Goal: Task Accomplishment & Management: Manage account settings

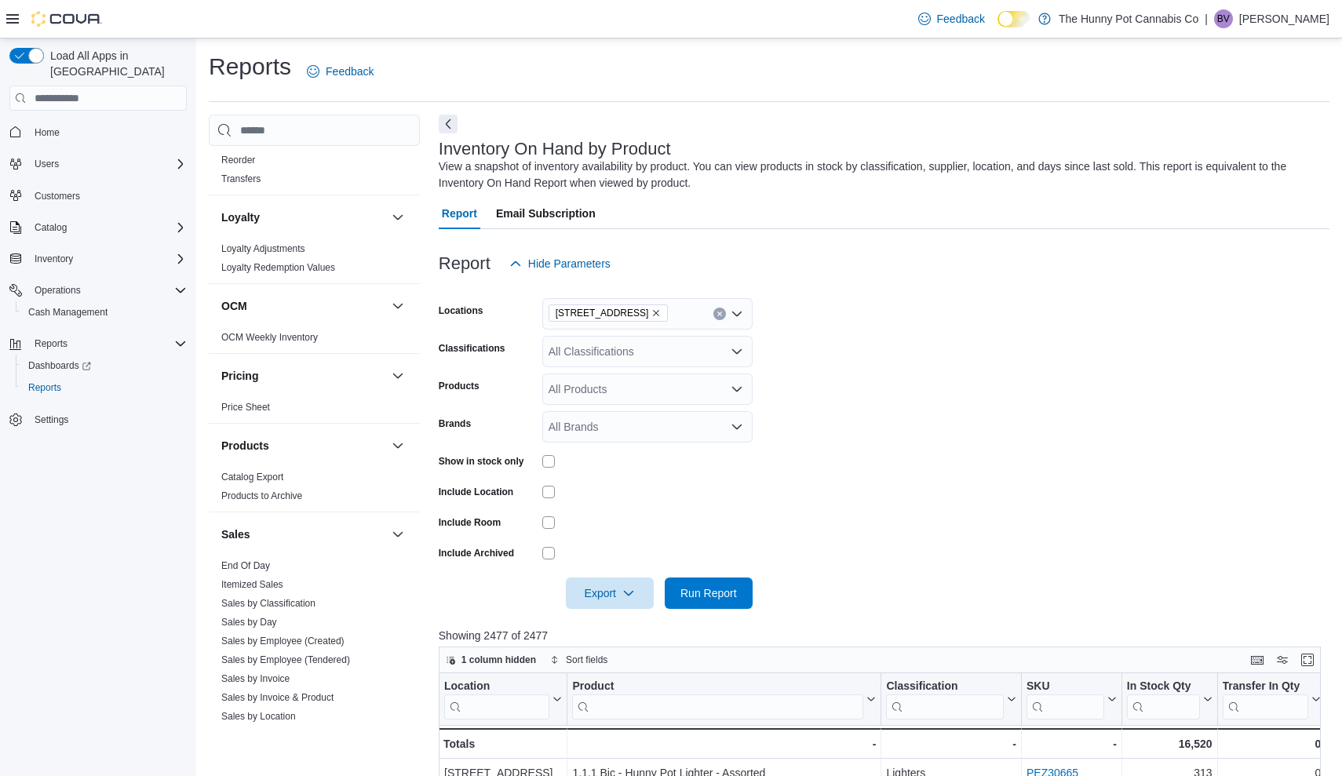
scroll to position [517, 0]
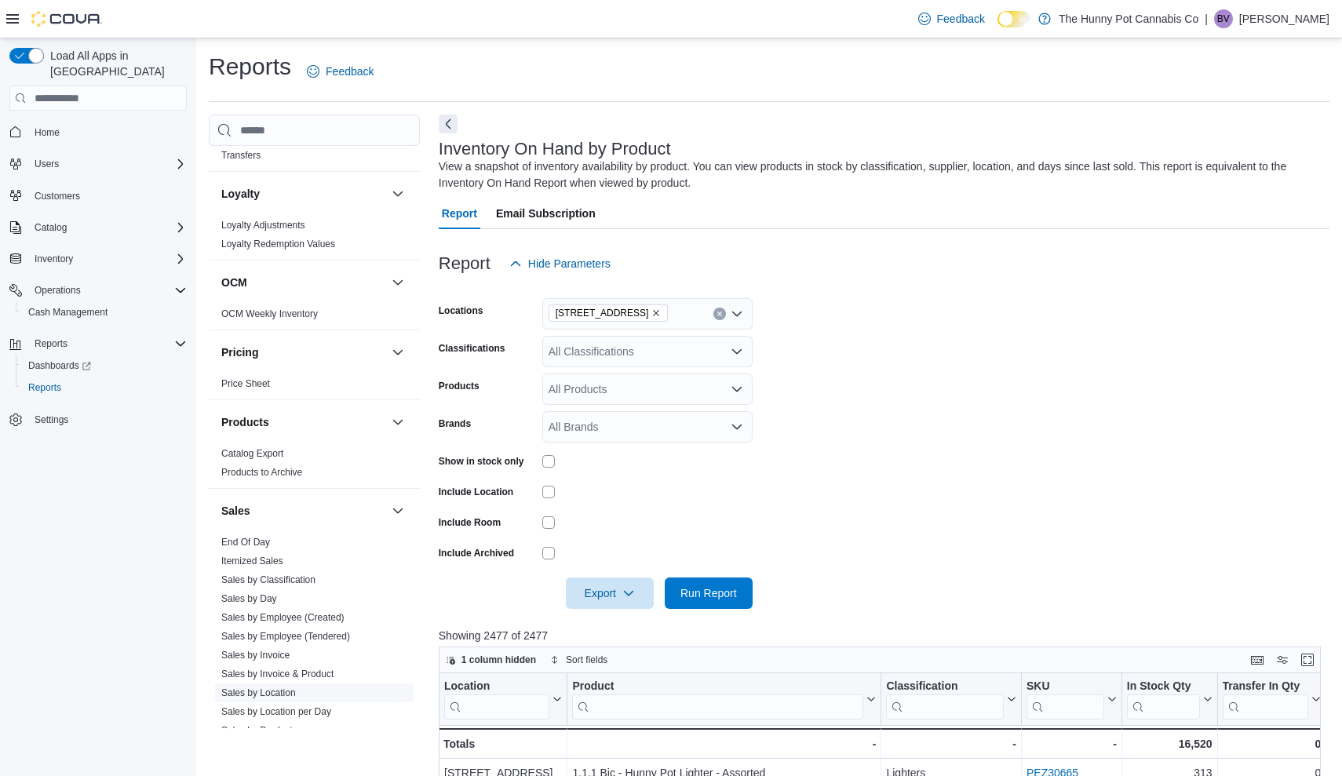
click at [255, 692] on link "Sales by Location" at bounding box center [258, 692] width 75 height 11
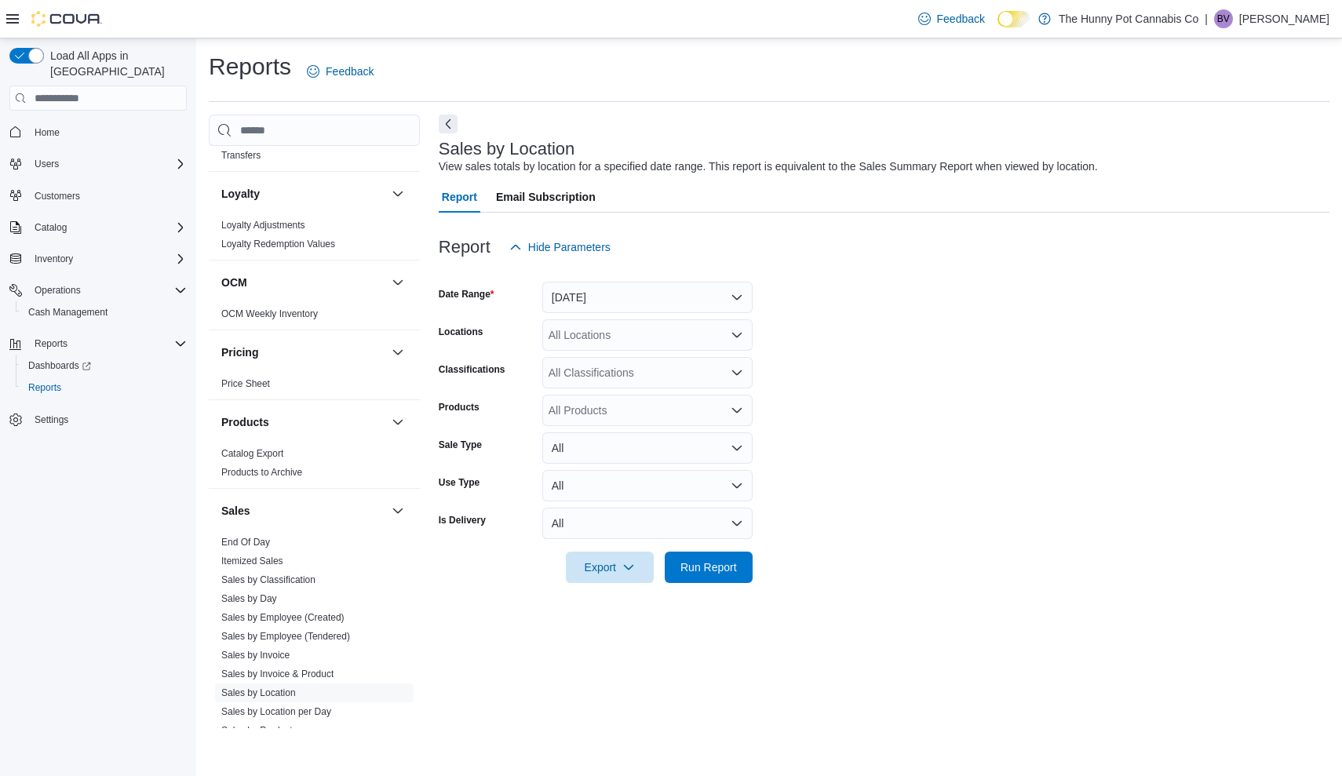
click at [614, 299] on button "[DATE]" at bounding box center [647, 297] width 210 height 31
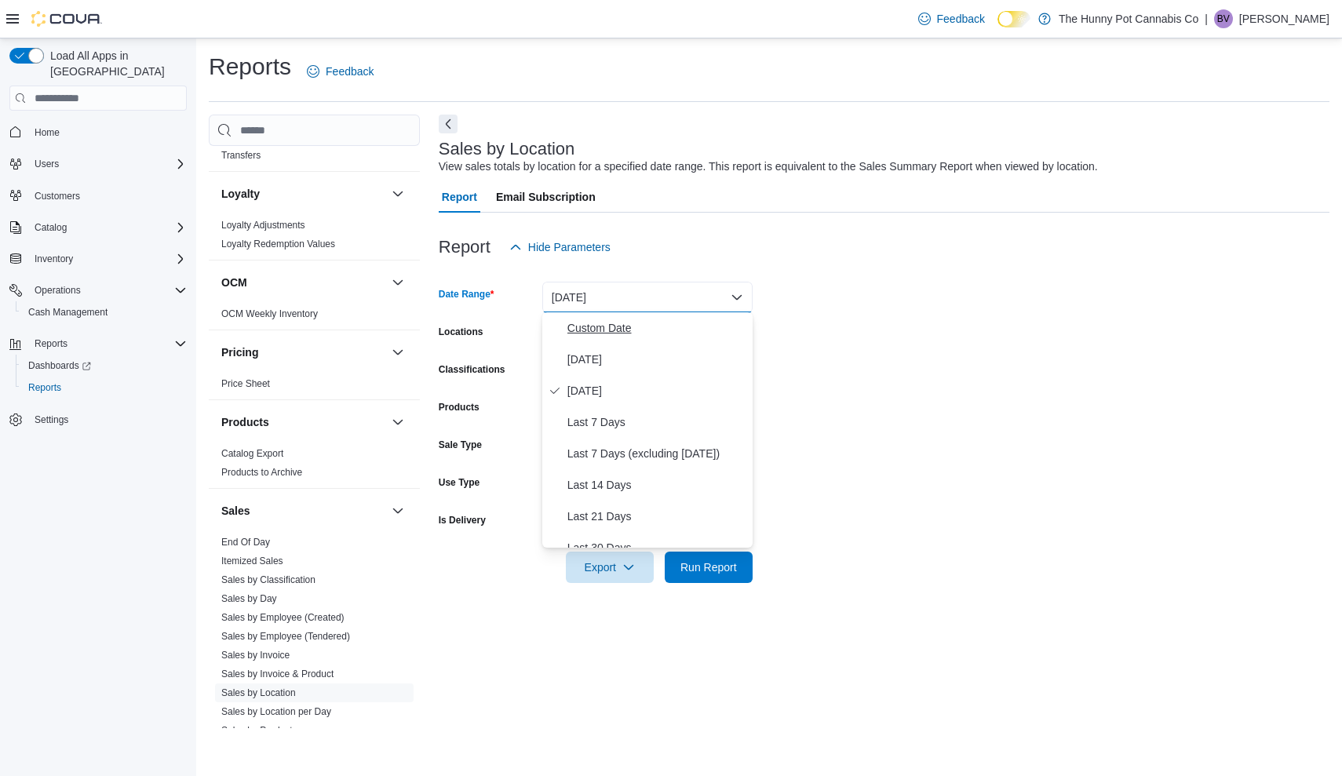
click at [698, 337] on span "Custom Date" at bounding box center [656, 328] width 179 height 19
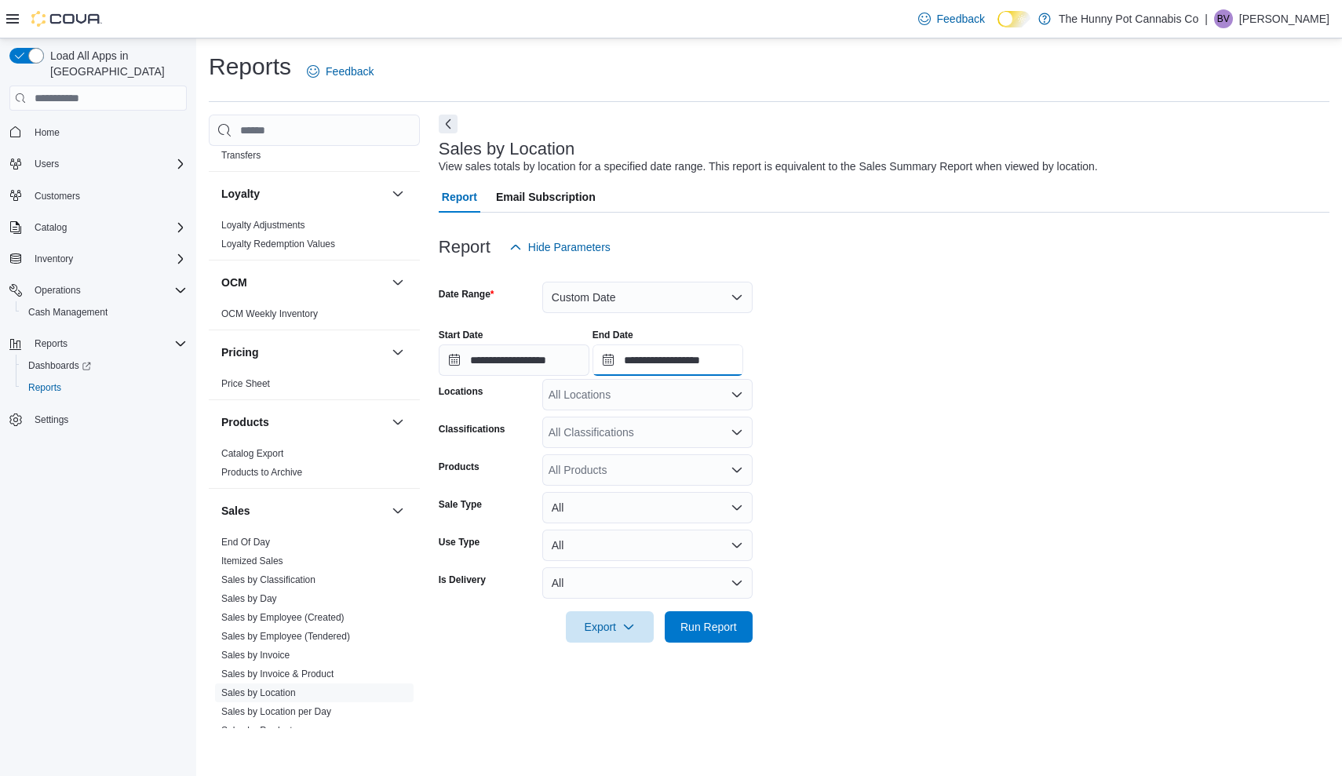
click at [743, 359] on input "**********" at bounding box center [667, 360] width 151 height 31
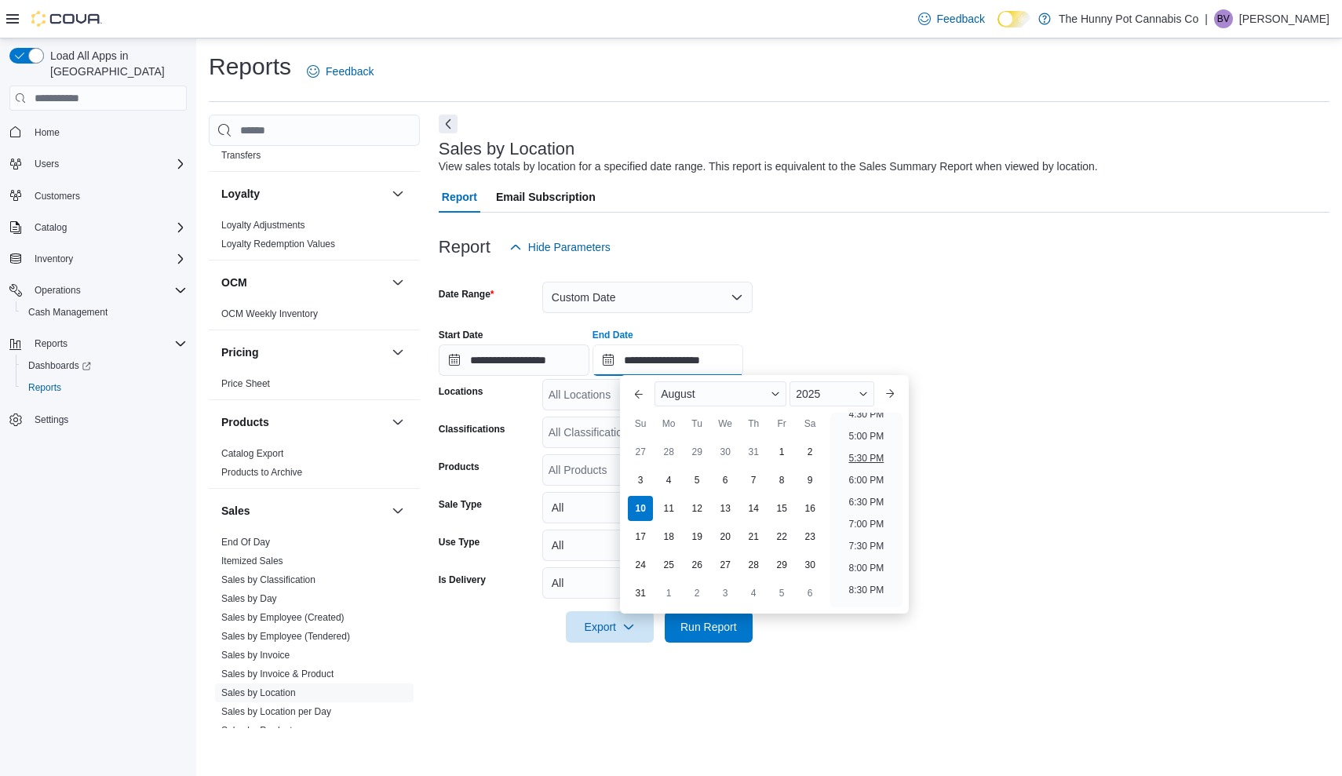
scroll to position [690, 0]
click at [863, 436] on li "4:00 PM" at bounding box center [866, 438] width 48 height 19
type input "**********"
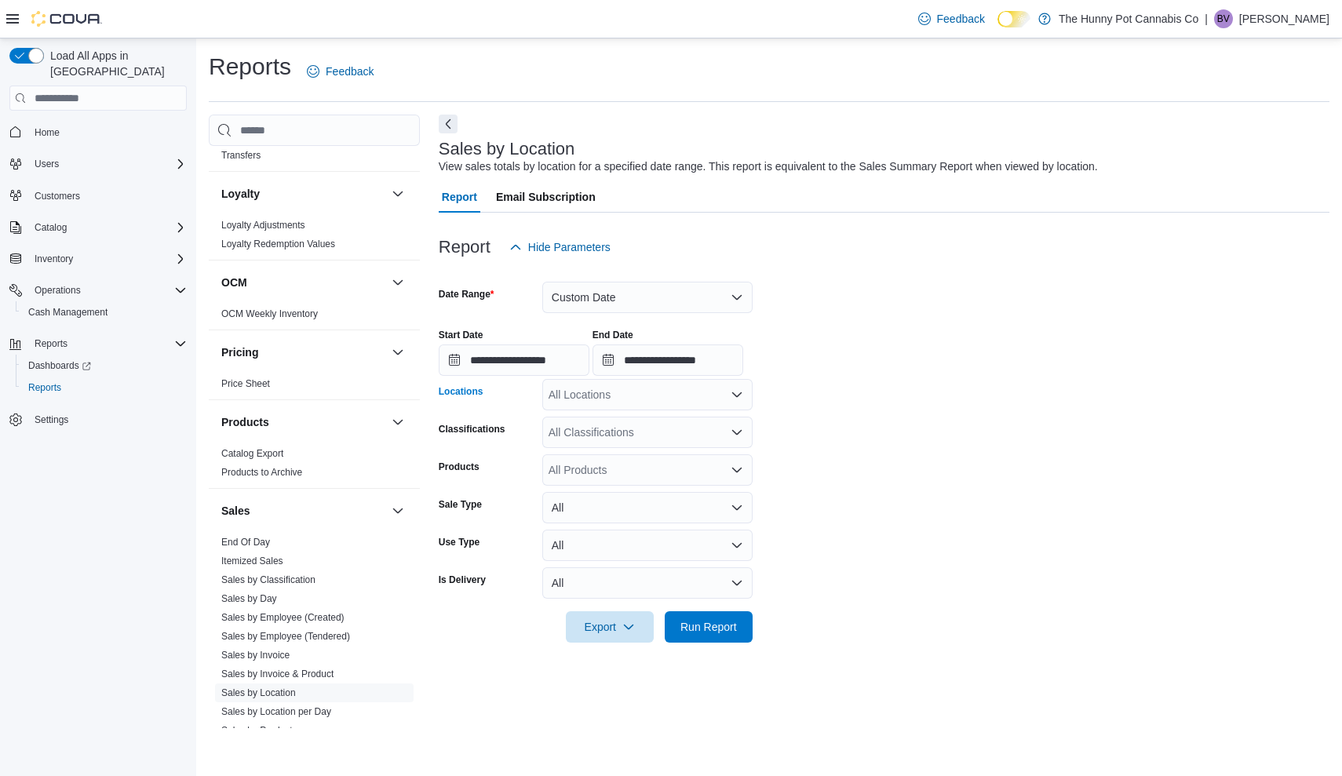
click at [632, 401] on div "All Locations" at bounding box center [647, 394] width 210 height 31
type input "****"
click at [643, 418] on span "[STREET_ADDRESS]" at bounding box center [630, 421] width 108 height 16
click at [1076, 472] on form "**********" at bounding box center [884, 453] width 891 height 380
click at [720, 624] on span "Run Report" at bounding box center [708, 626] width 57 height 16
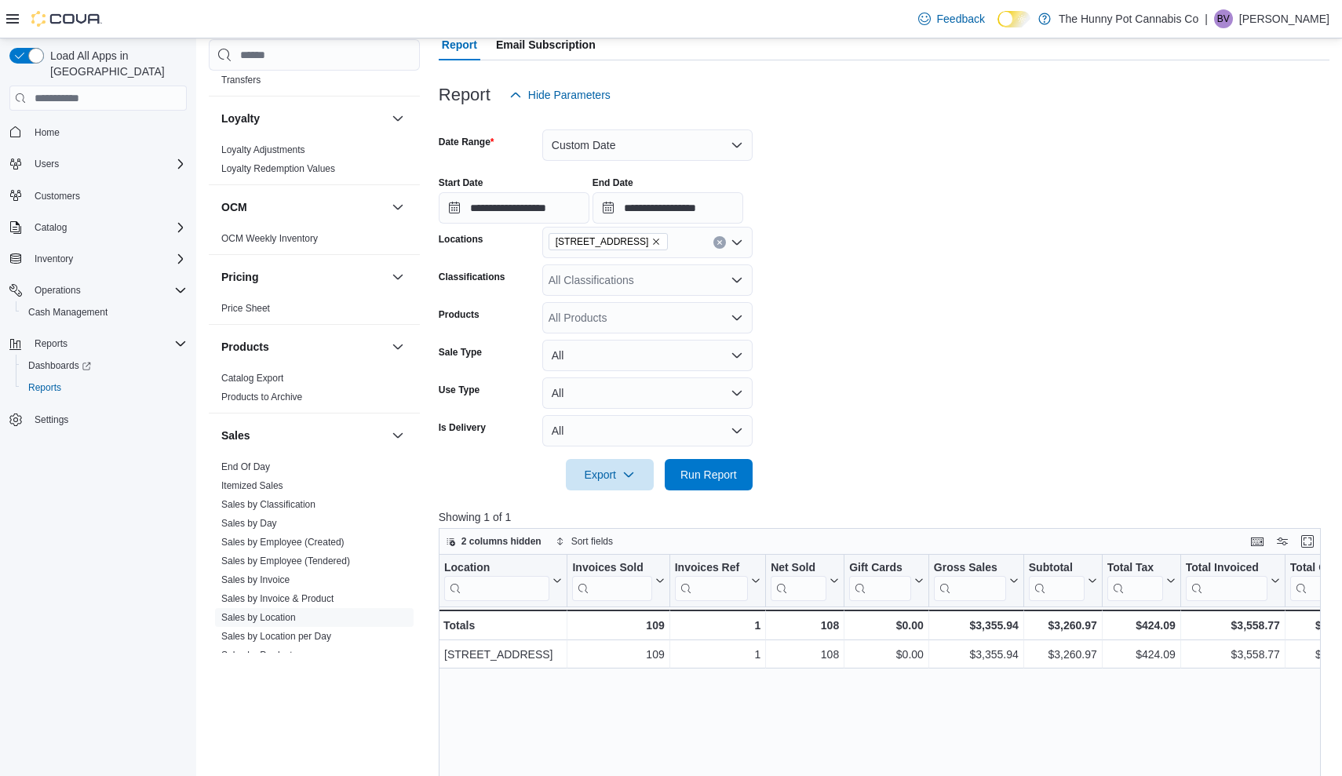
scroll to position [179, 0]
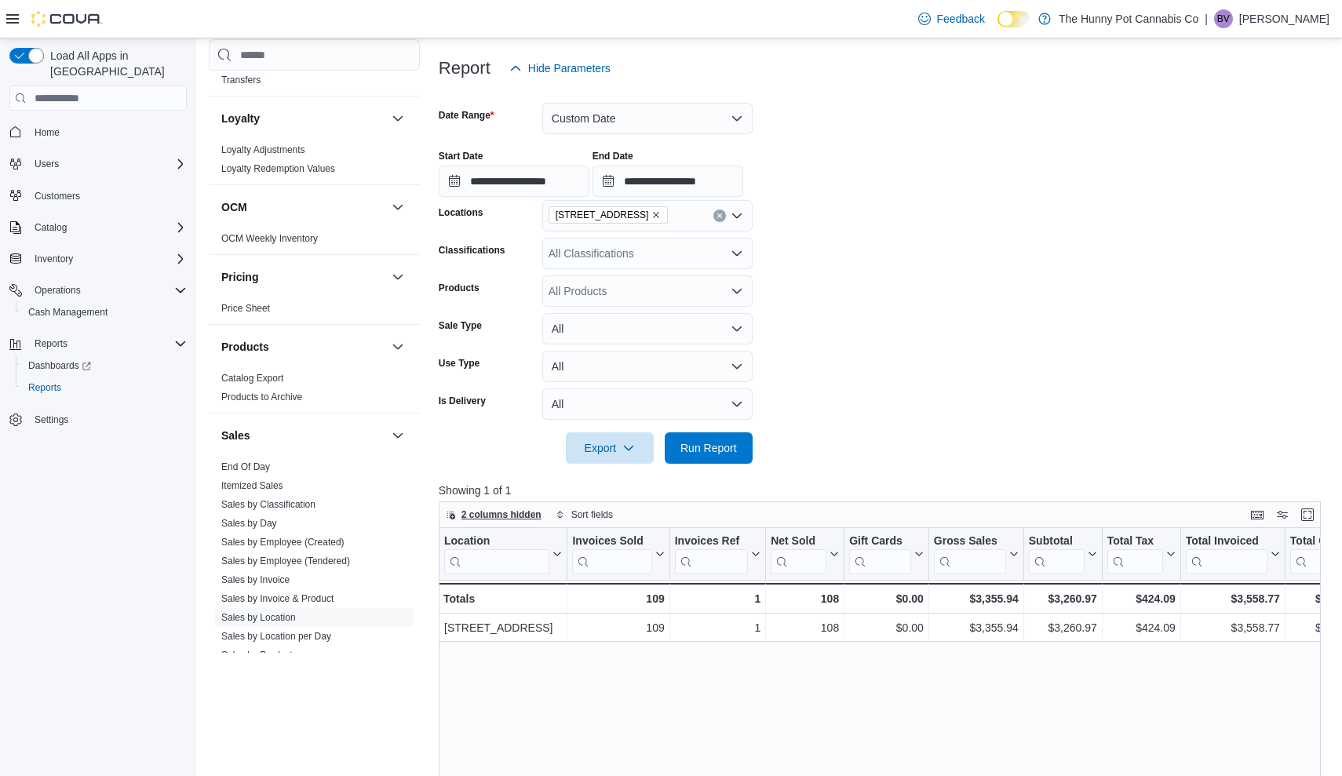
click at [520, 519] on span "2 columns hidden" at bounding box center [501, 515] width 80 height 13
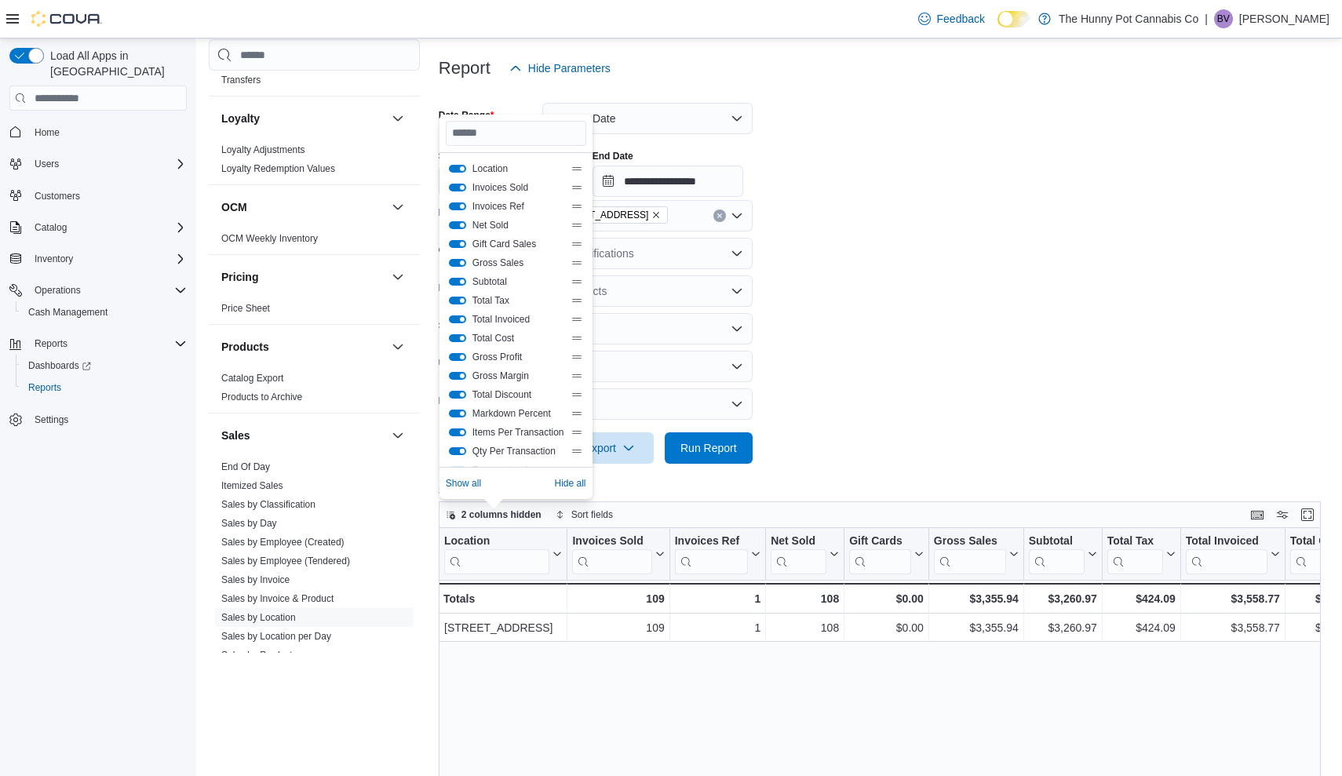
click at [463, 448] on button "Qty Per Transaction" at bounding box center [457, 451] width 17 height 8
click at [463, 414] on button "Markdown Percent" at bounding box center [457, 414] width 17 height 8
click at [463, 395] on button "Total Discount" at bounding box center [457, 395] width 17 height 8
click at [462, 377] on button "Gross Margin" at bounding box center [457, 376] width 17 height 8
click at [461, 355] on button "Gross Profit" at bounding box center [457, 357] width 17 height 8
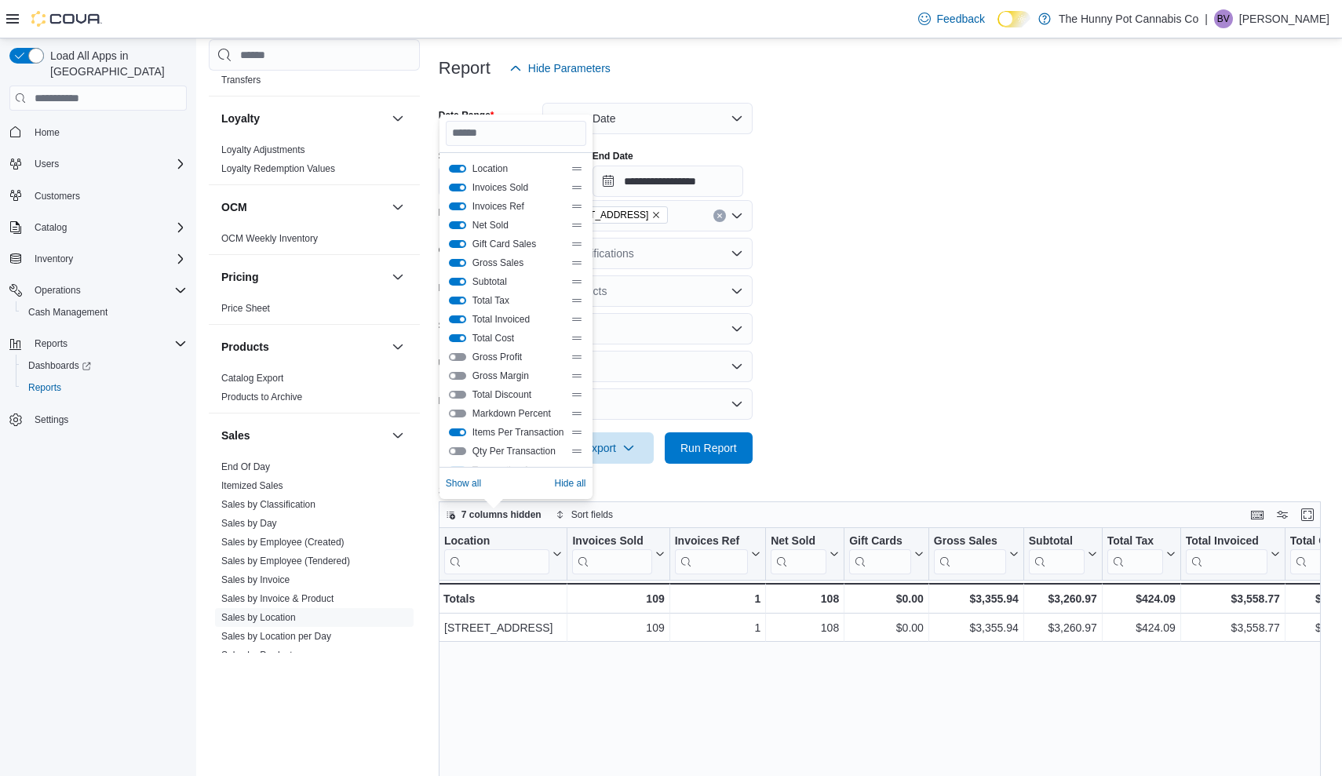
click at [461, 333] on div "Total Cost" at bounding box center [516, 338] width 134 height 13
click at [461, 319] on button "Total Invoiced" at bounding box center [457, 319] width 17 height 8
click at [462, 337] on button "Total Cost" at bounding box center [457, 338] width 17 height 8
click at [462, 266] on button "Gross Sales" at bounding box center [457, 263] width 17 height 8
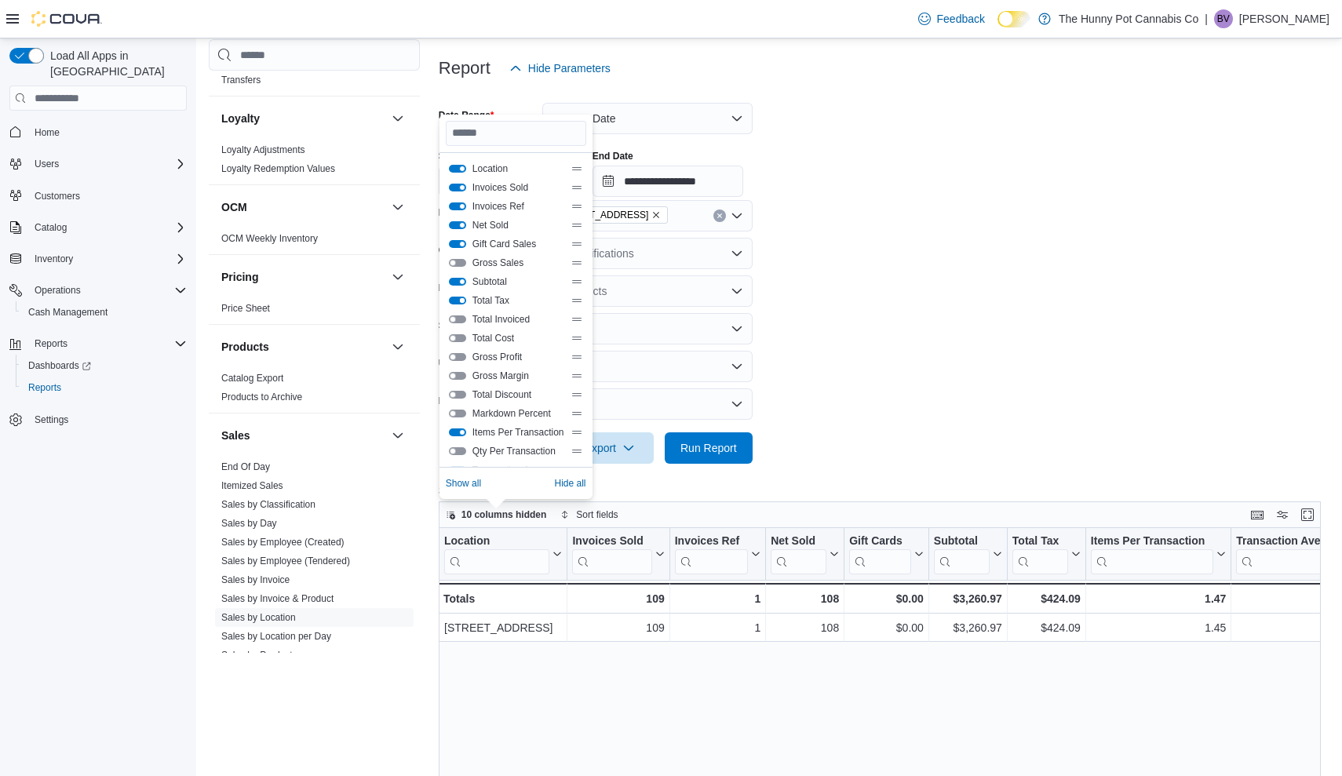
click at [462, 300] on button "Total Tax" at bounding box center [457, 301] width 17 height 8
click at [463, 245] on button "Gift Card Sales" at bounding box center [457, 244] width 17 height 8
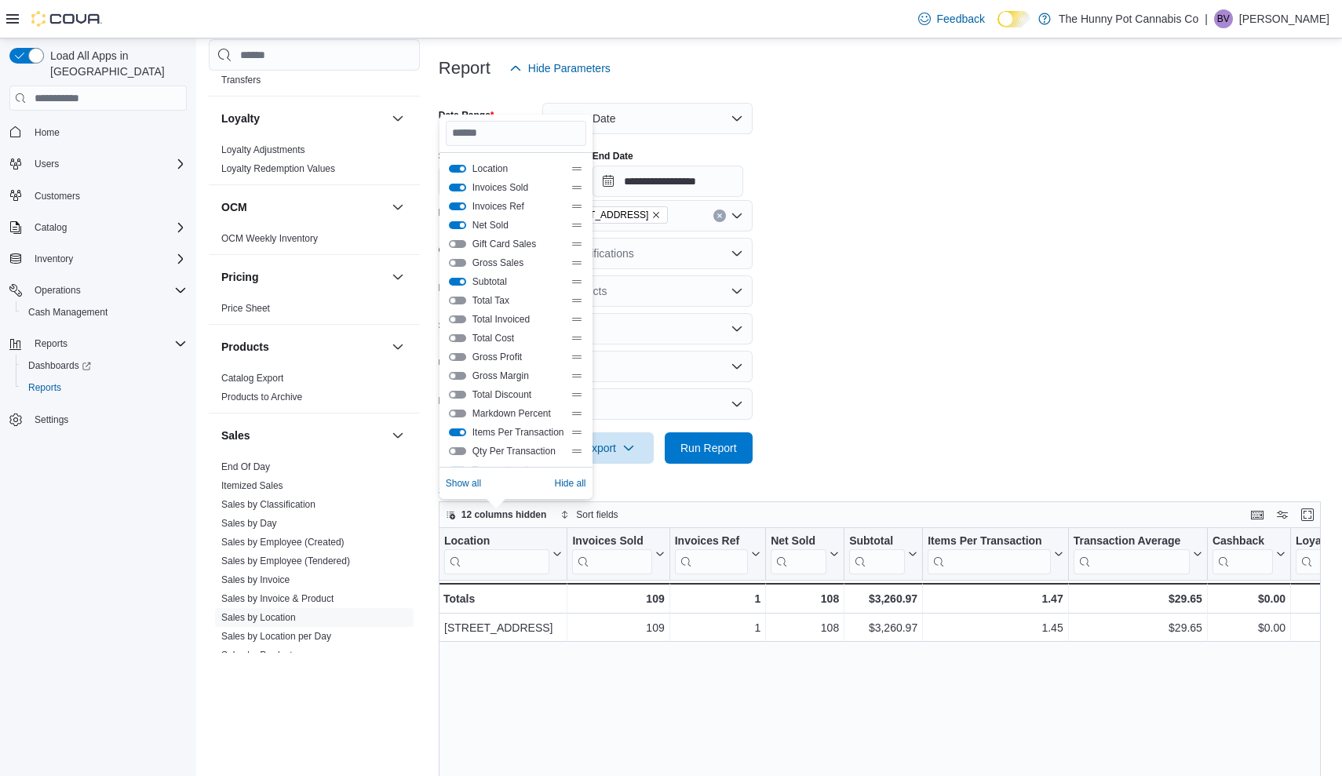
click at [461, 226] on button "Net Sold" at bounding box center [457, 225] width 17 height 8
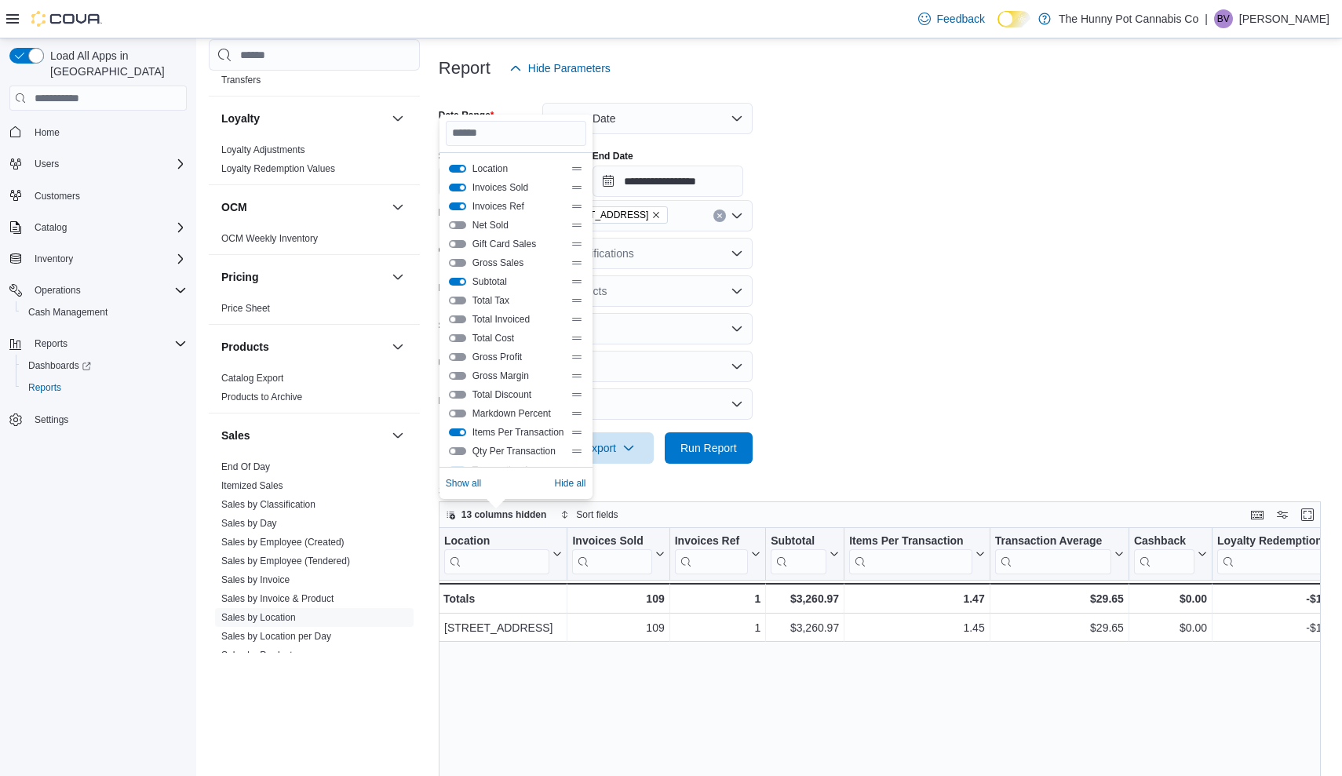
click at [462, 211] on div "Invoices Ref" at bounding box center [516, 206] width 134 height 13
click at [461, 206] on button "Invoices Ref" at bounding box center [457, 206] width 17 height 8
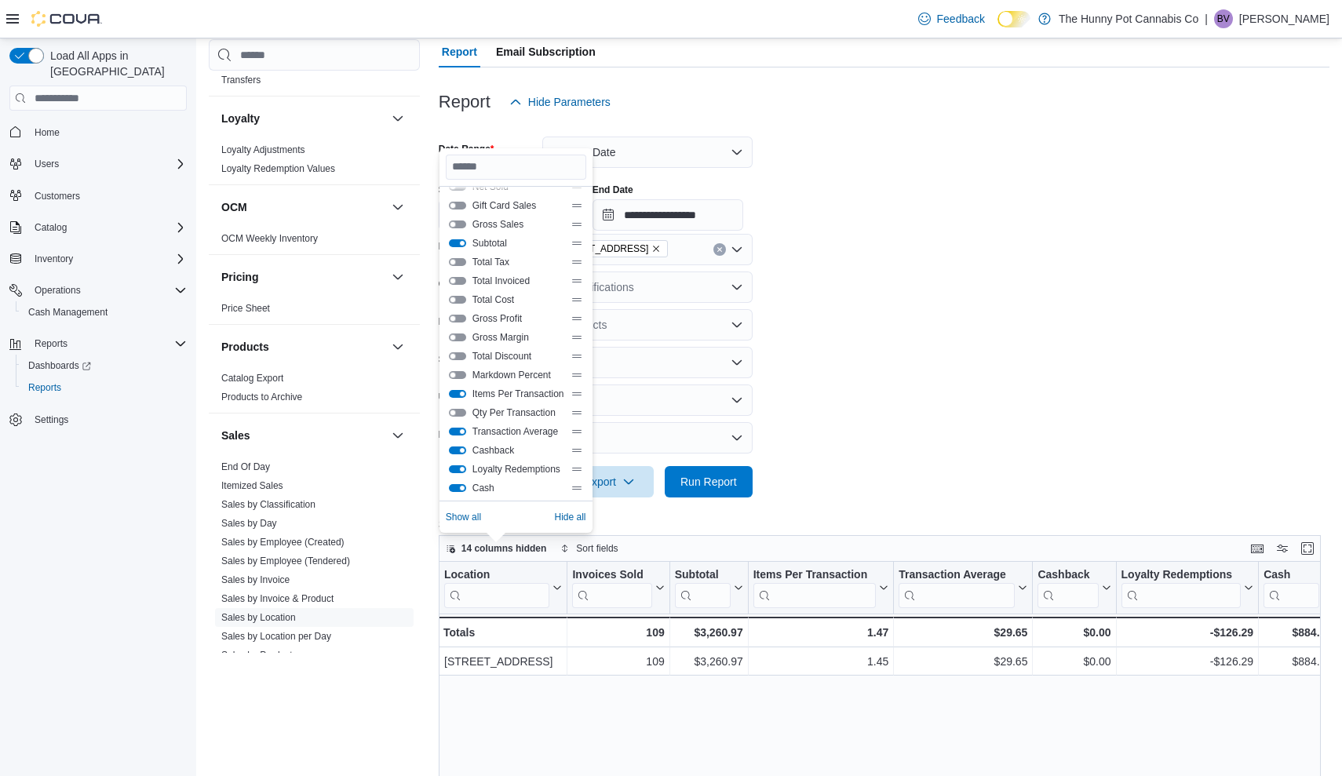
scroll to position [79, 0]
click at [461, 463] on button "Loyalty Redemptions" at bounding box center [457, 462] width 17 height 8
click at [461, 444] on button "Cashback" at bounding box center [457, 443] width 17 height 8
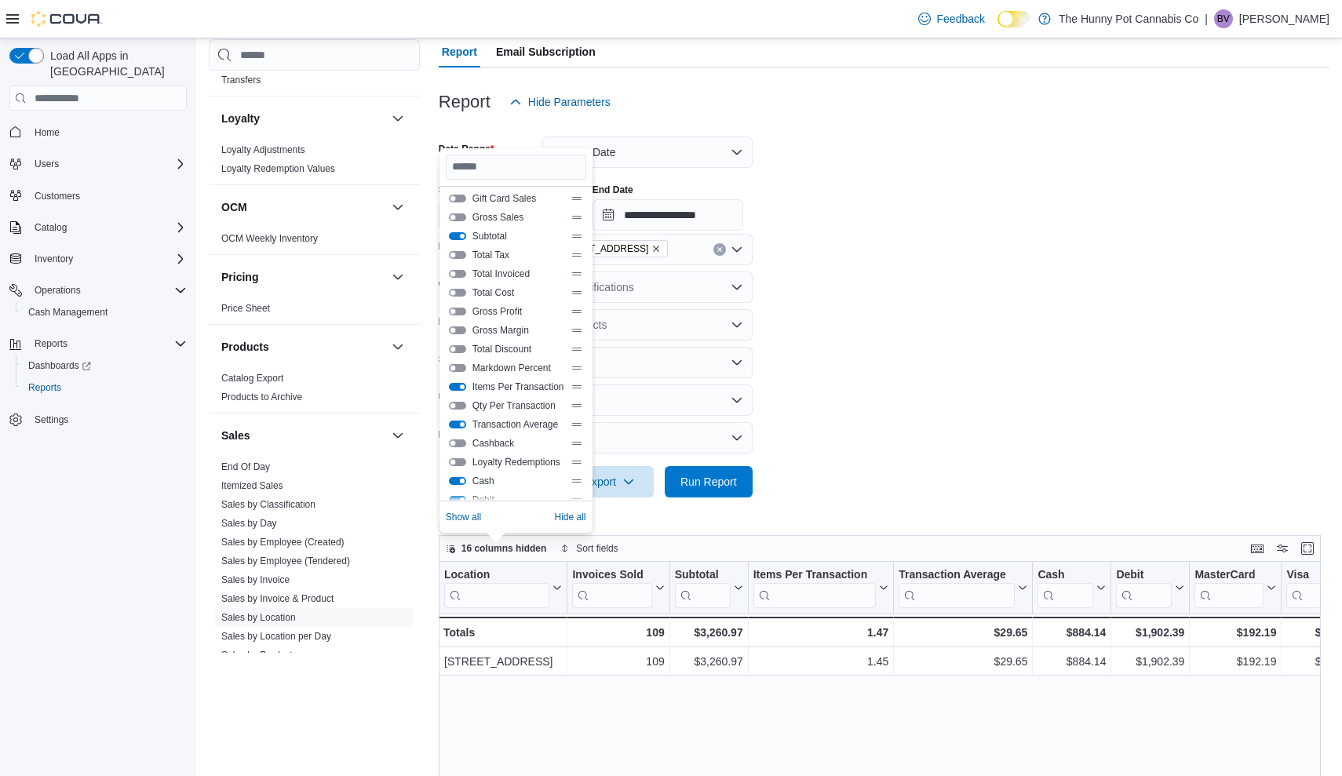
click at [462, 477] on button "Cash" at bounding box center [457, 481] width 17 height 8
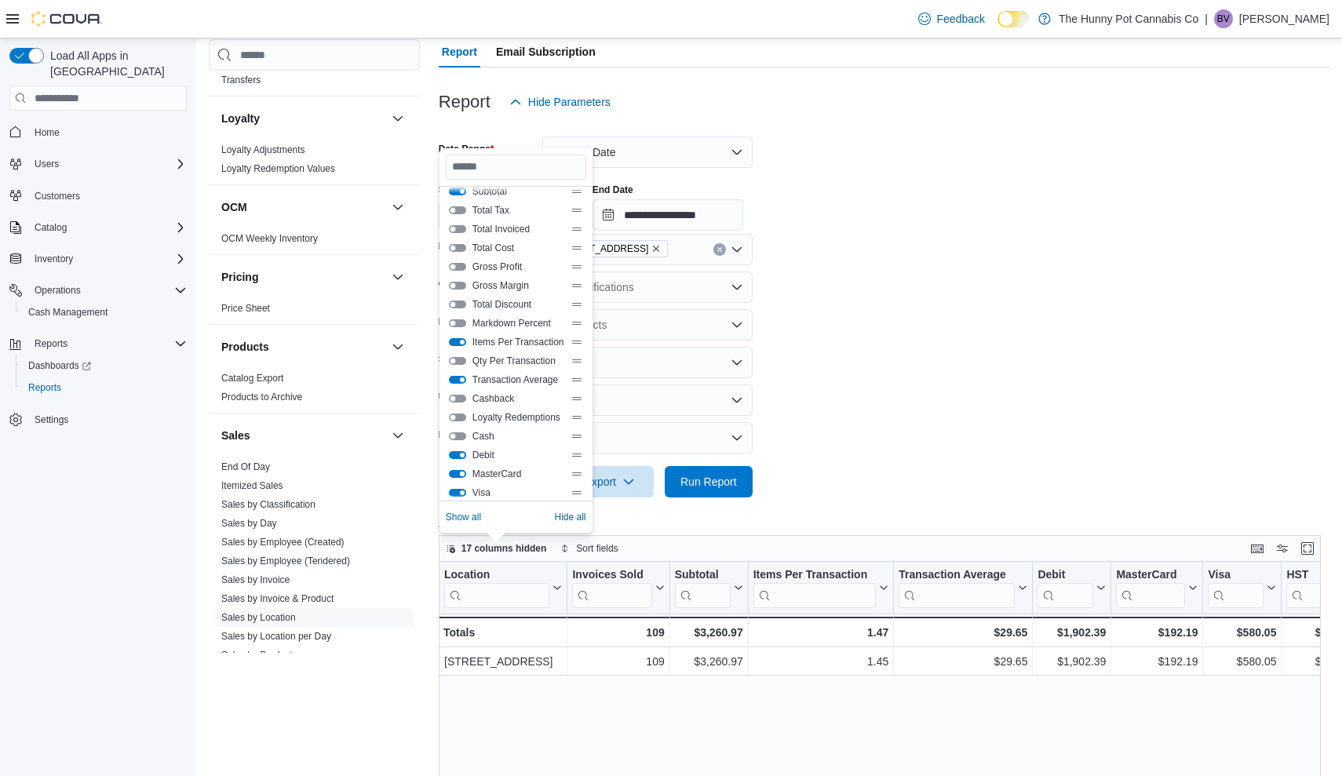
click at [462, 471] on button "MasterCard" at bounding box center [457, 474] width 17 height 8
click at [463, 455] on button "Debit" at bounding box center [457, 455] width 17 height 8
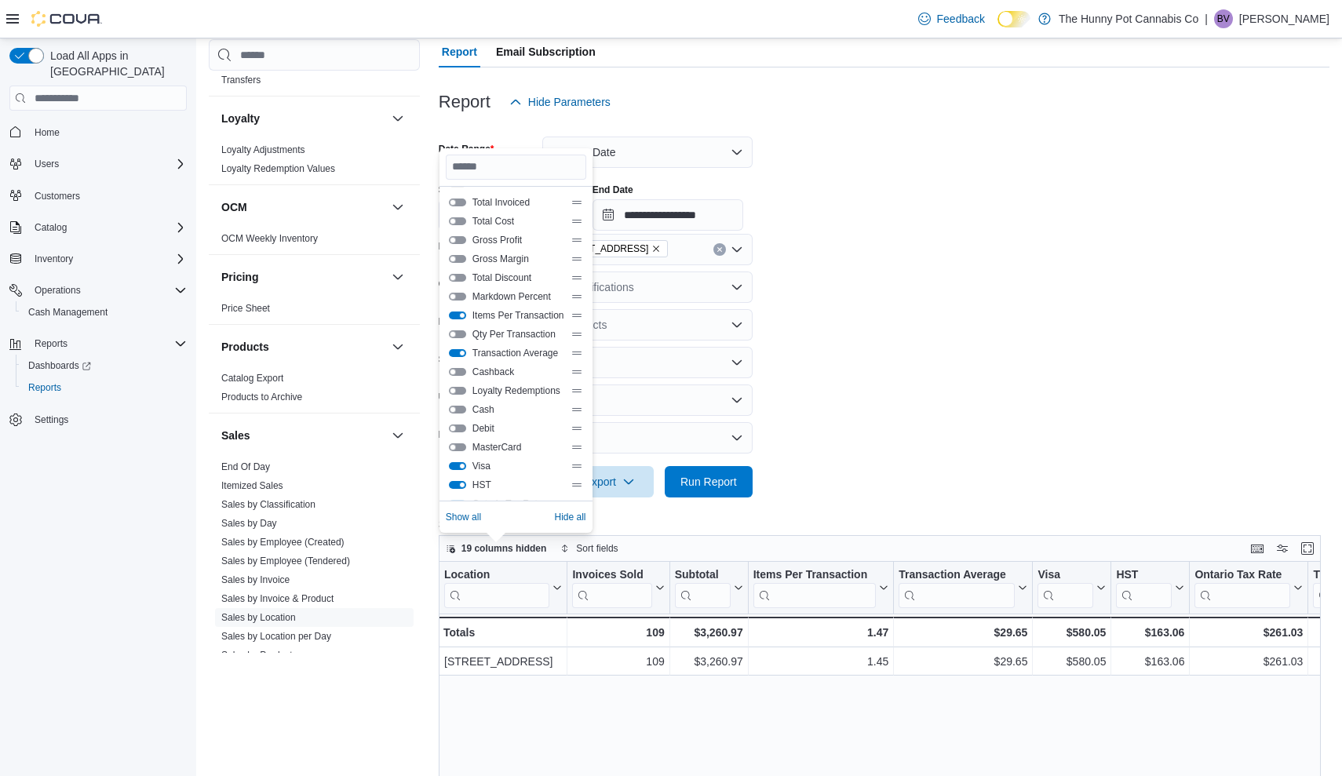
scroll to position [156, 0]
click at [463, 455] on div "Visa" at bounding box center [516, 460] width 134 height 13
click at [460, 464] on button "Visa" at bounding box center [457, 461] width 17 height 8
click at [460, 479] on button "HST" at bounding box center [457, 480] width 17 height 8
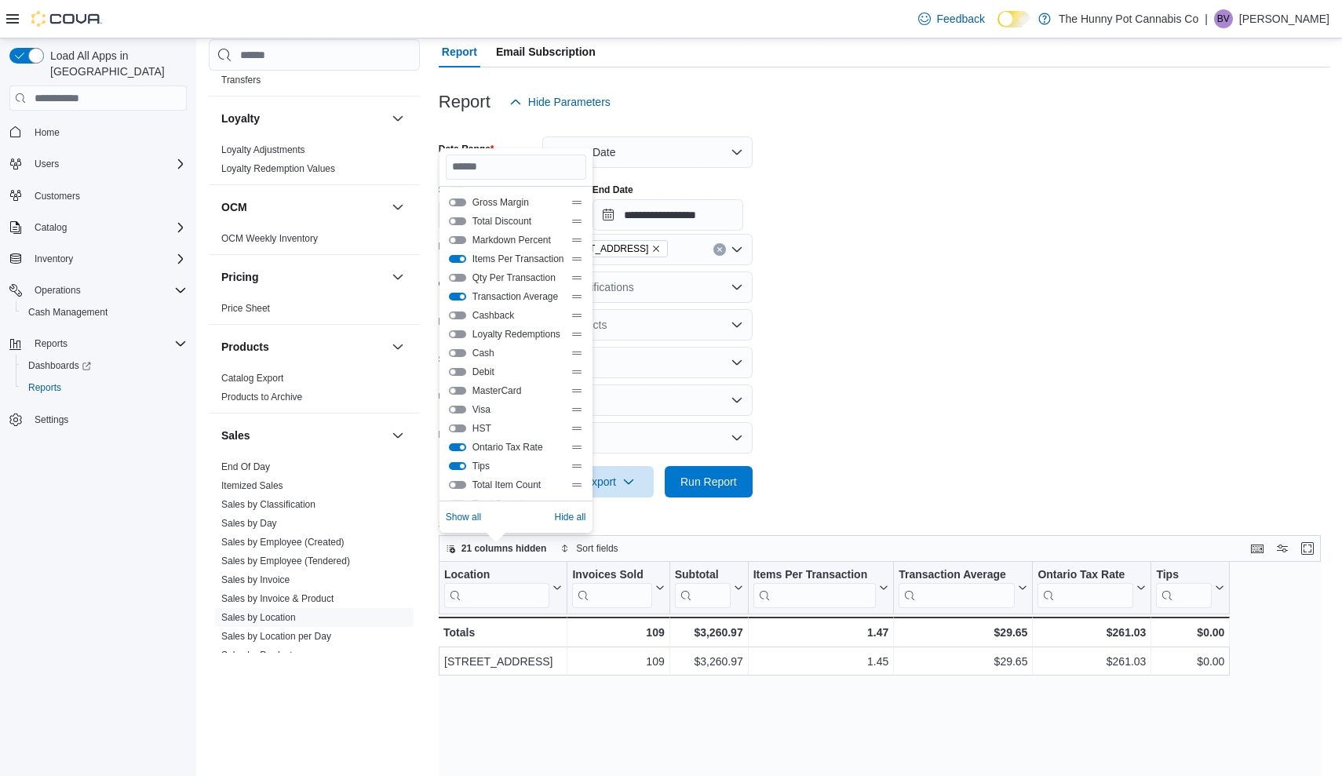
scroll to position [209, 0]
click at [461, 463] on button "Tips" at bounding box center [457, 465] width 17 height 8
click at [461, 449] on button "Ontario Tax Rate" at bounding box center [457, 446] width 17 height 8
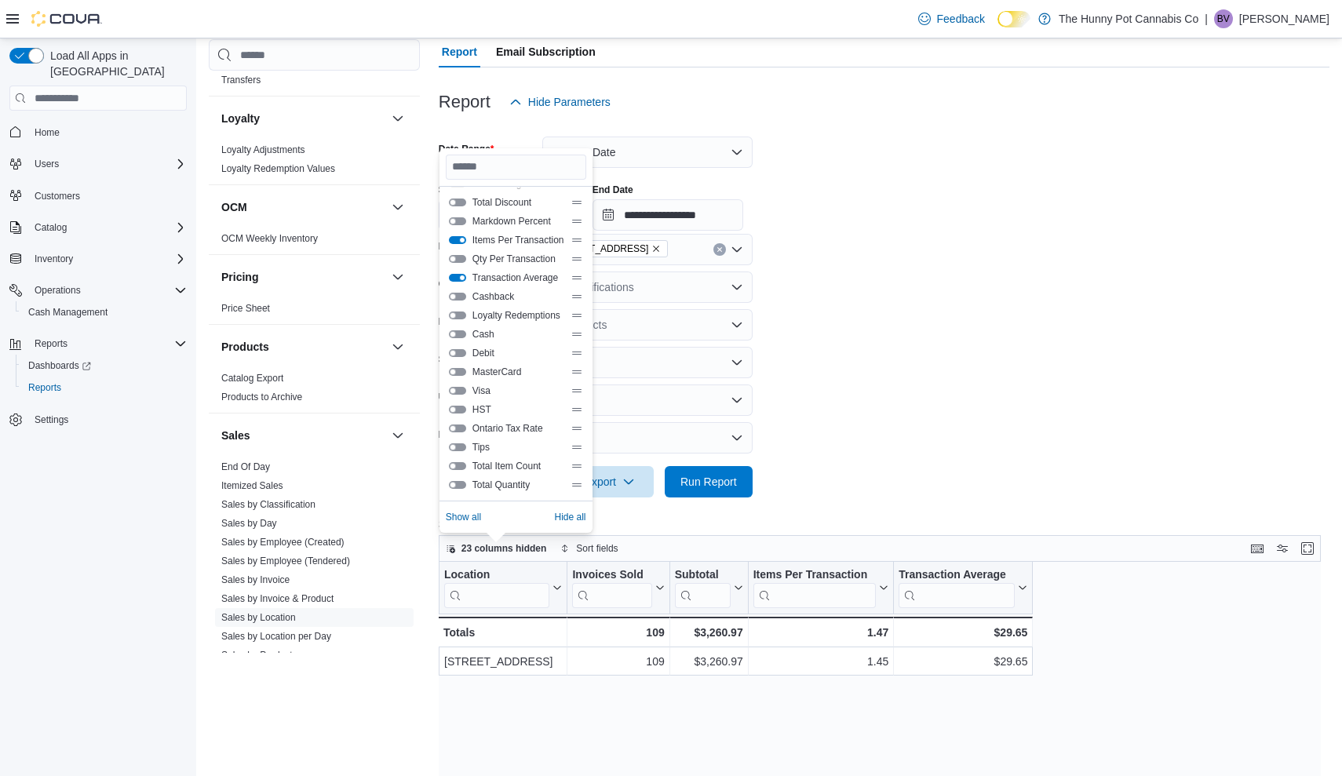
scroll to position [165, 0]
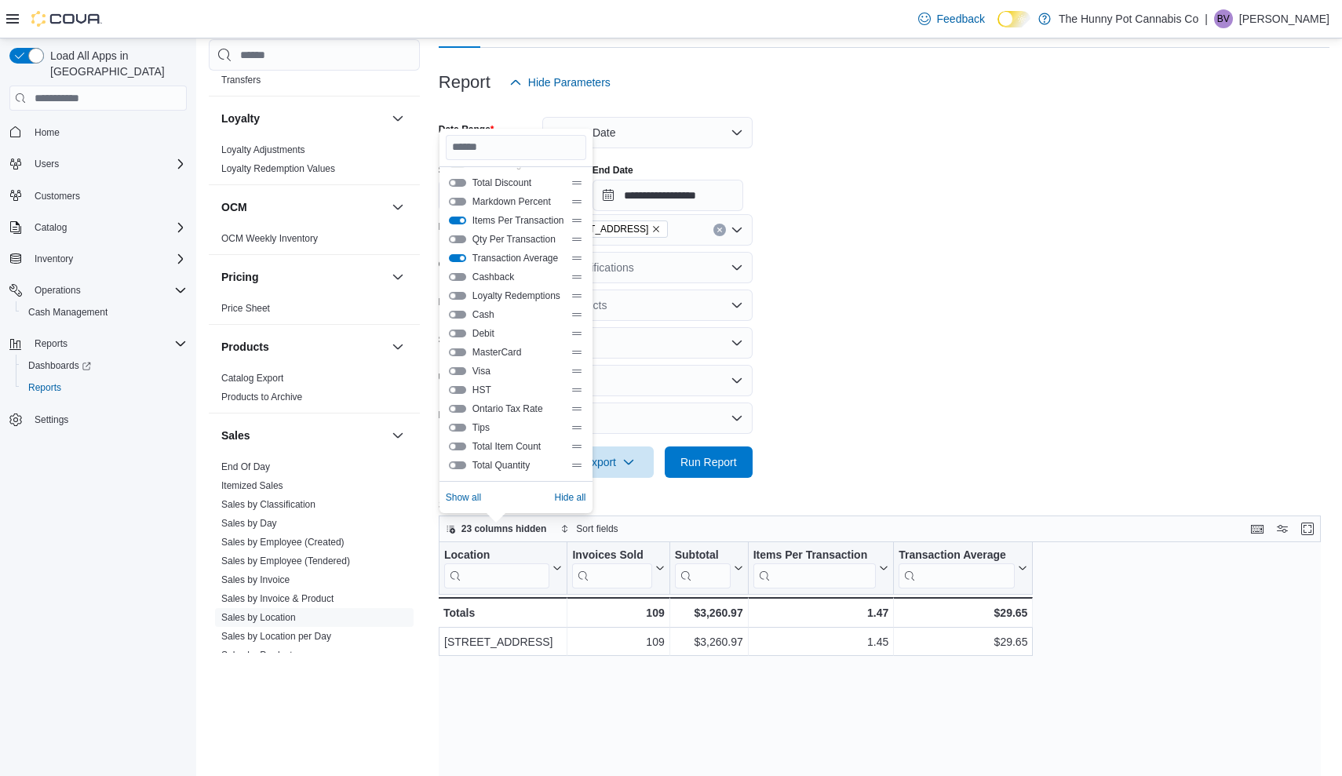
click at [456, 447] on button "Total Item Count" at bounding box center [457, 447] width 17 height 8
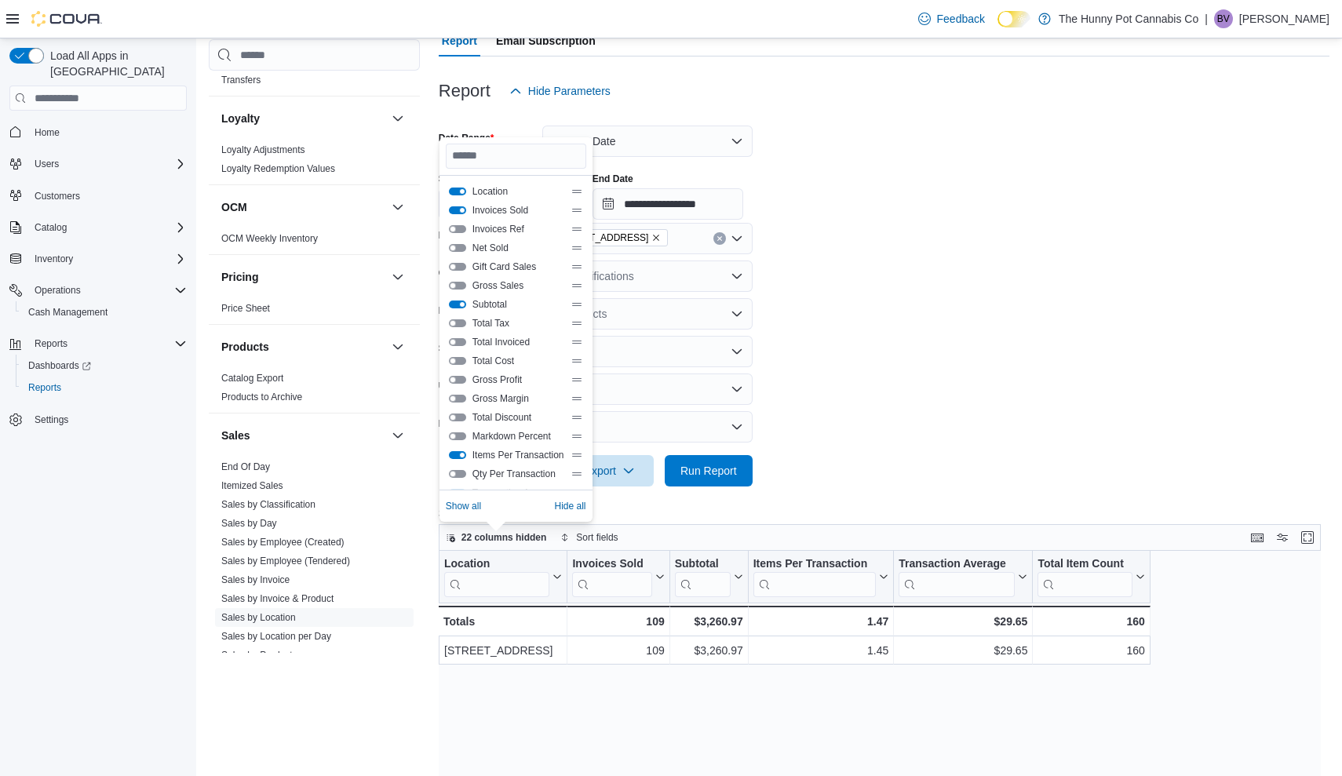
scroll to position [148, 0]
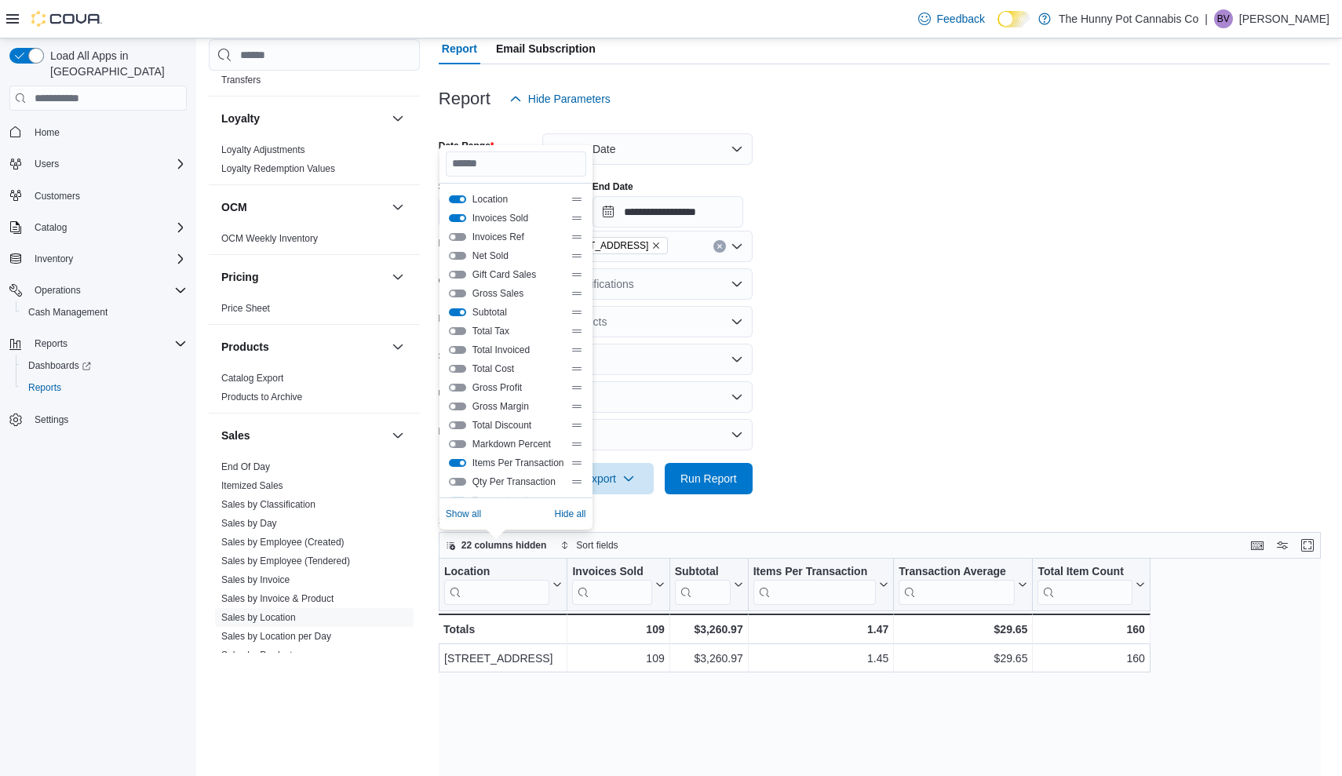
click at [870, 347] on form "**********" at bounding box center [884, 305] width 891 height 380
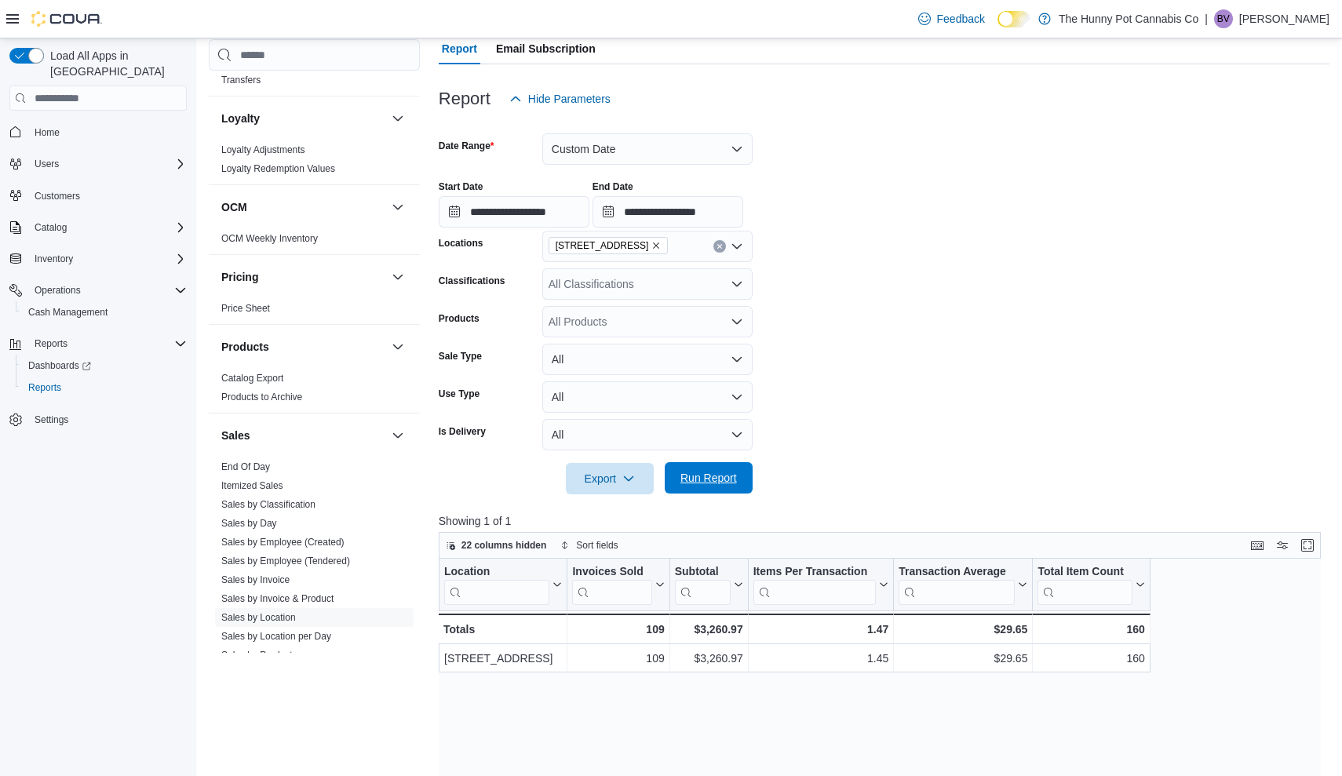
click at [710, 481] on span "Run Report" at bounding box center [708, 478] width 57 height 16
click at [525, 544] on span "22 columns hidden" at bounding box center [504, 545] width 86 height 13
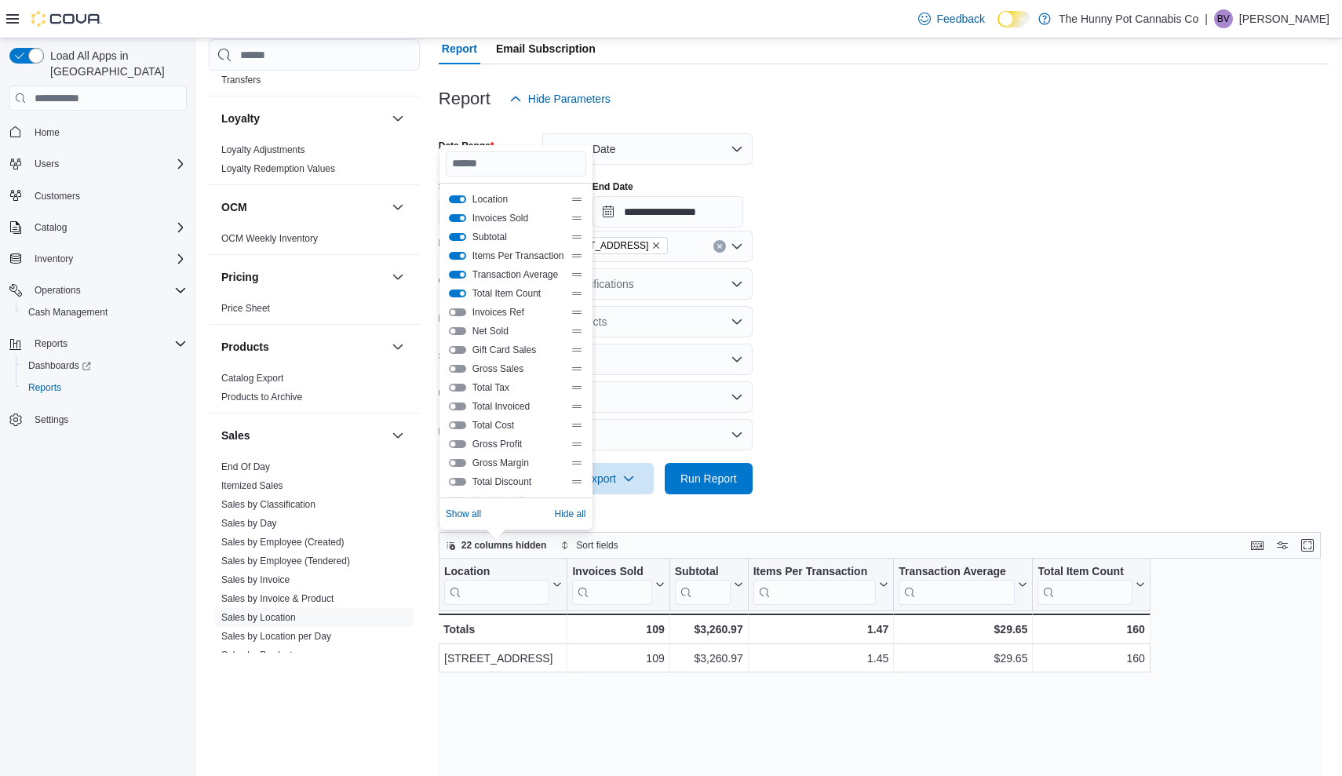
click at [459, 407] on button "Total Invoiced" at bounding box center [457, 407] width 17 height 8
click at [463, 405] on button "Total Invoiced" at bounding box center [457, 407] width 17 height 8
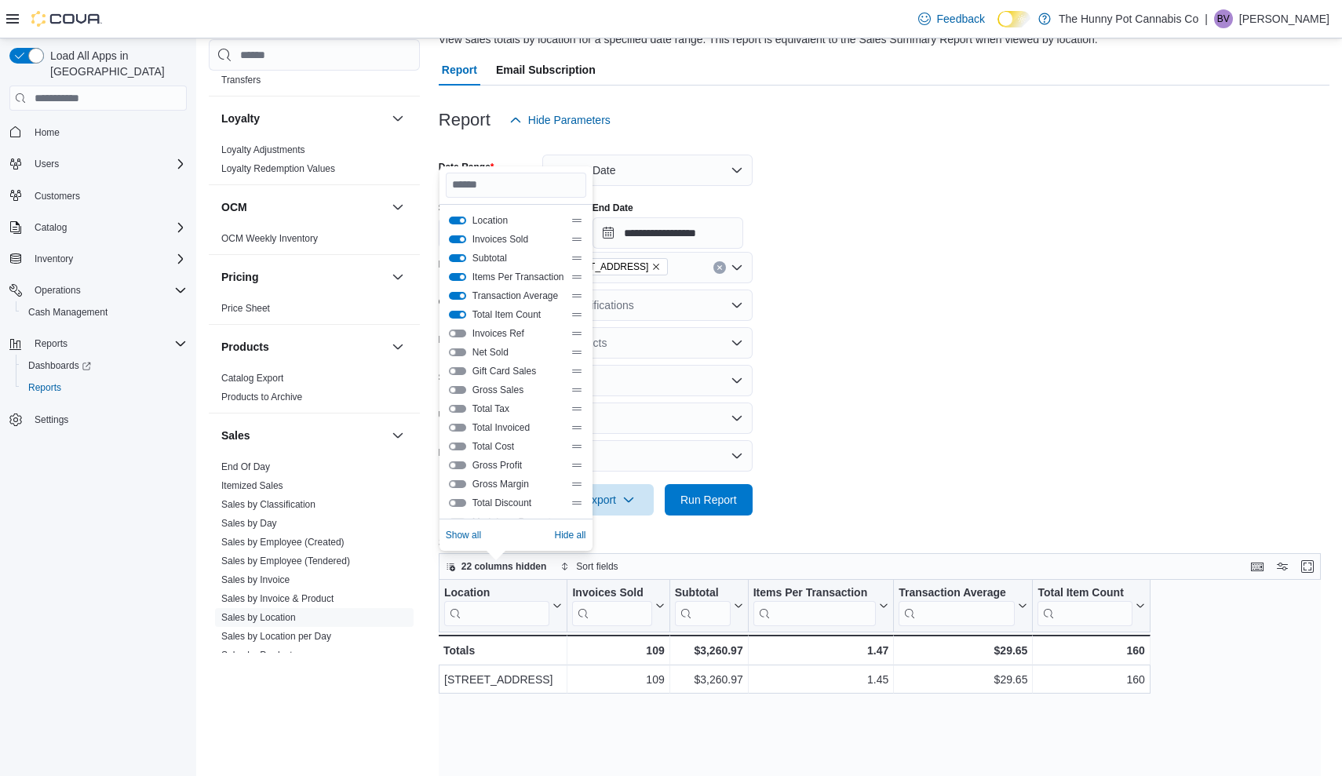
scroll to position [126, 0]
click at [454, 334] on button "Invoices Ref" at bounding box center [457, 335] width 17 height 8
click at [462, 334] on button "Invoices Ref" at bounding box center [457, 335] width 17 height 8
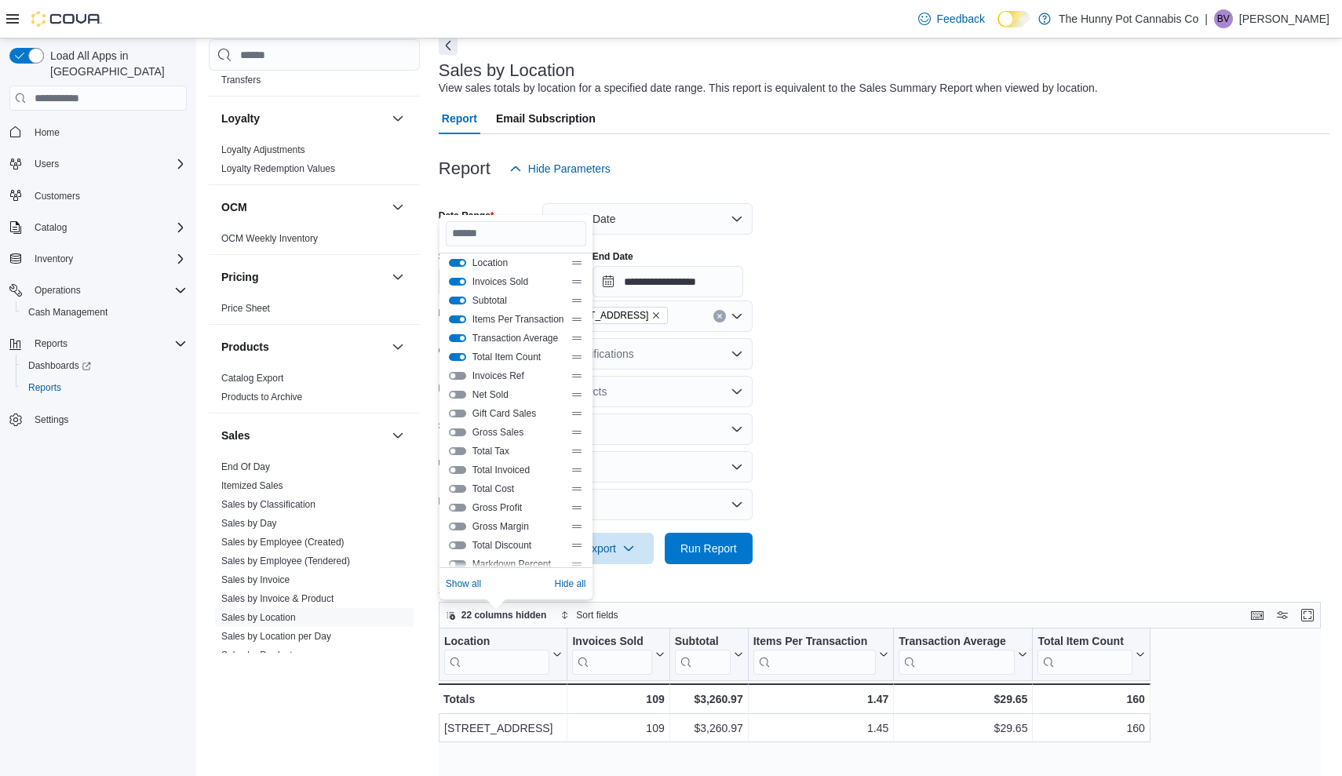
scroll to position [3, 0]
click at [456, 400] on button "Net Sold" at bounding box center [457, 398] width 17 height 8
click at [942, 312] on form "**********" at bounding box center [884, 374] width 891 height 380
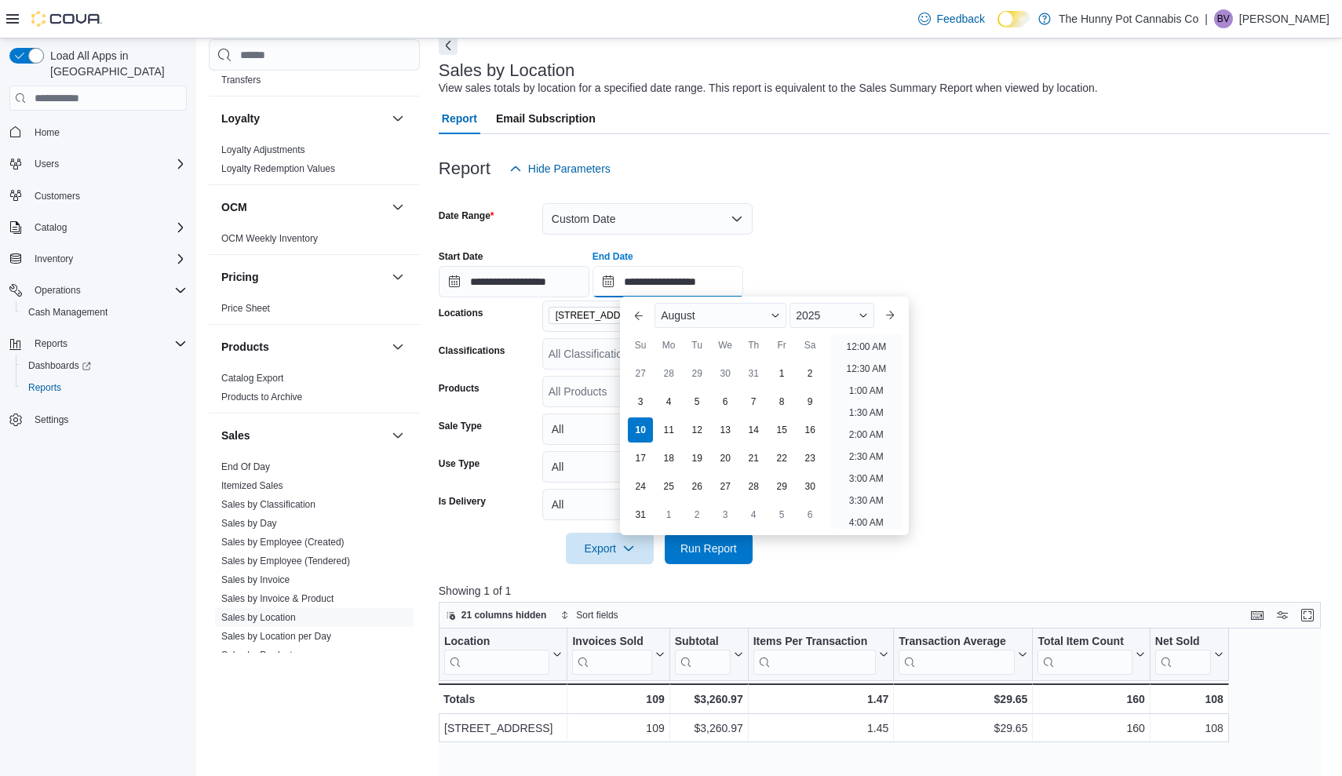
click at [743, 271] on input "**********" at bounding box center [667, 281] width 151 height 31
click at [873, 367] on li "3:00 PM" at bounding box center [866, 365] width 48 height 19
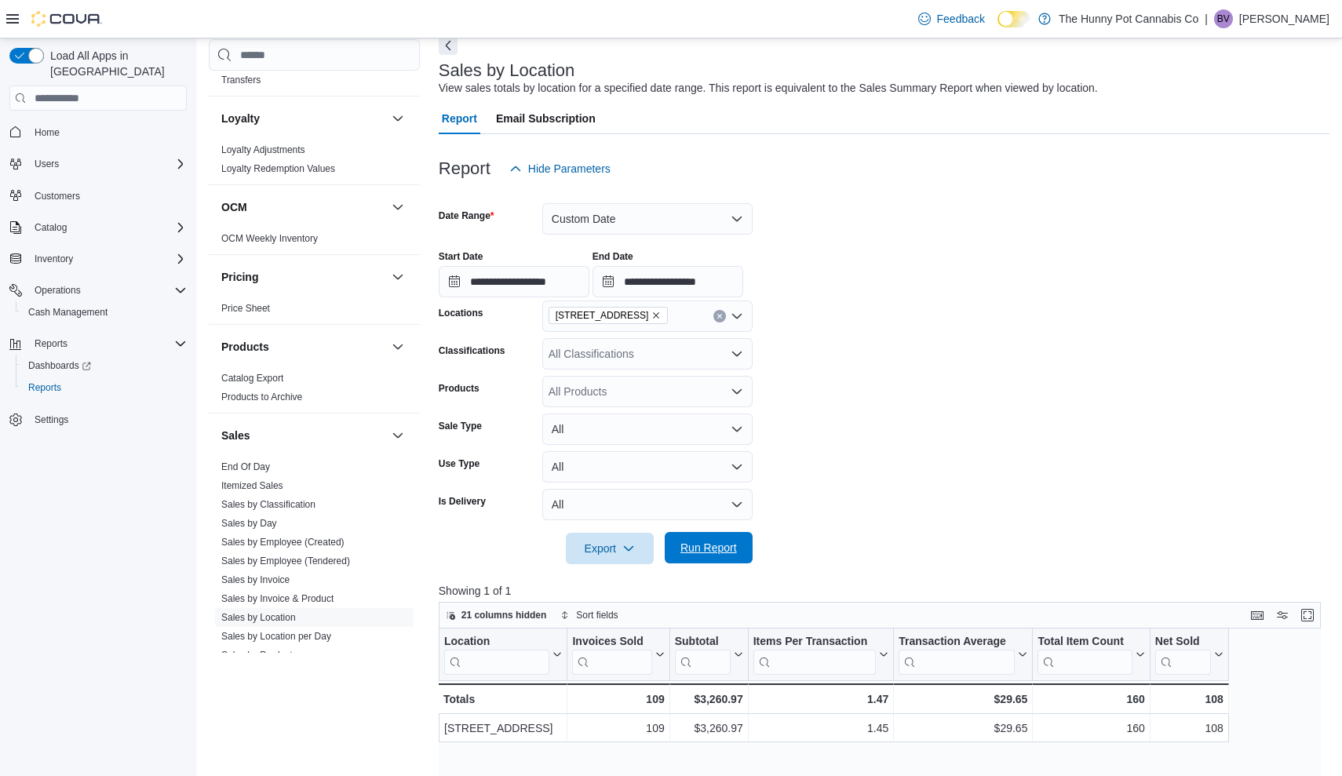
click at [708, 545] on span "Run Report" at bounding box center [708, 548] width 57 height 16
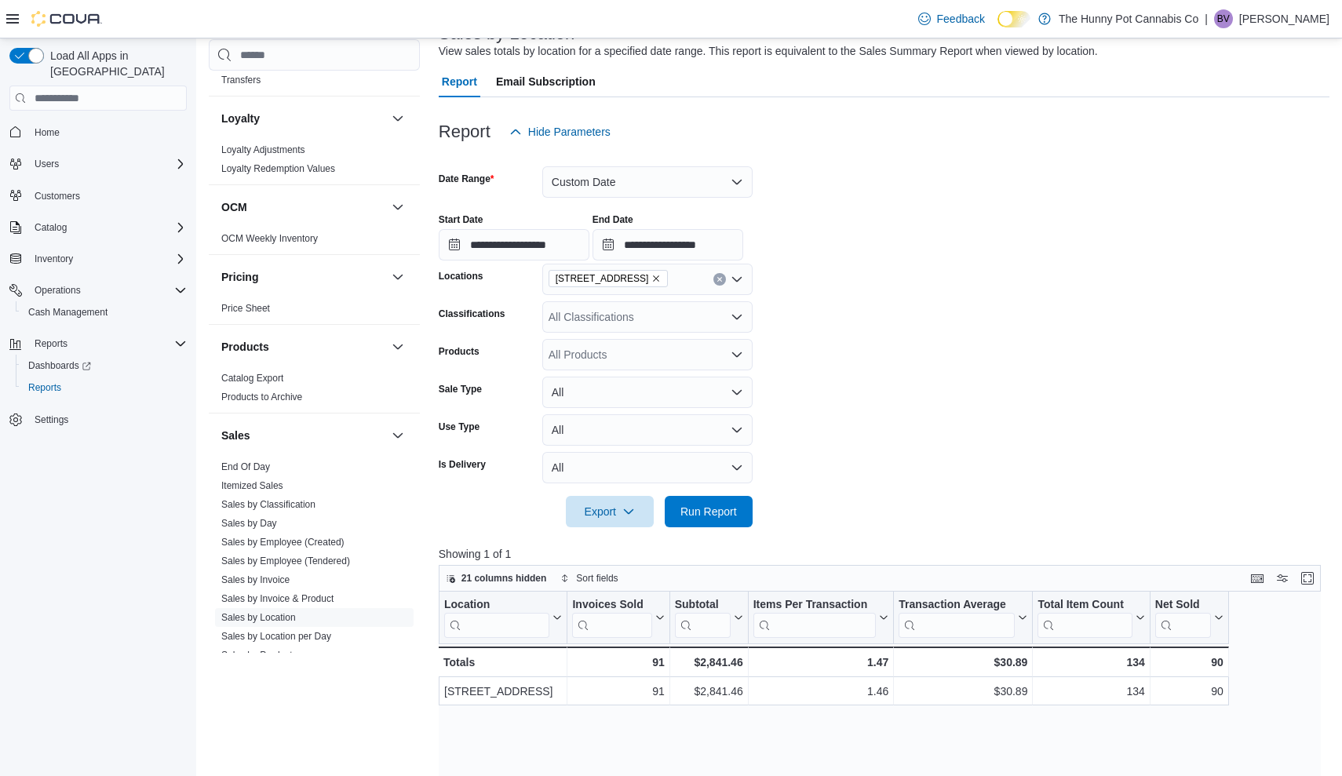
scroll to position [116, 0]
click at [743, 235] on input "**********" at bounding box center [667, 243] width 151 height 31
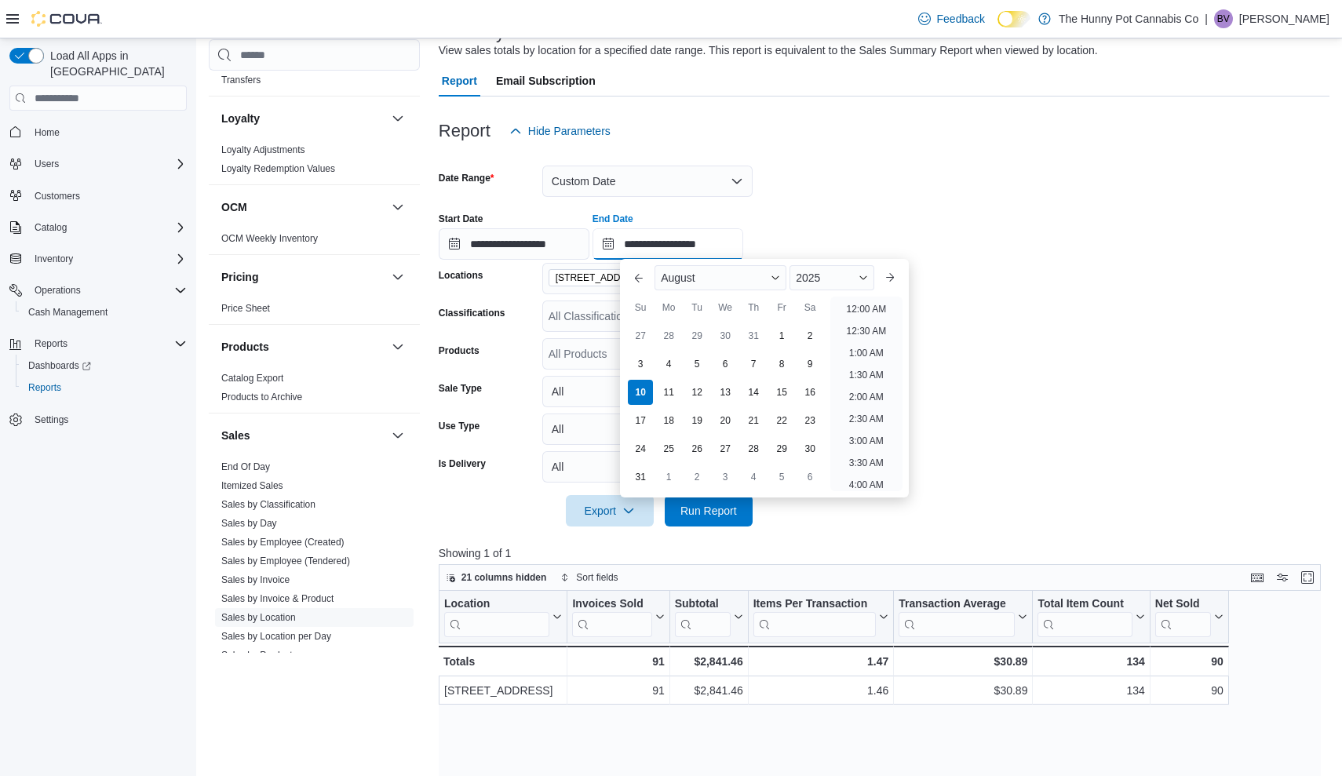
scroll to position [708, 0]
click at [881, 345] on li "5:00 PM" at bounding box center [866, 348] width 48 height 19
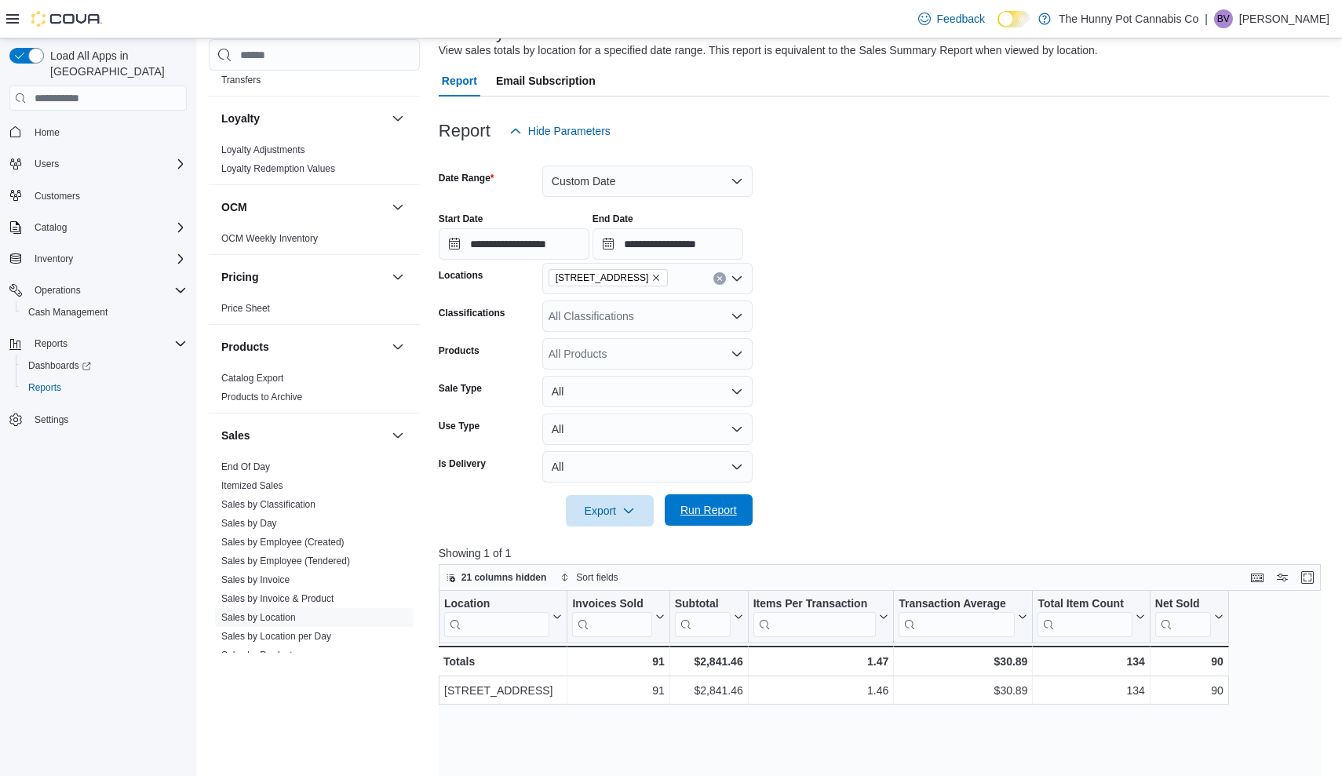
click at [727, 501] on span "Run Report" at bounding box center [708, 509] width 69 height 31
drag, startPoint x: 1185, startPoint y: 600, endPoint x: 1096, endPoint y: 607, distance: 89.8
click at [598, 577] on span "Sort fields" at bounding box center [597, 577] width 42 height 13
click at [642, 638] on span "Pick fields to sort by" at bounding box center [602, 638] width 84 height 13
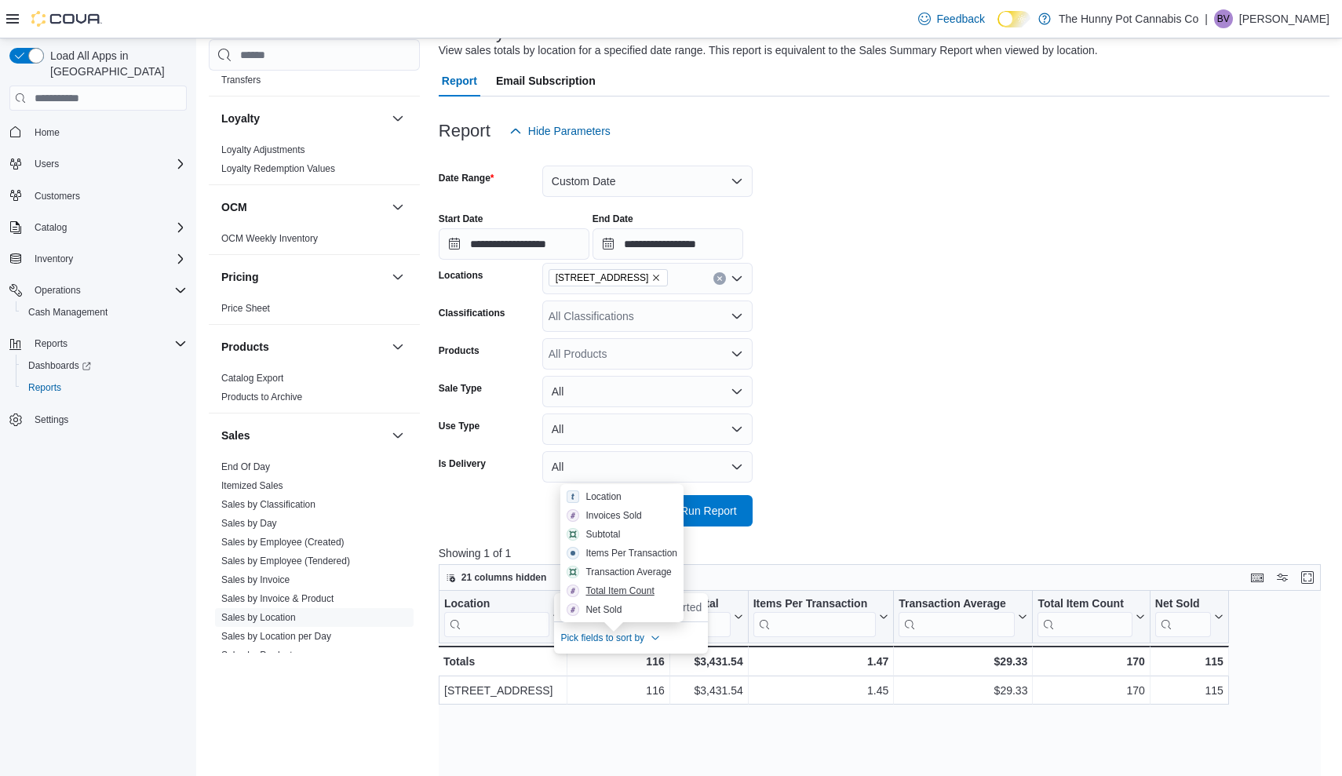
drag, startPoint x: 606, startPoint y: 609, endPoint x: 606, endPoint y: 590, distance: 18.8
click at [652, 642] on icon "button" at bounding box center [655, 637] width 9 height 9
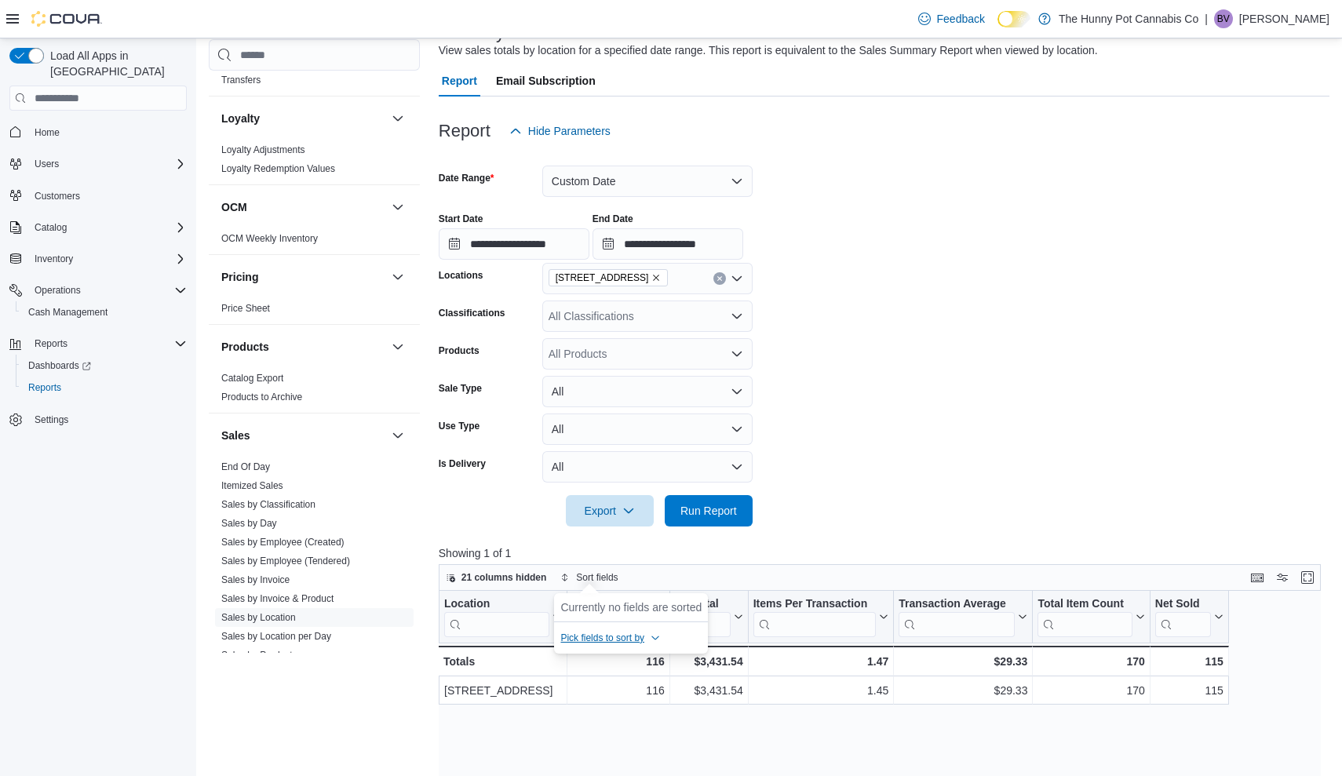
click at [627, 640] on span "Pick fields to sort by" at bounding box center [602, 638] width 84 height 13
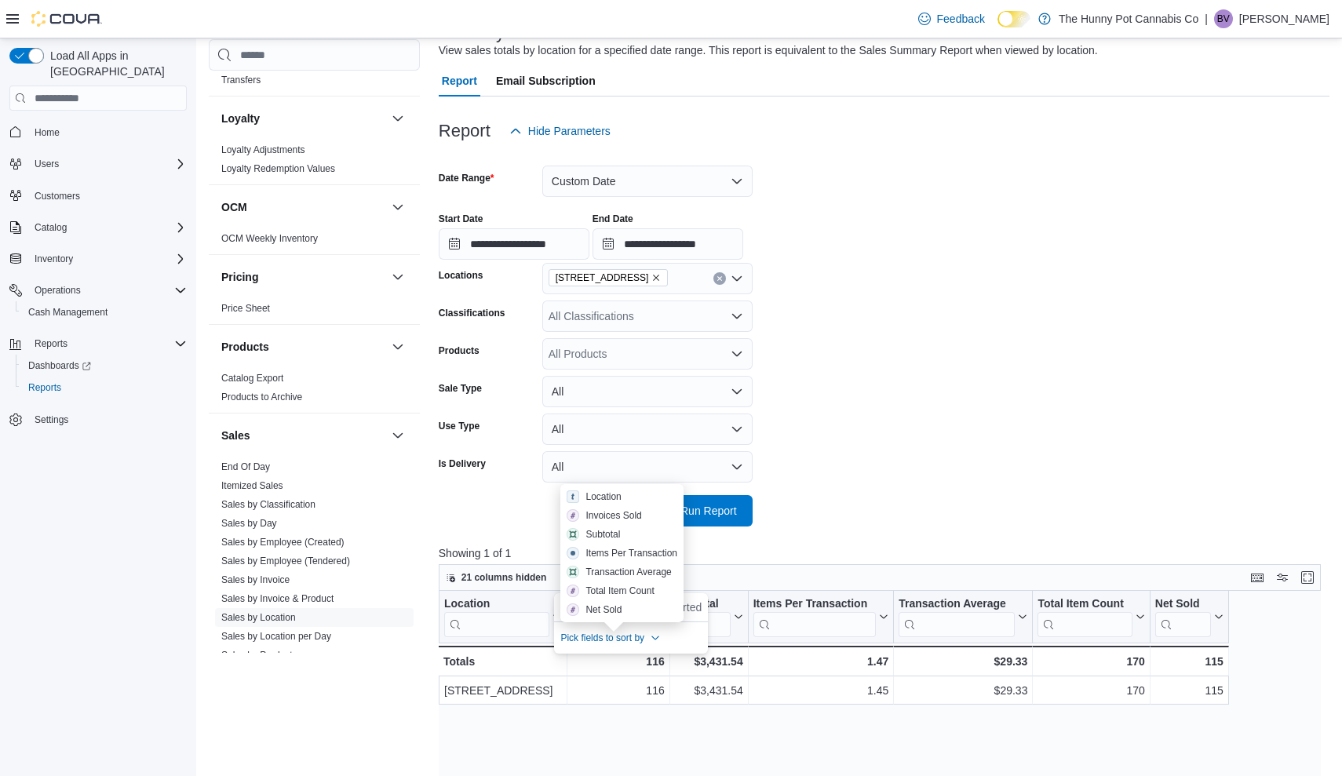
click at [909, 501] on form "**********" at bounding box center [884, 337] width 891 height 380
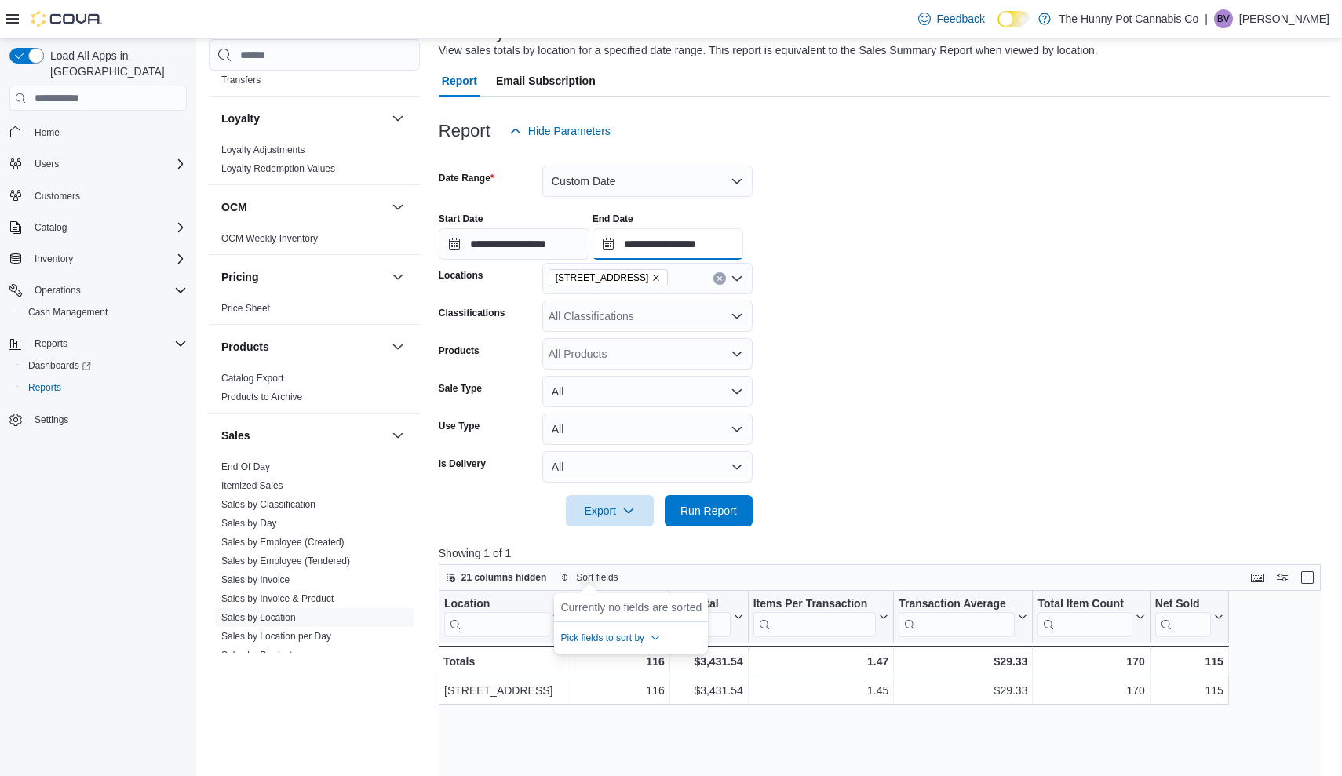
click at [743, 246] on input "**********" at bounding box center [667, 243] width 151 height 31
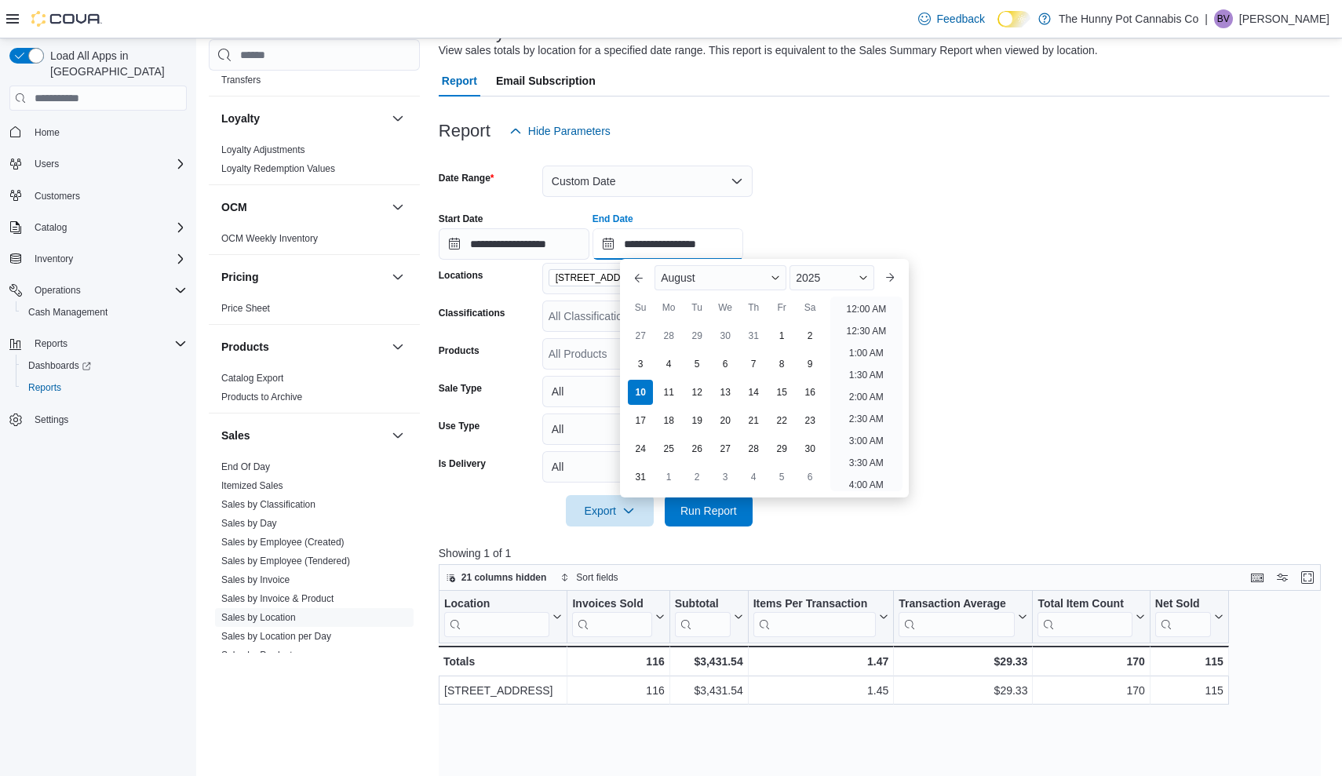
scroll to position [796, 0]
click at [870, 308] on li "6:00 PM" at bounding box center [866, 304] width 48 height 19
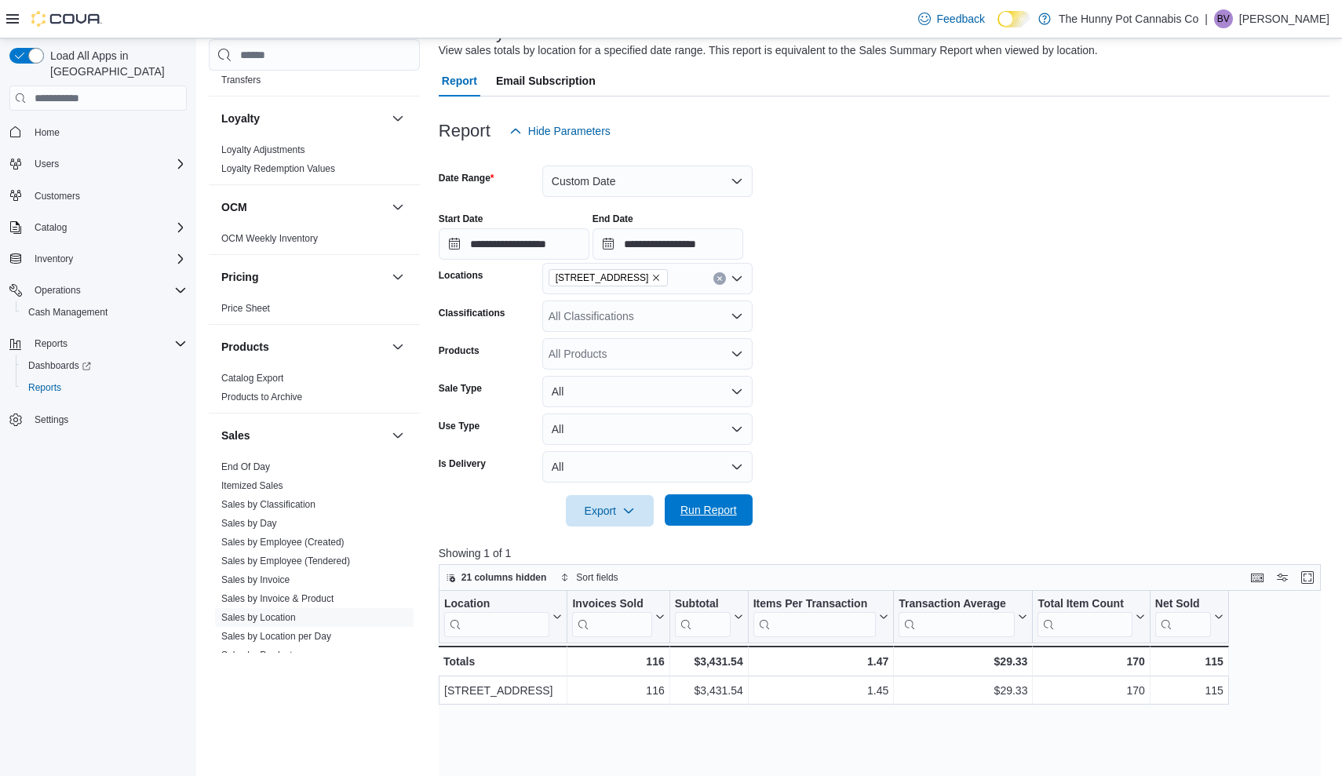
click at [710, 515] on span "Run Report" at bounding box center [708, 510] width 57 height 16
click at [743, 235] on input "**********" at bounding box center [667, 243] width 151 height 31
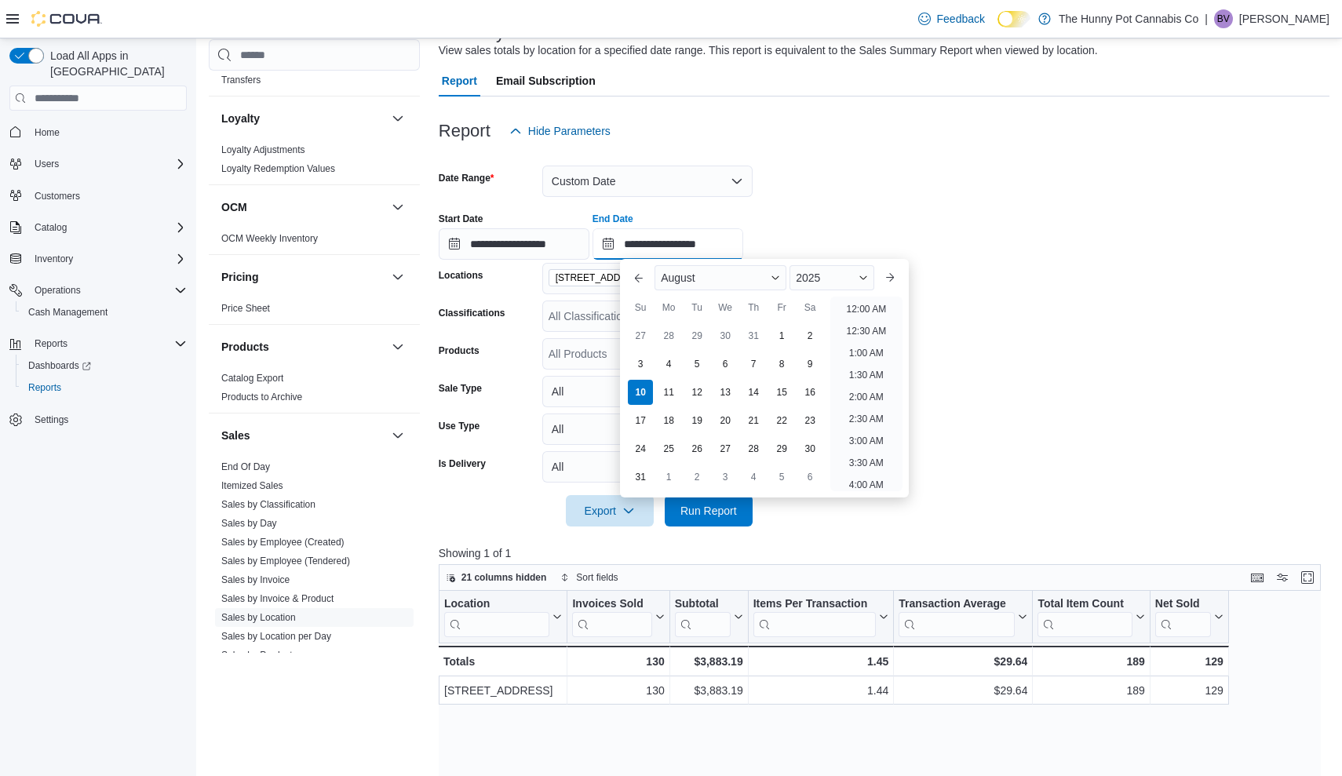
scroll to position [840, 0]
click at [876, 305] on li "7:00 PM" at bounding box center [866, 304] width 48 height 19
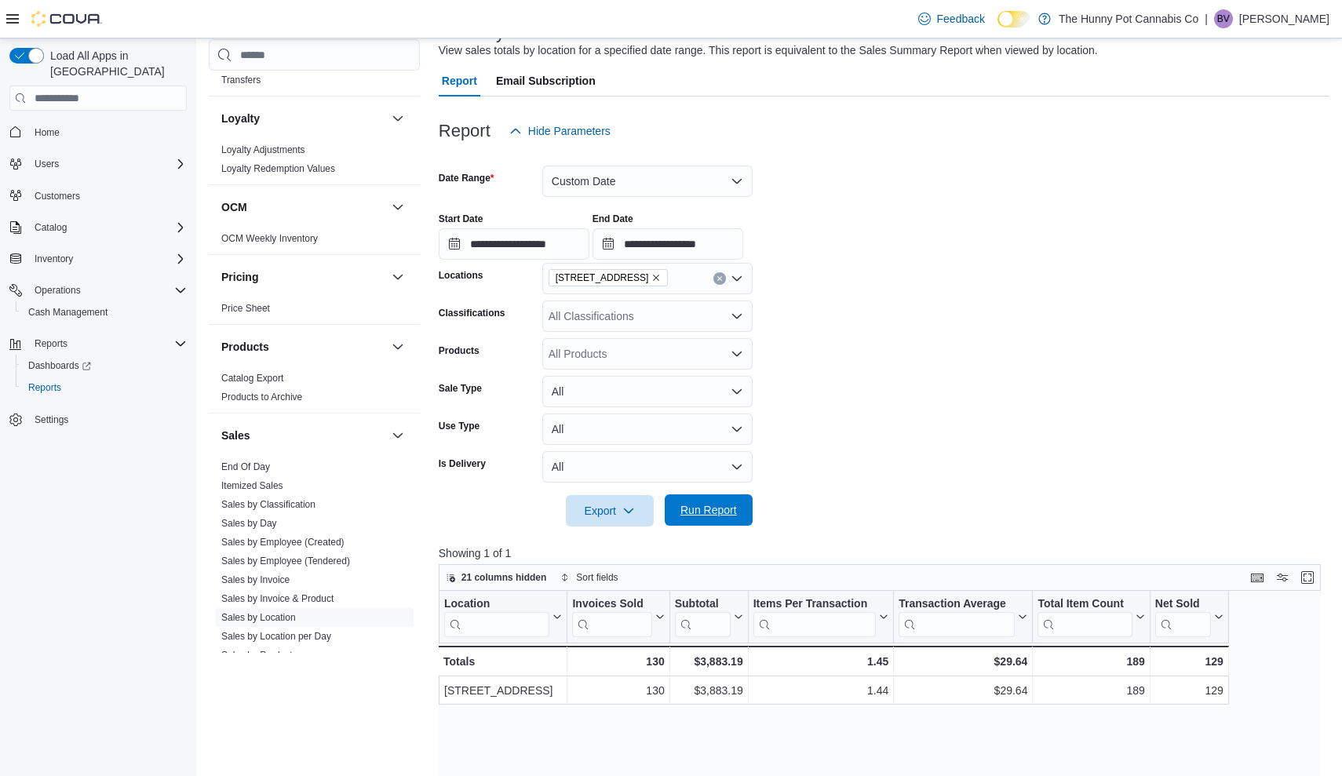
click at [744, 511] on button "Run Report" at bounding box center [709, 509] width 88 height 31
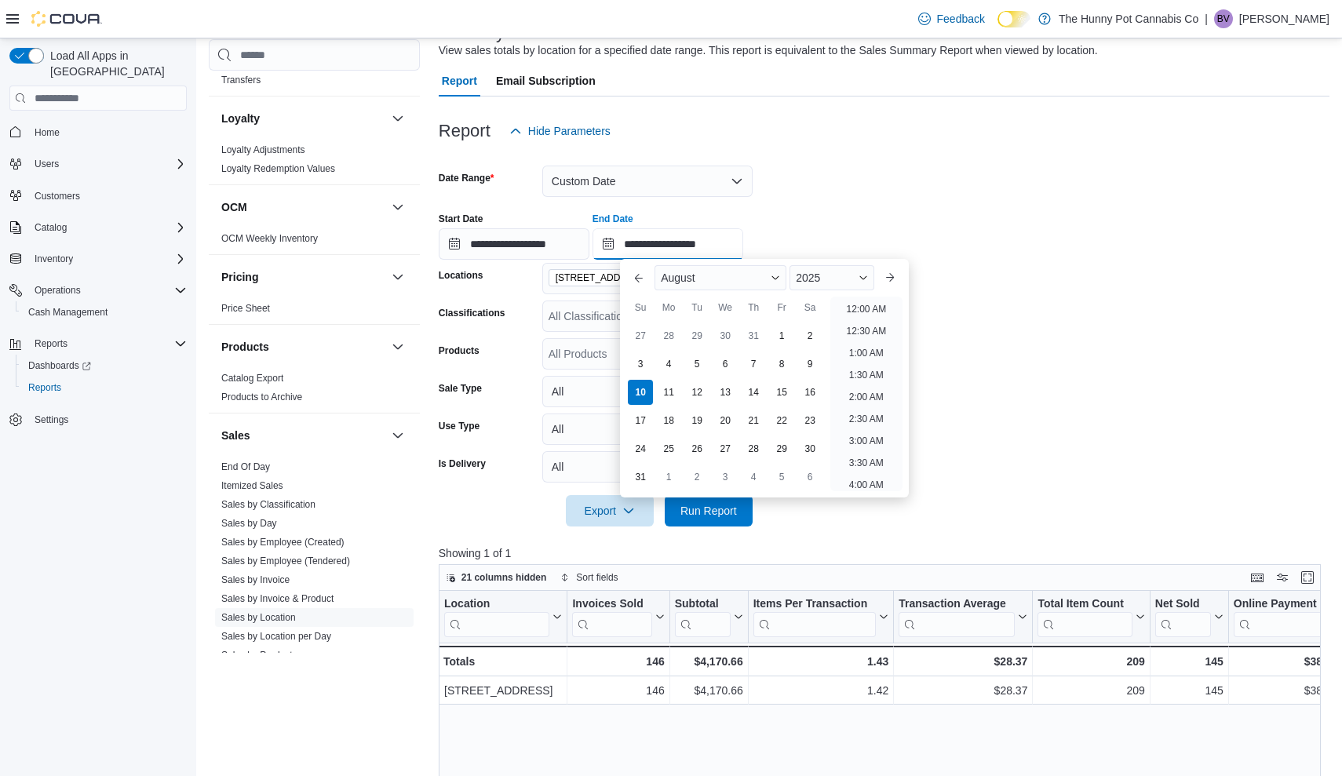
click at [743, 231] on input "**********" at bounding box center [667, 243] width 151 height 31
click at [859, 320] on li "8:00 PM" at bounding box center [866, 324] width 48 height 19
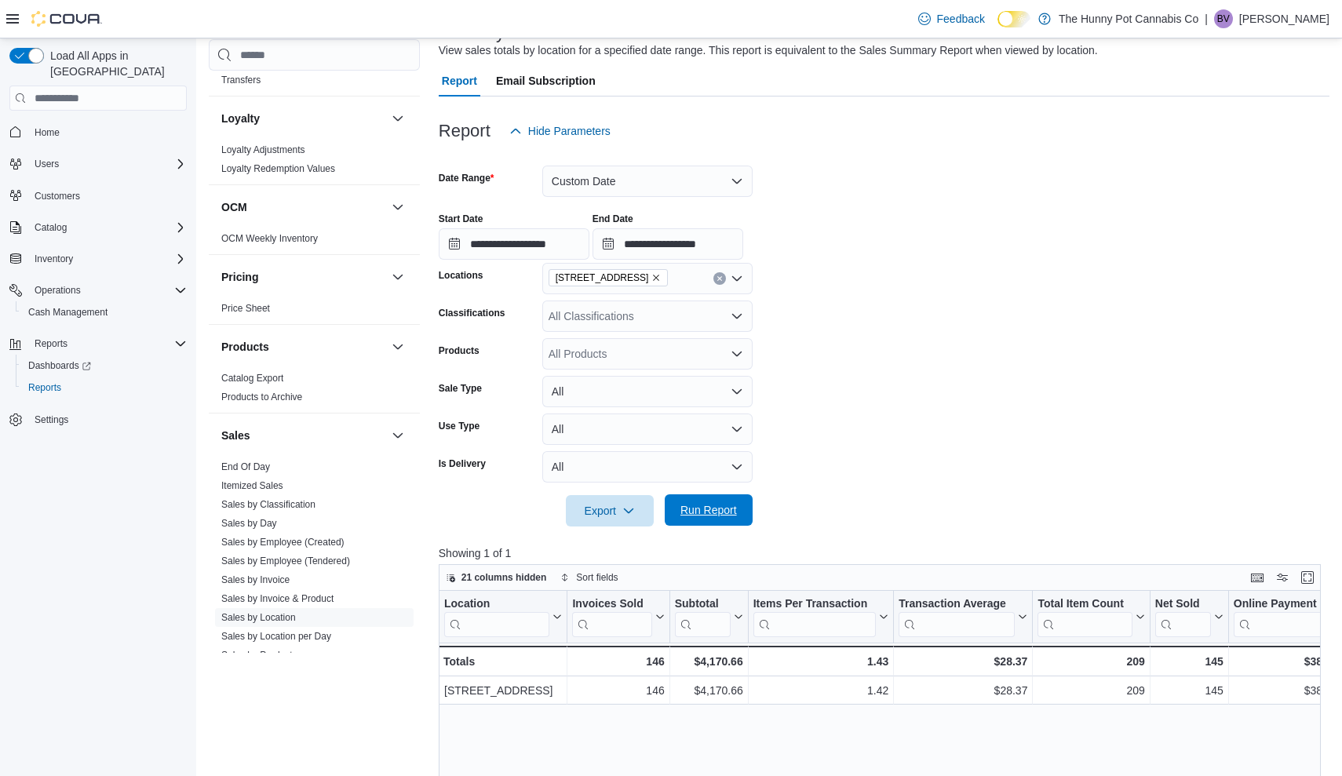
click at [711, 516] on span "Run Report" at bounding box center [708, 510] width 57 height 16
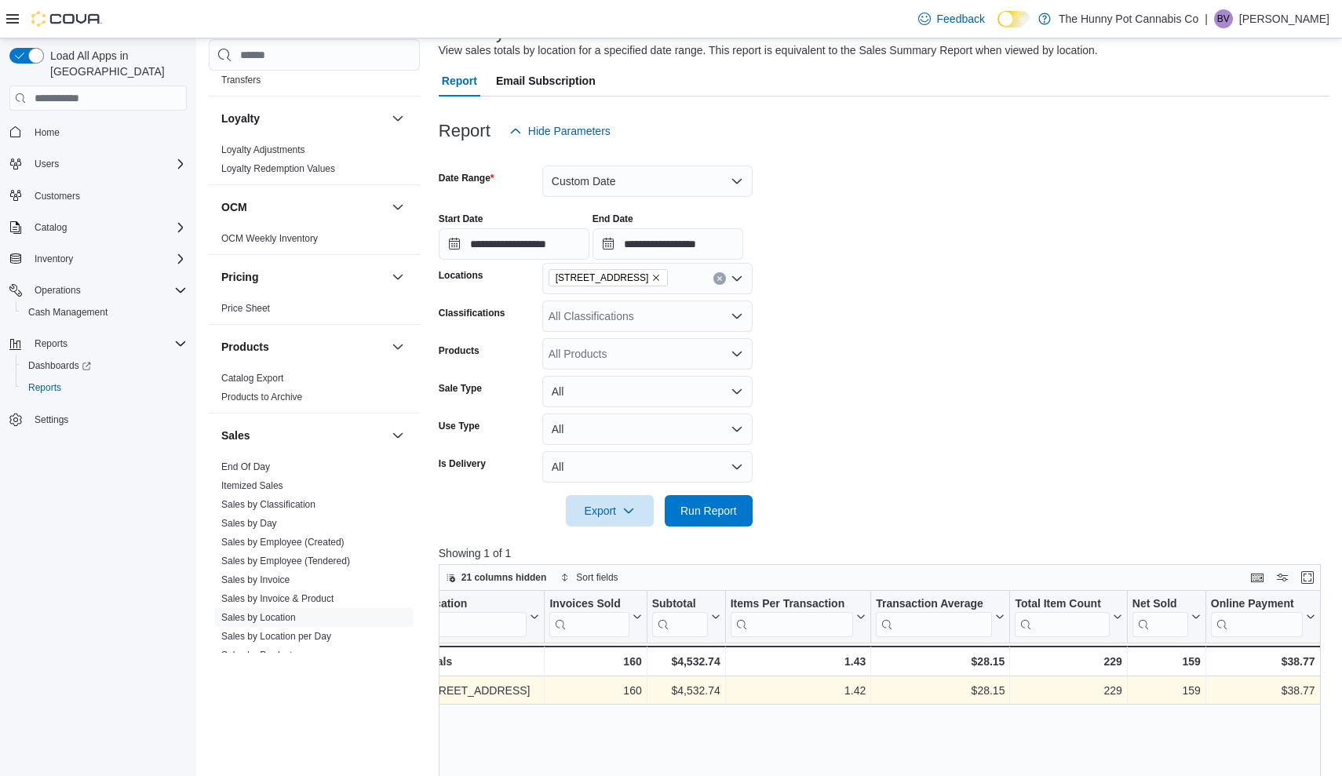
scroll to position [0, 23]
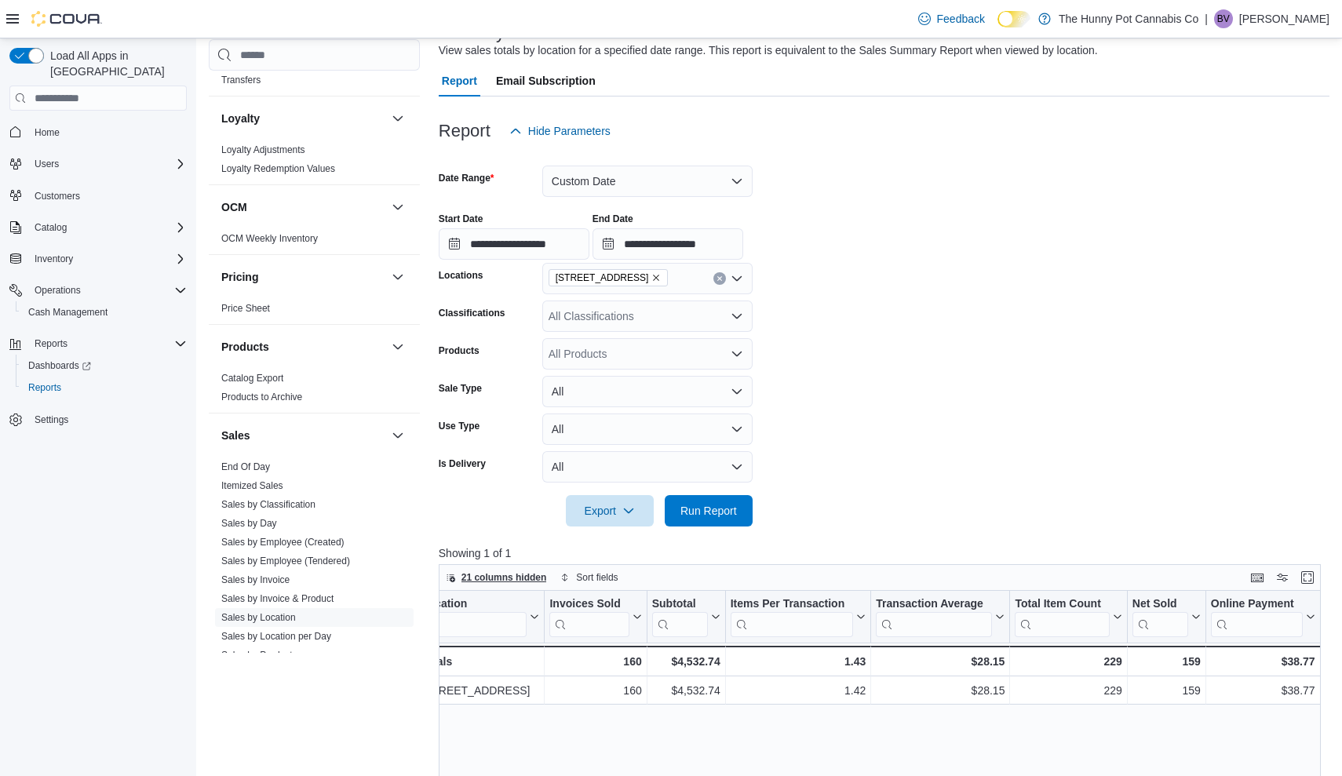
click at [527, 574] on span "21 columns hidden" at bounding box center [504, 577] width 86 height 13
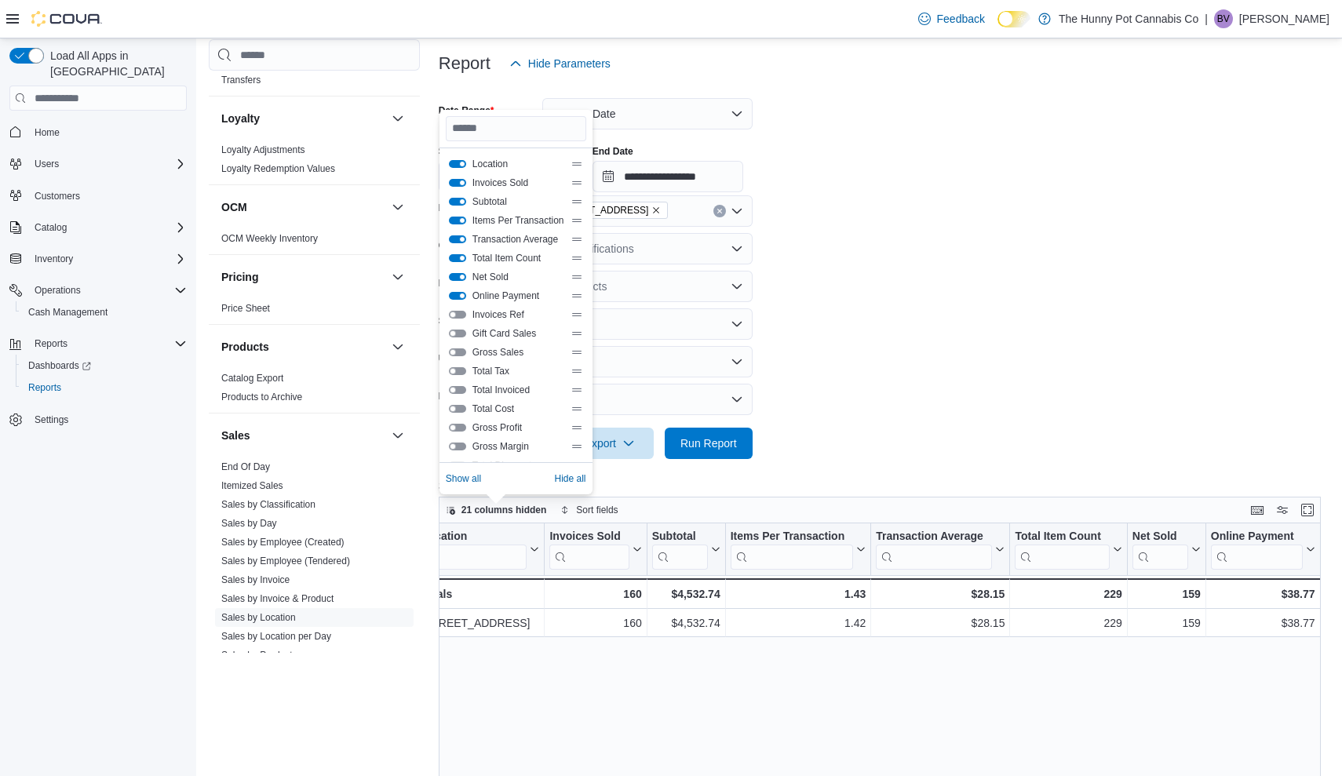
scroll to position [163, 0]
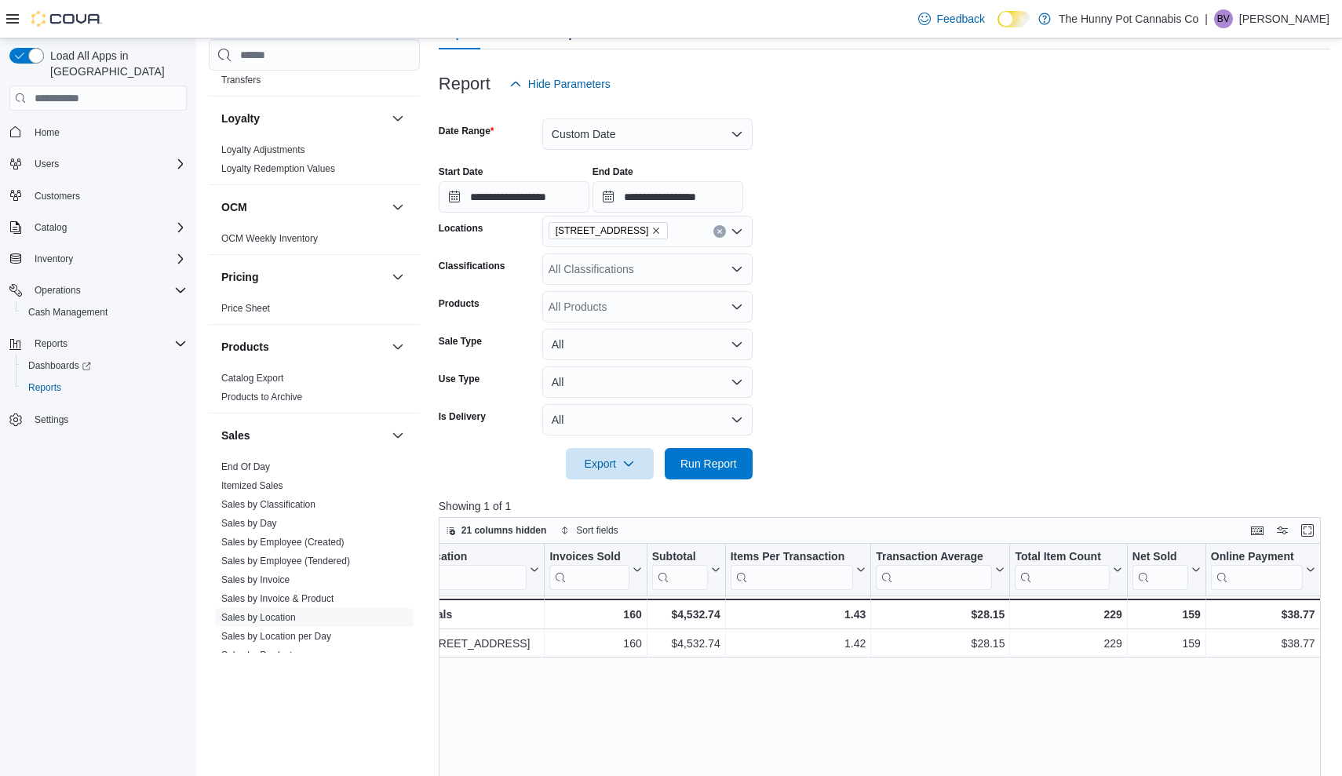
click at [1095, 313] on form "**********" at bounding box center [884, 290] width 891 height 380
click at [743, 195] on input "**********" at bounding box center [667, 196] width 151 height 31
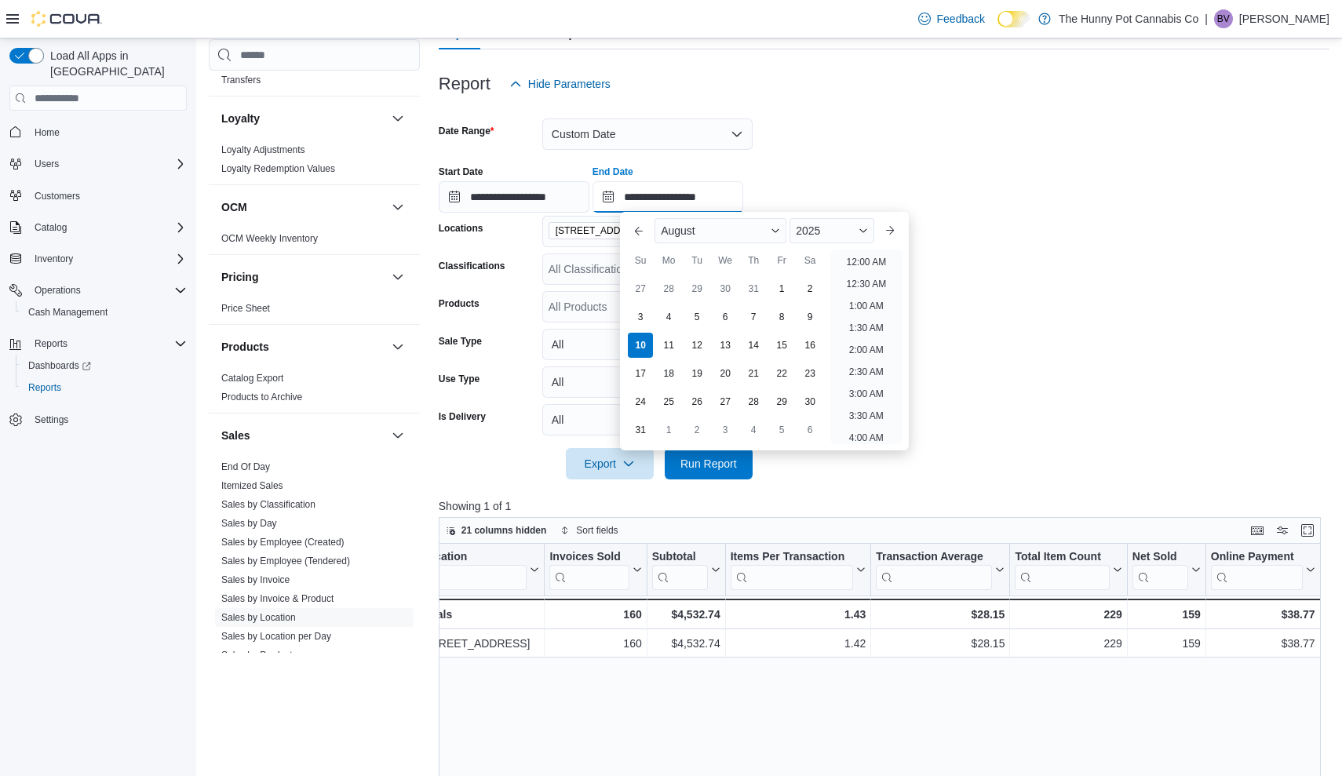
scroll to position [863, 0]
click at [868, 324] on li "9:00 PM" at bounding box center [866, 321] width 48 height 19
type input "**********"
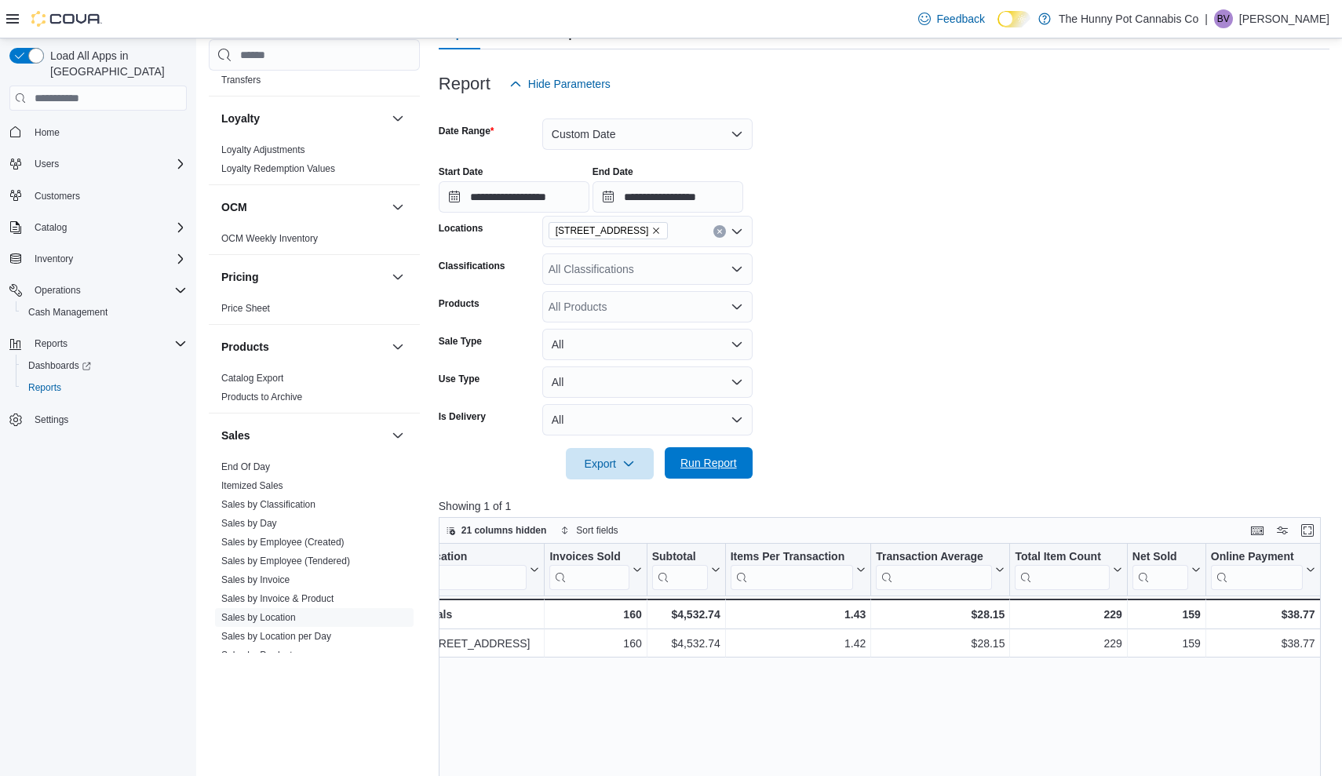
click at [727, 458] on span "Run Report" at bounding box center [708, 463] width 57 height 16
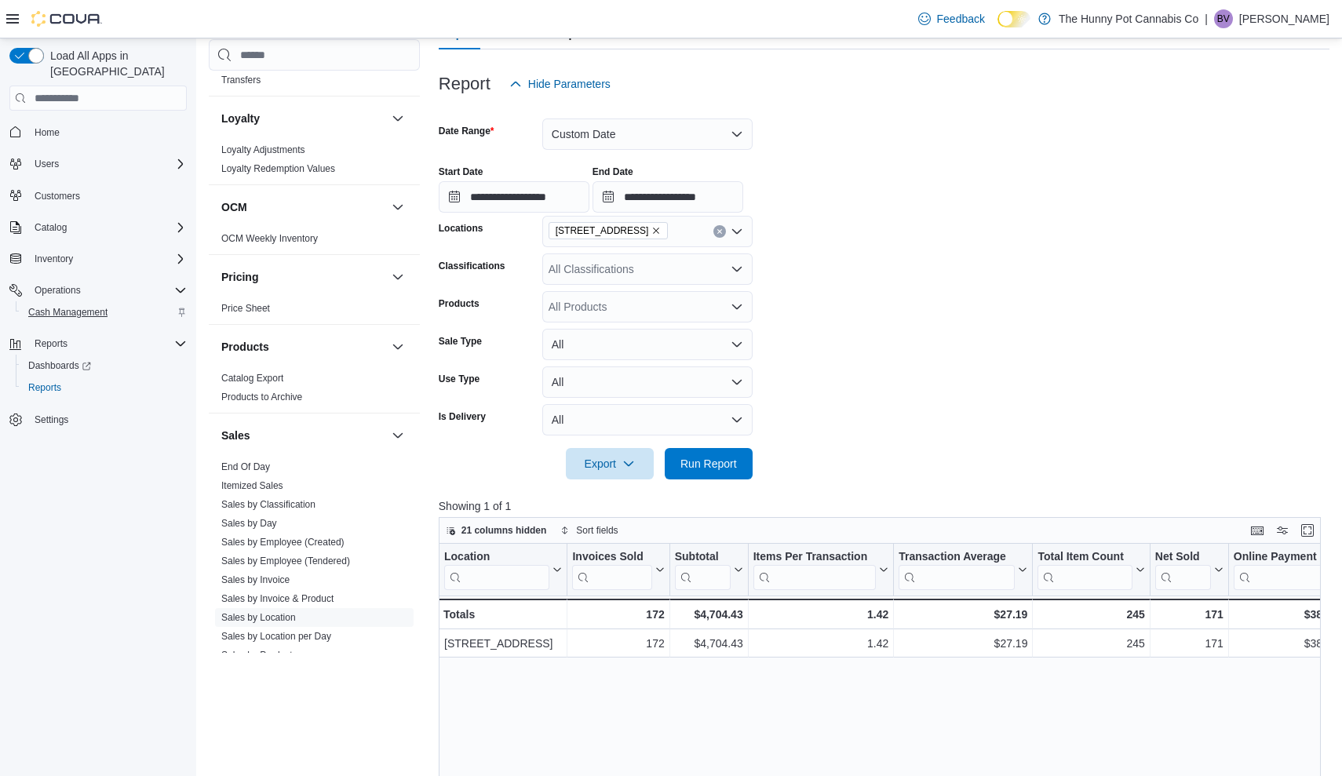
click at [60, 306] on span "Cash Management" at bounding box center [67, 312] width 79 height 13
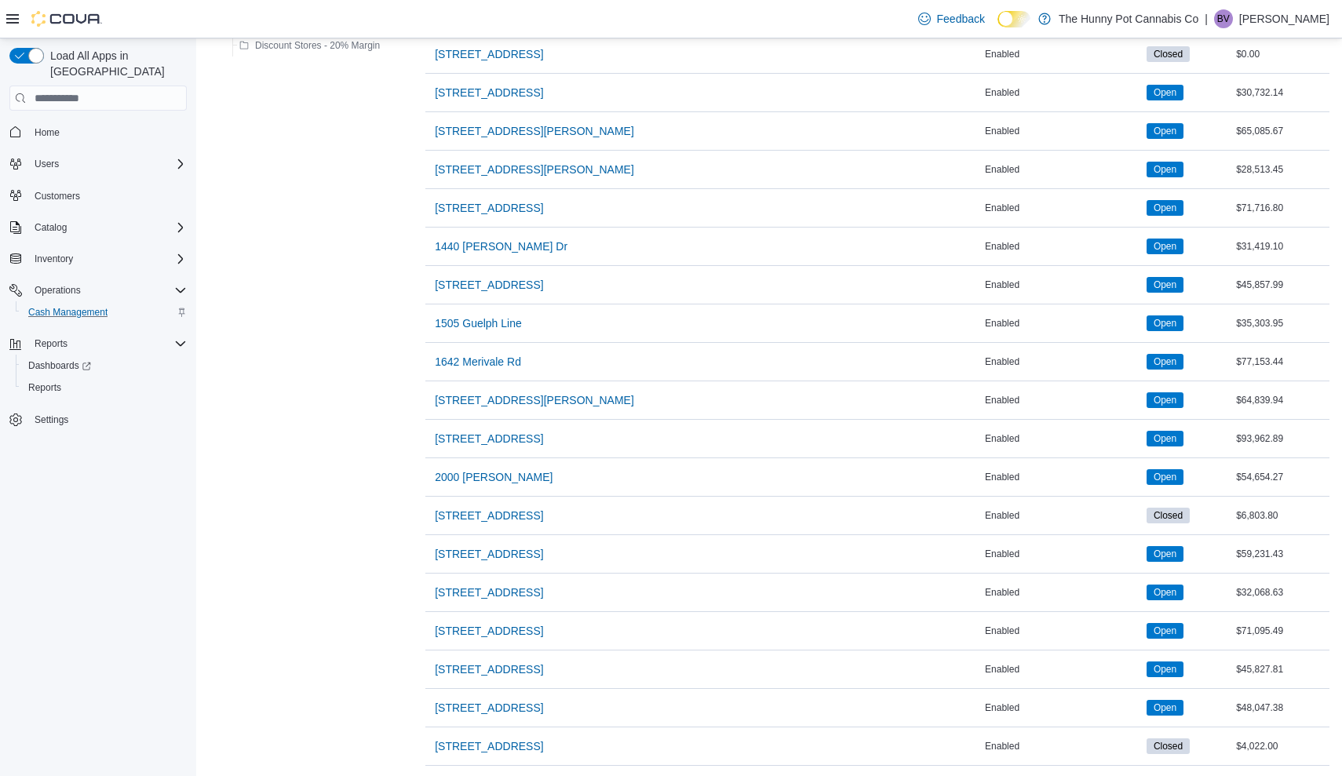
scroll to position [371, 0]
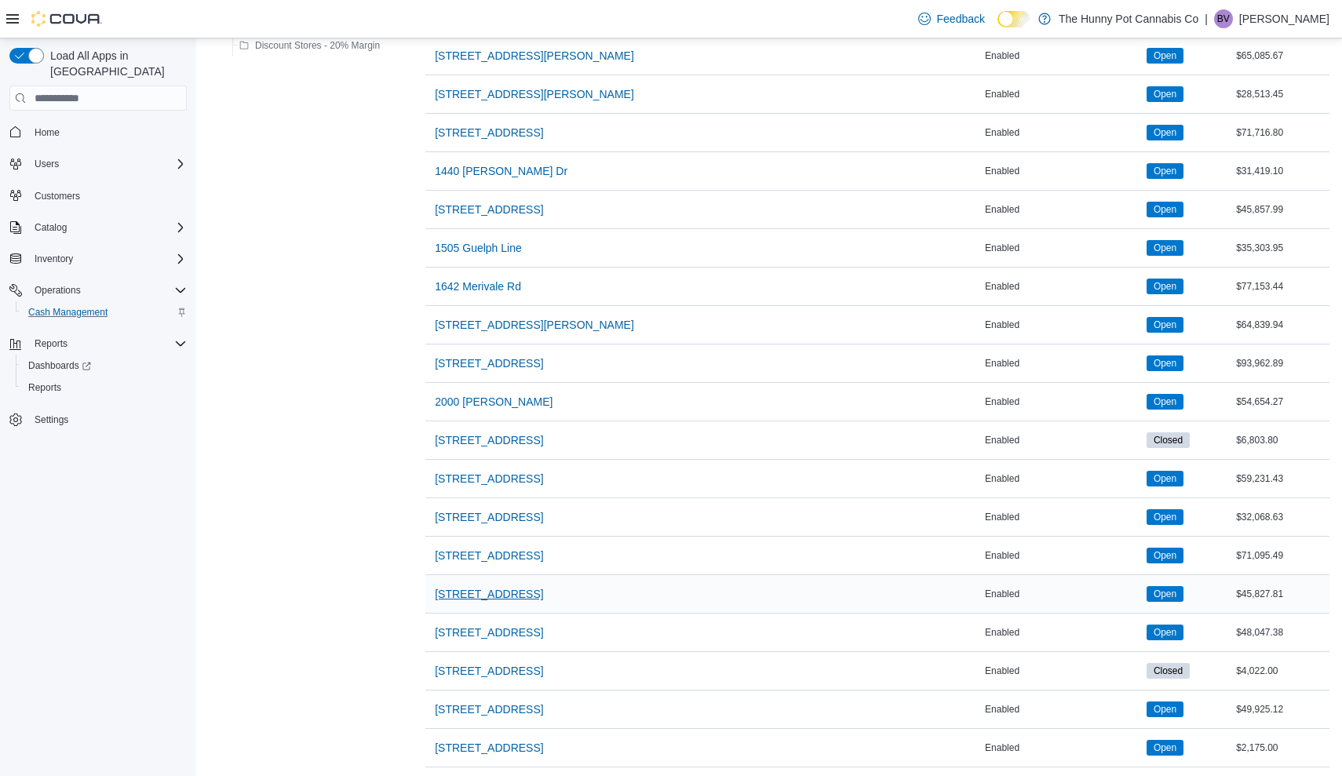
click at [487, 596] on span "[STREET_ADDRESS]" at bounding box center [489, 594] width 108 height 16
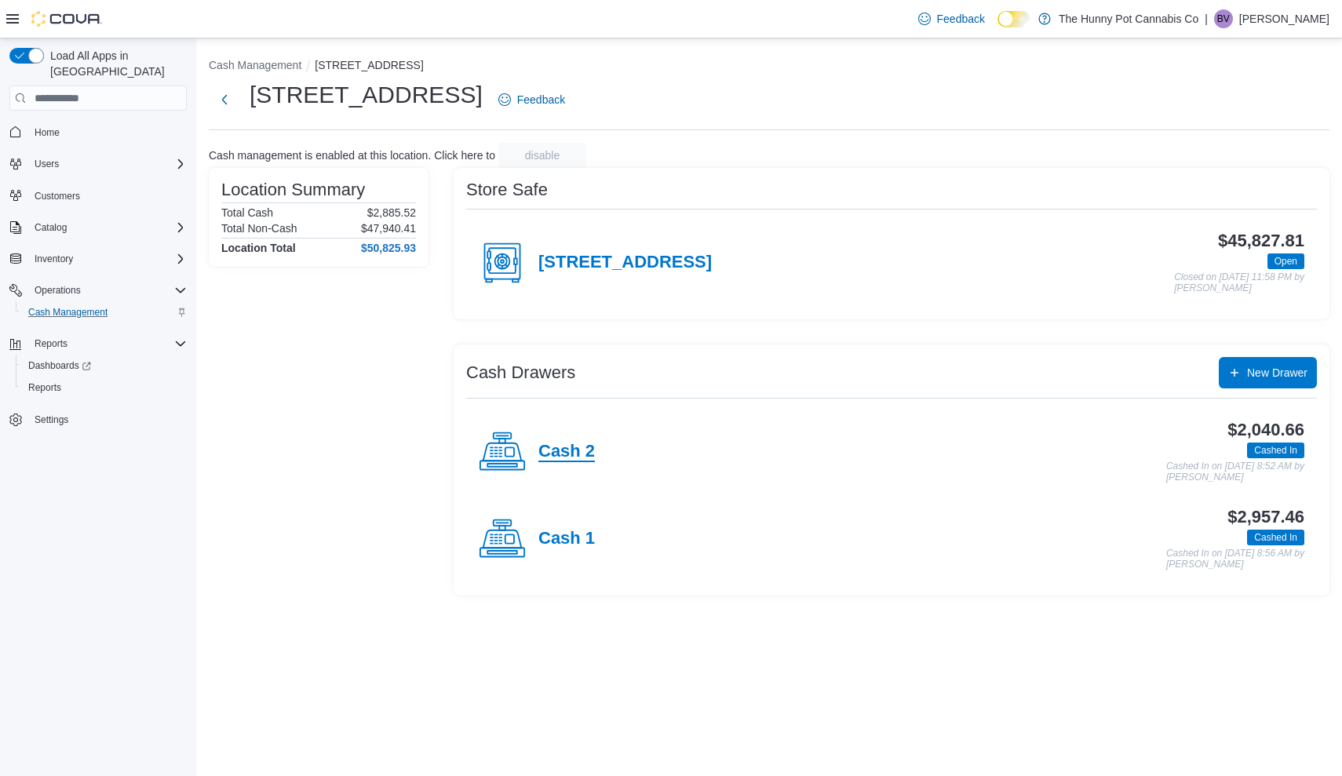
click at [548, 447] on h4 "Cash 2" at bounding box center [566, 452] width 57 height 20
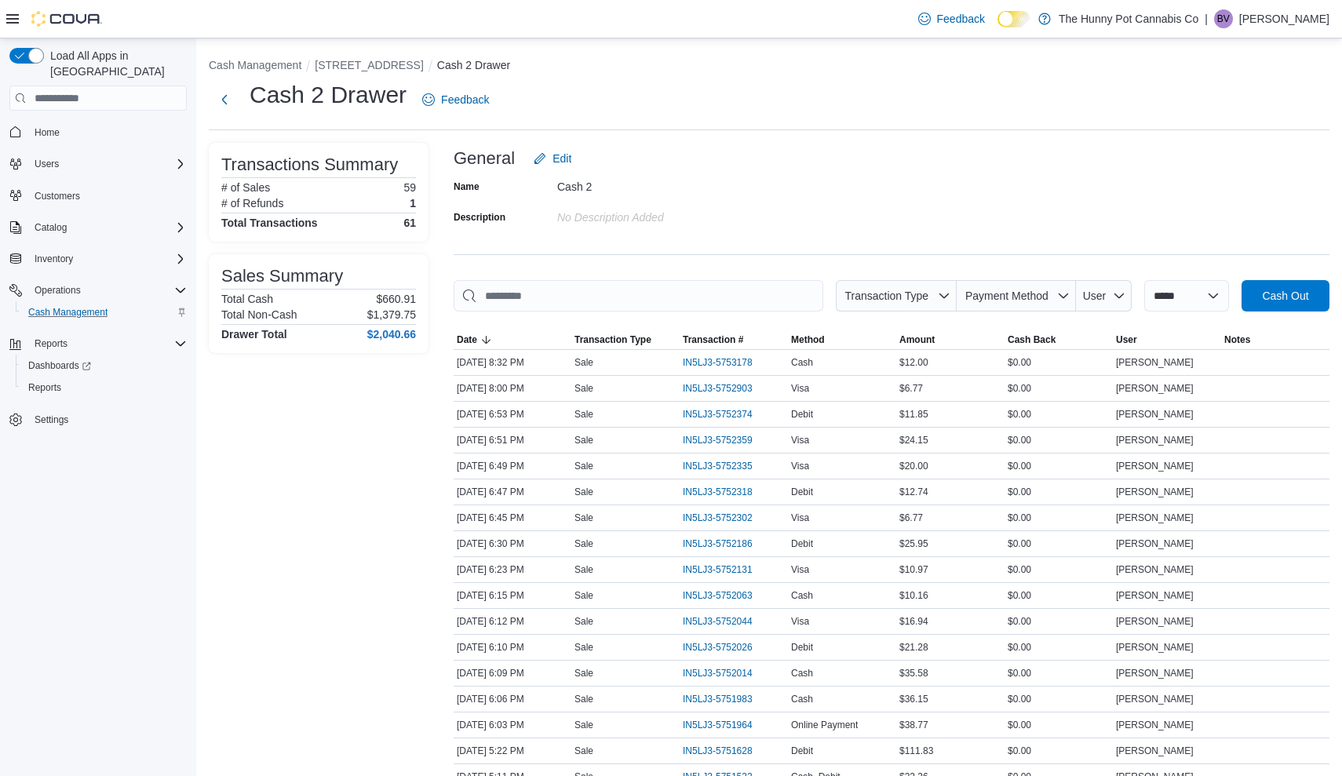
click at [555, 289] on input "This is a search bar. As you type, the results lower in the page will automatic…" at bounding box center [639, 295] width 370 height 31
type input "*"
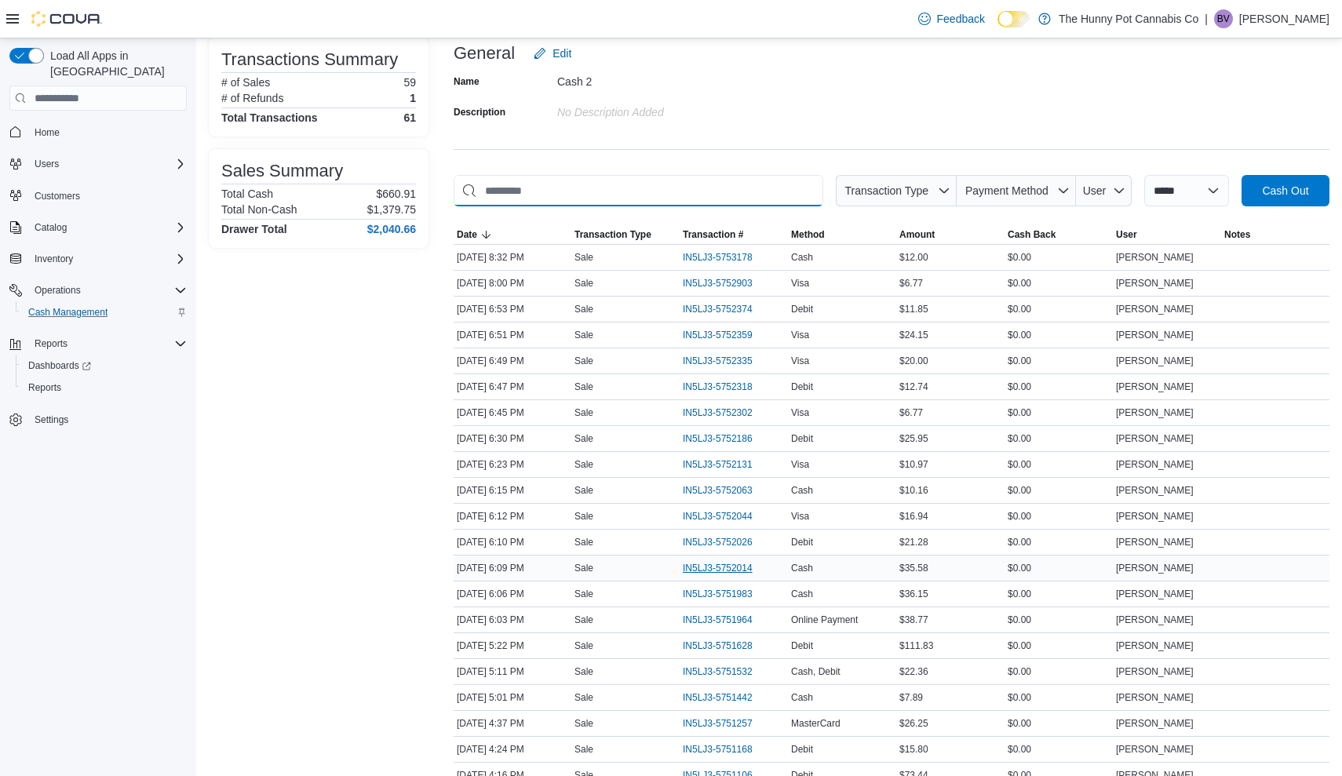
scroll to position [122, 0]
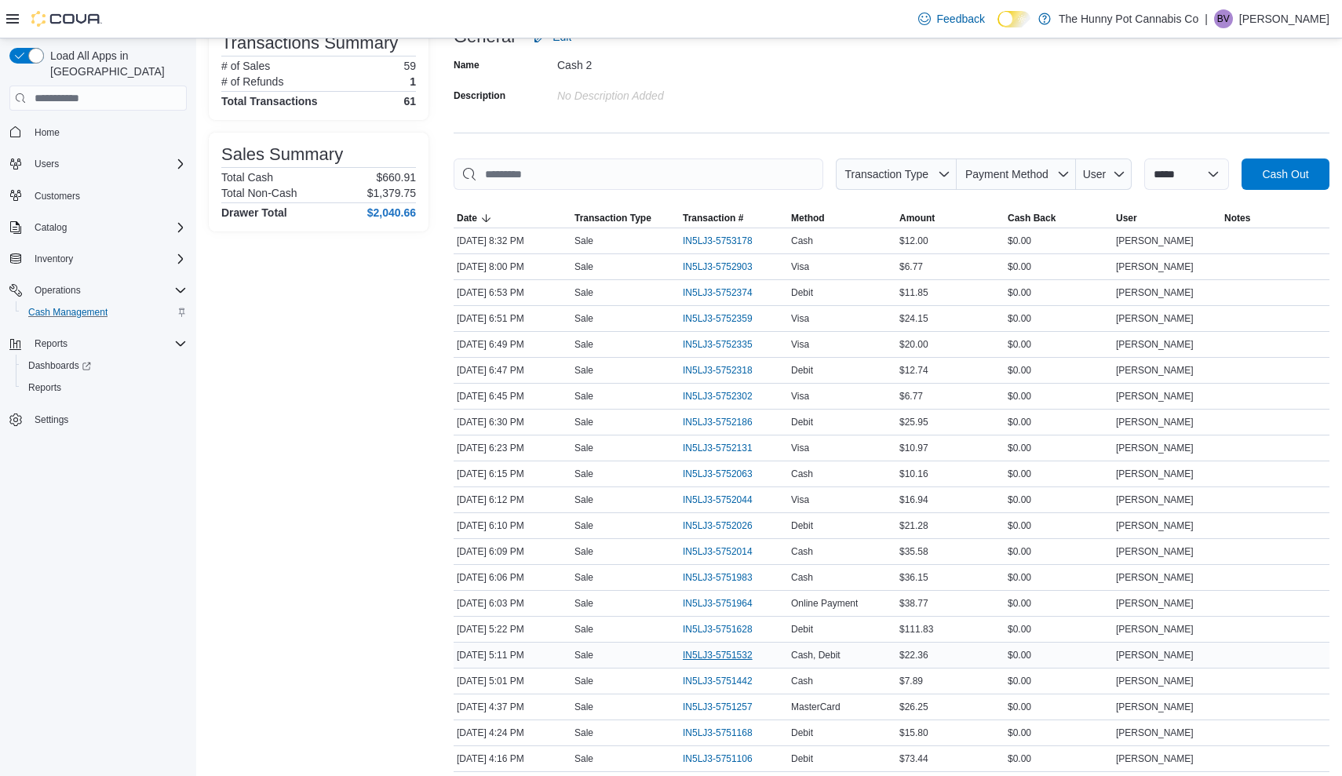
click at [720, 656] on span "IN5LJ3-5751532" at bounding box center [718, 655] width 70 height 13
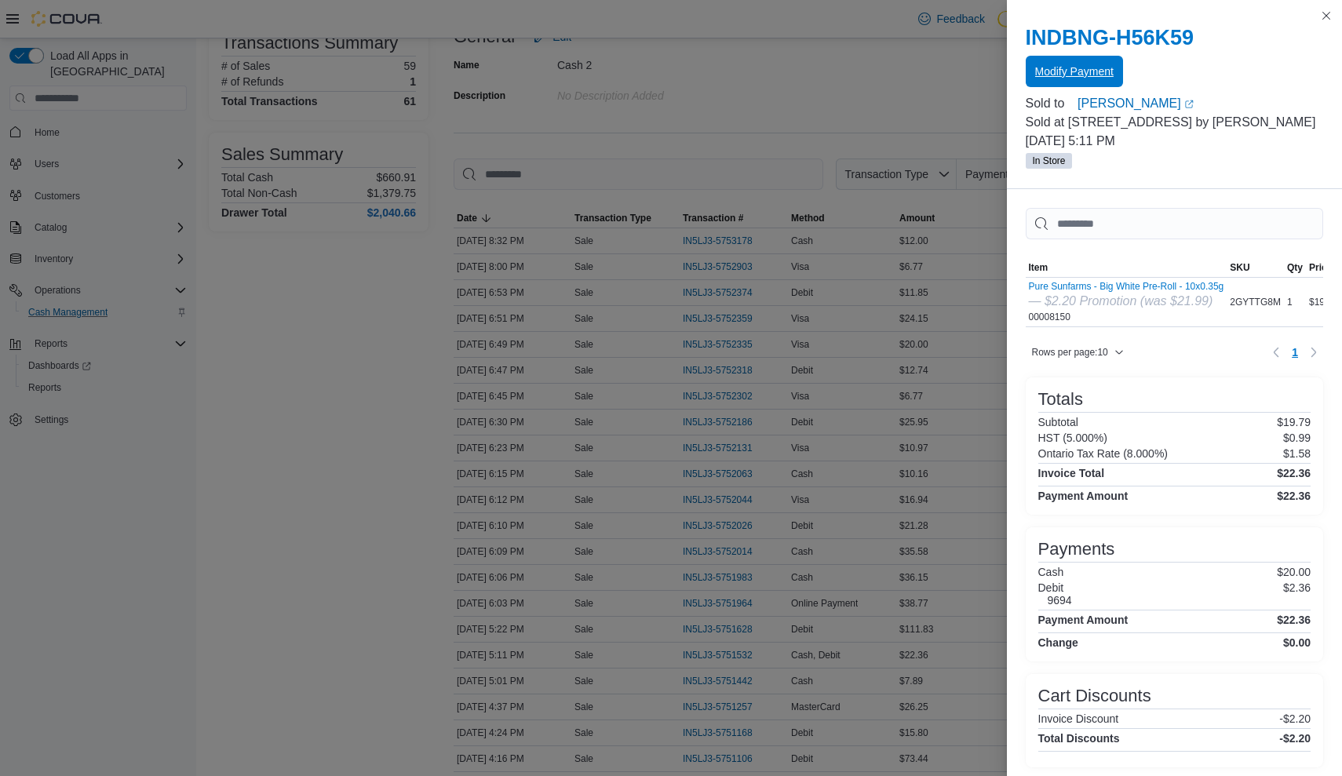
click at [1066, 64] on span "Modify Payment" at bounding box center [1074, 72] width 78 height 16
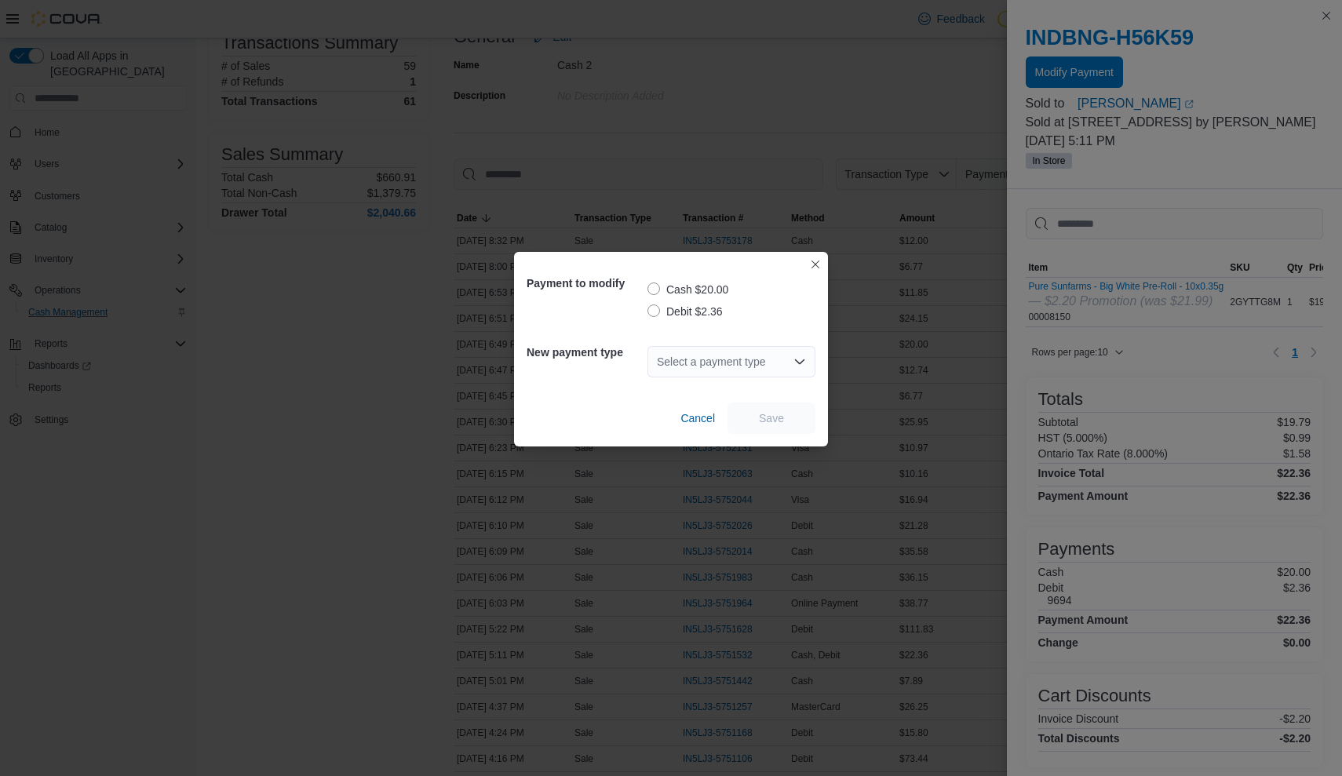
click at [655, 311] on label "Debit $2.36" at bounding box center [684, 311] width 75 height 19
click at [679, 361] on div "Select a payment type" at bounding box center [731, 361] width 168 height 31
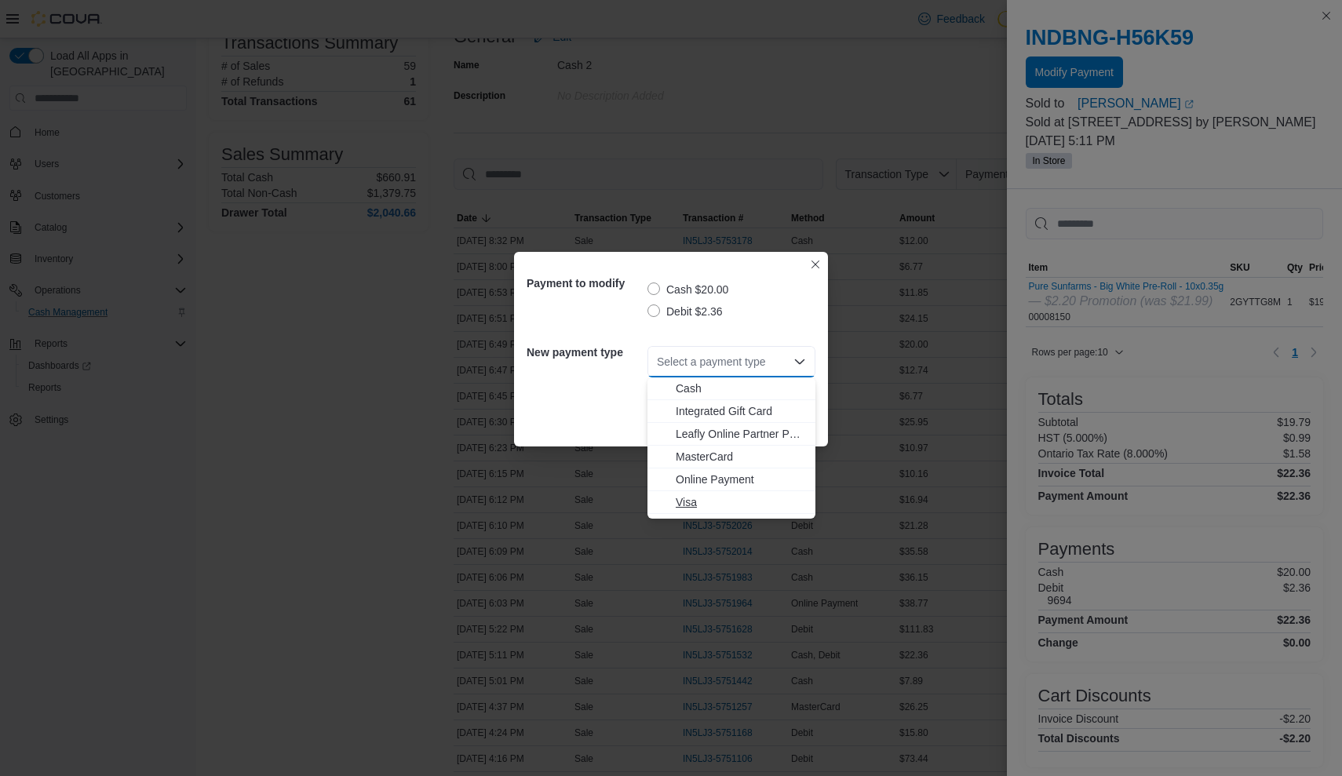
click at [673, 498] on span "Visa" at bounding box center [731, 502] width 149 height 16
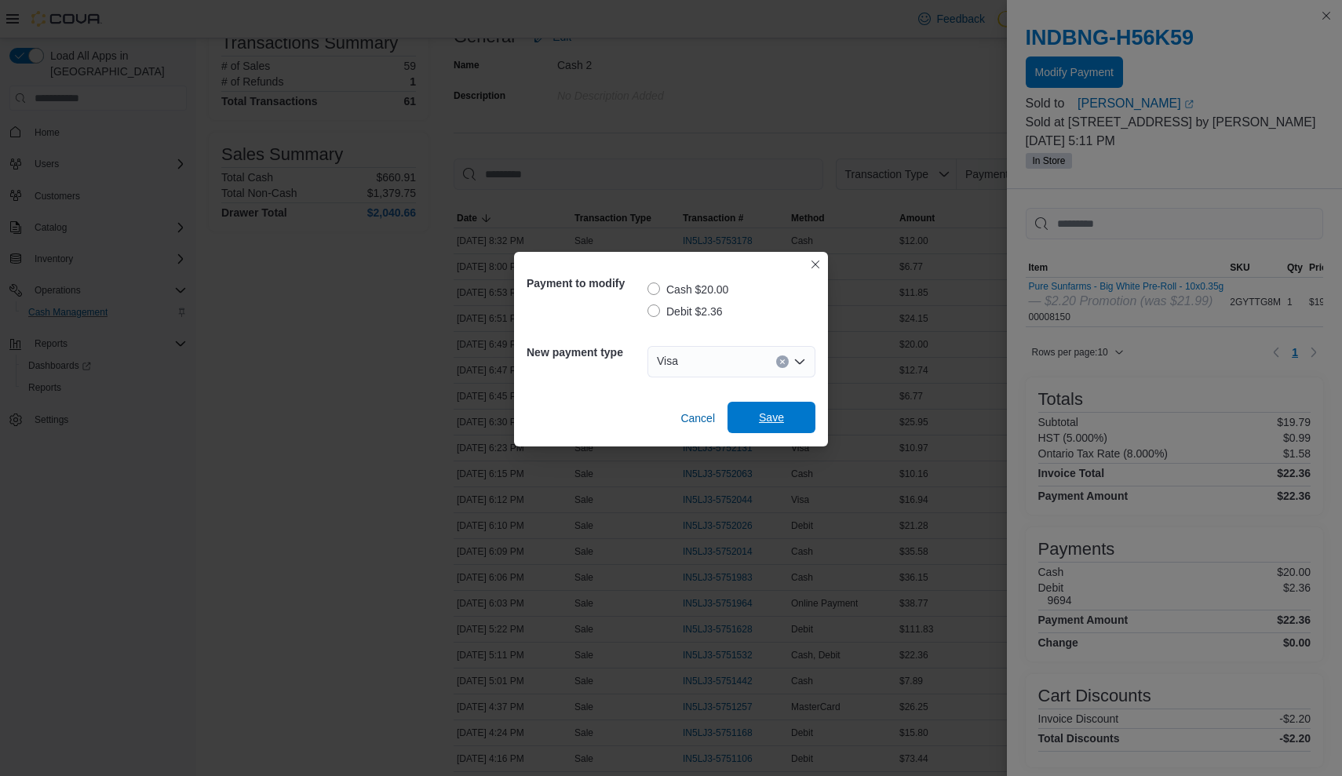
click at [766, 404] on span "Save" at bounding box center [771, 417] width 69 height 31
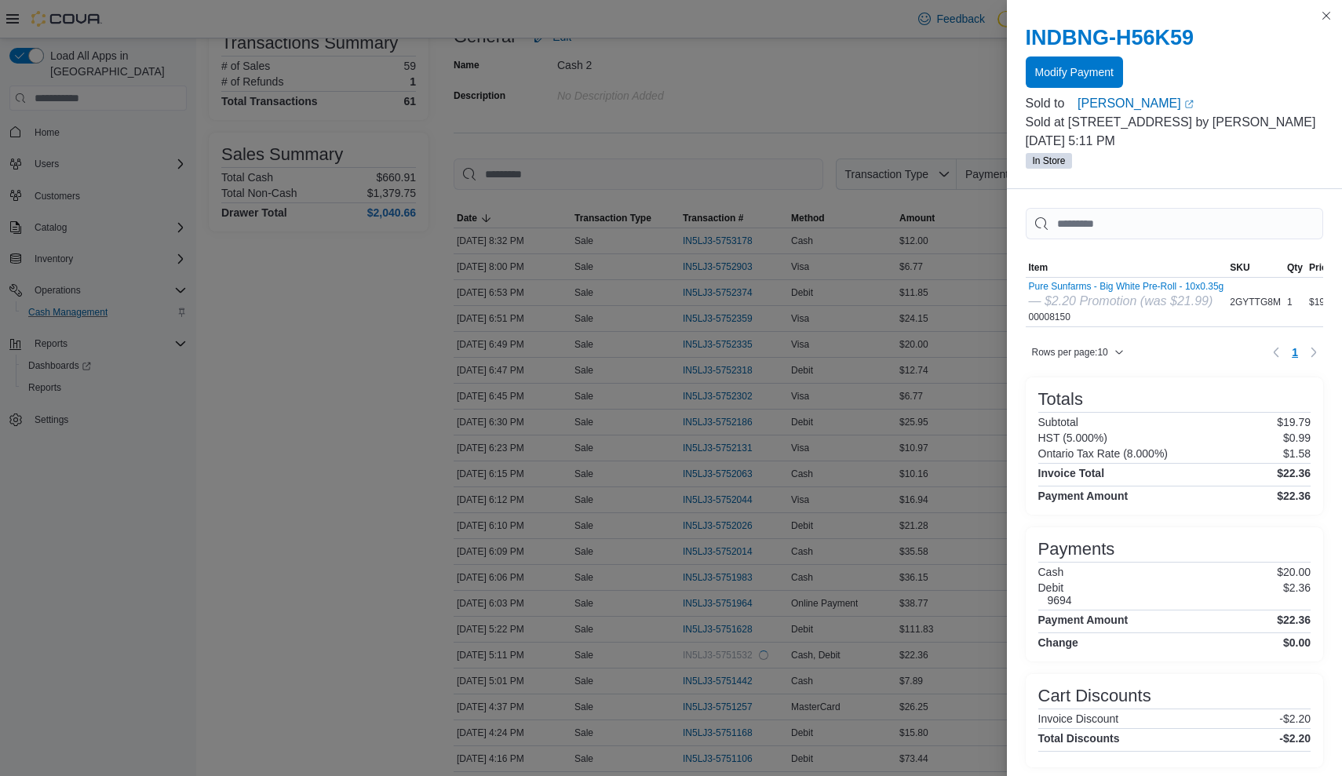
scroll to position [0, 0]
click at [1325, 15] on button "Close this dialog" at bounding box center [1326, 14] width 19 height 19
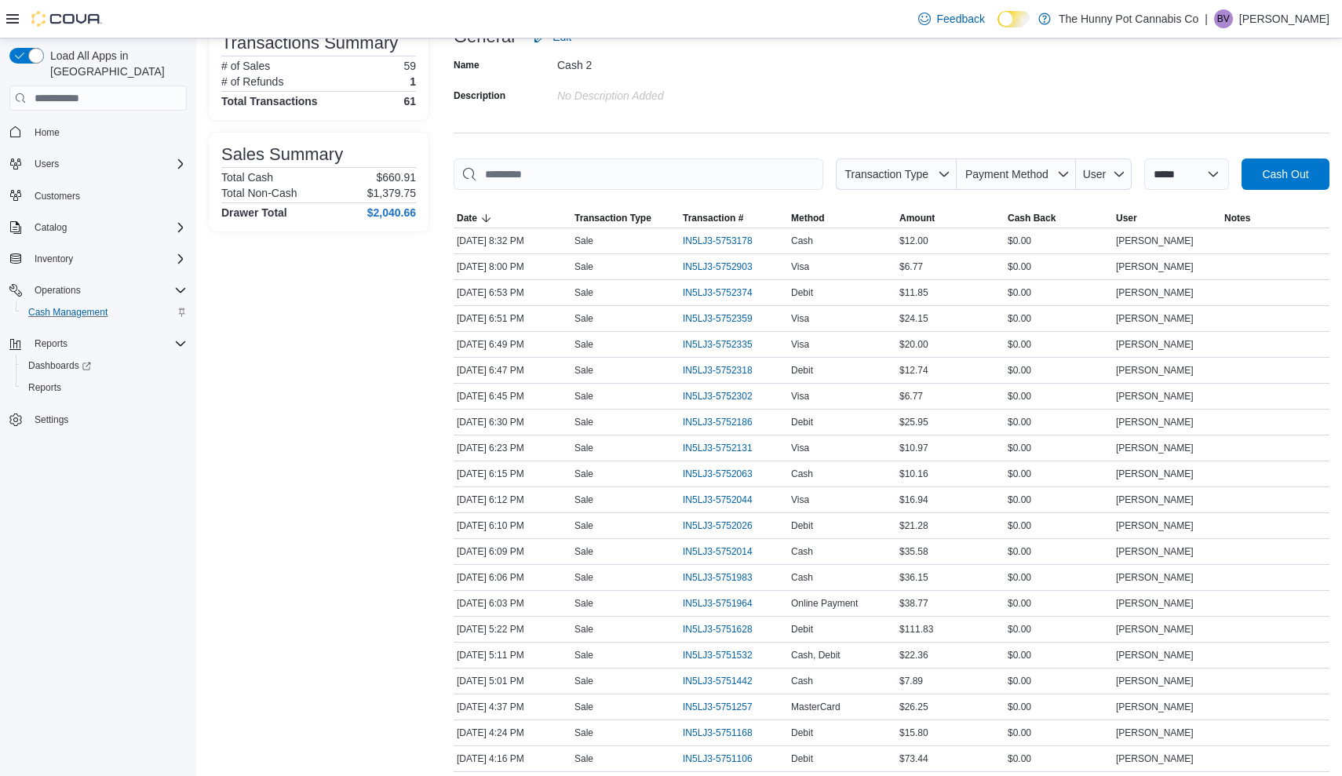
scroll to position [330, 0]
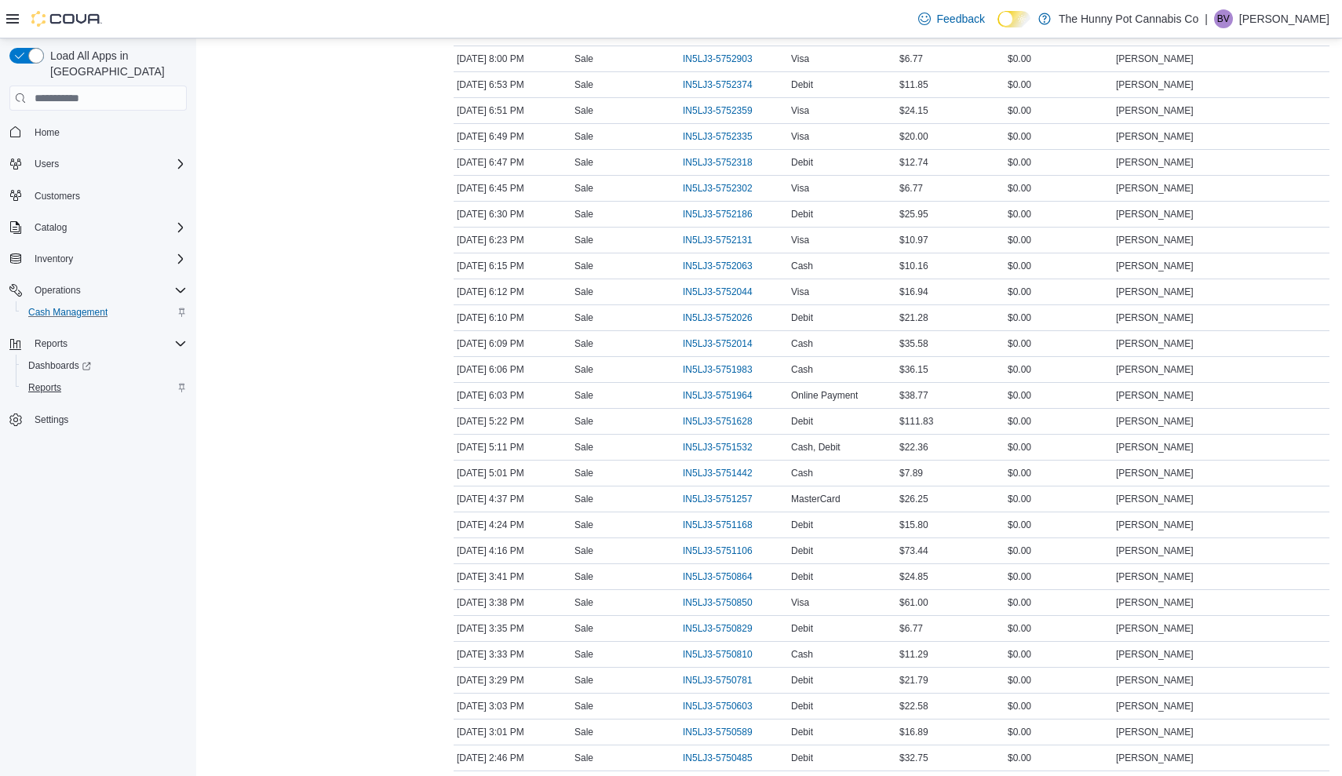
click at [55, 381] on span "Reports" at bounding box center [44, 387] width 33 height 19
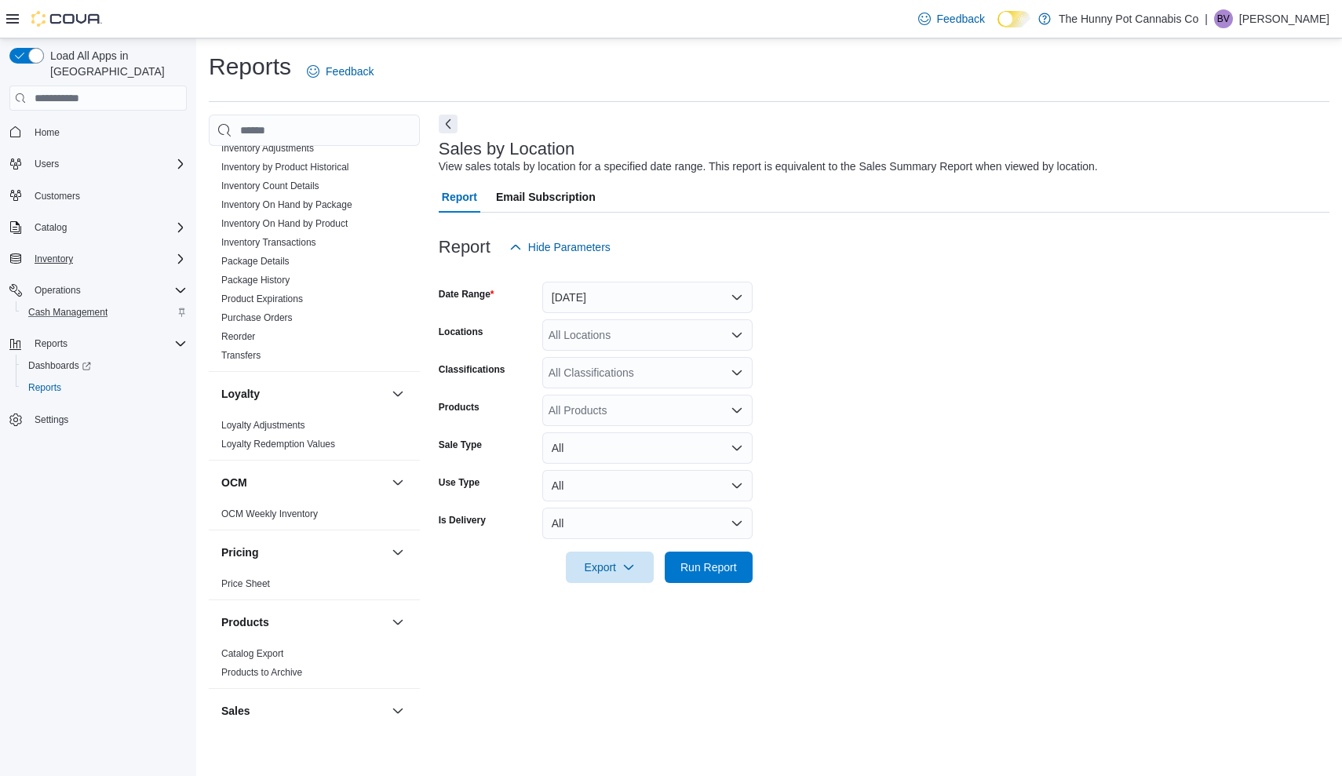
click at [60, 253] on span "Inventory" at bounding box center [54, 259] width 38 height 13
click at [59, 297] on span "Inventory Manager (Classic)" at bounding box center [87, 303] width 118 height 13
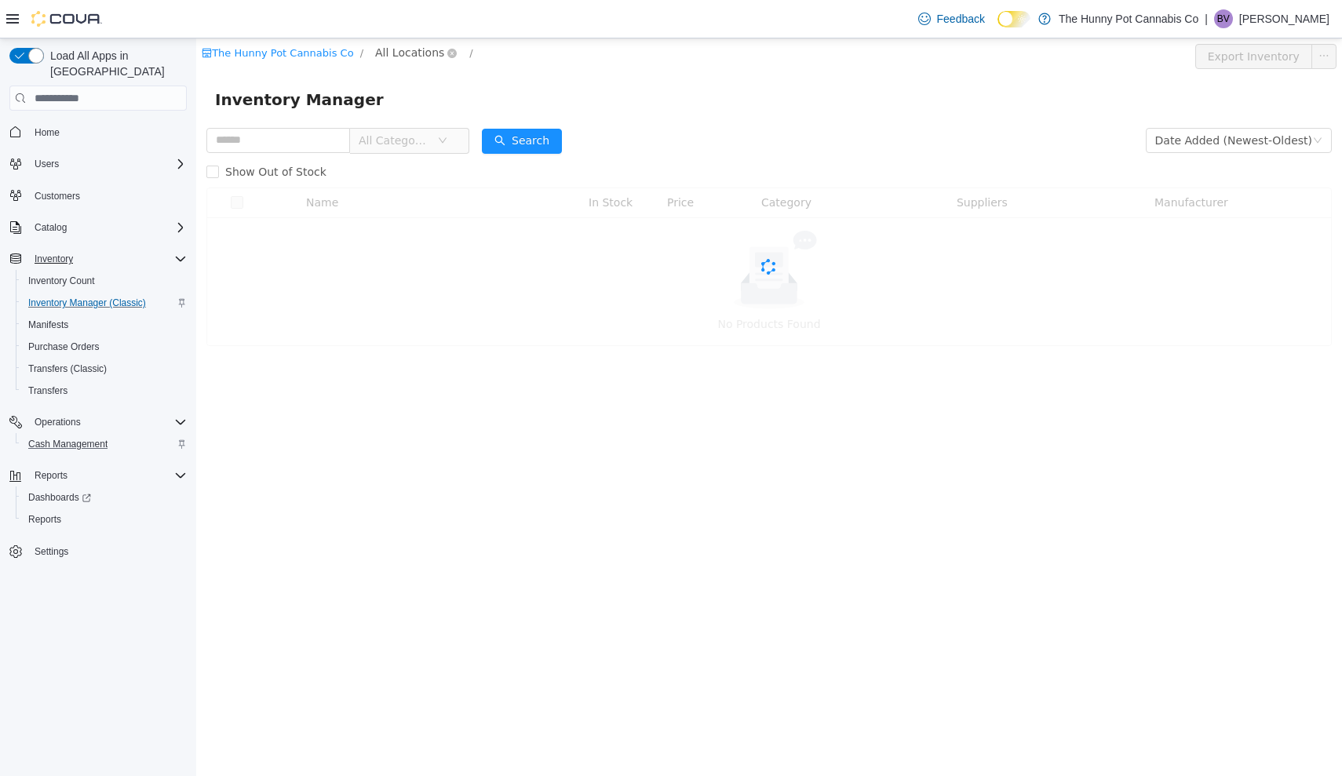
click at [409, 53] on span "All Locations" at bounding box center [409, 52] width 69 height 17
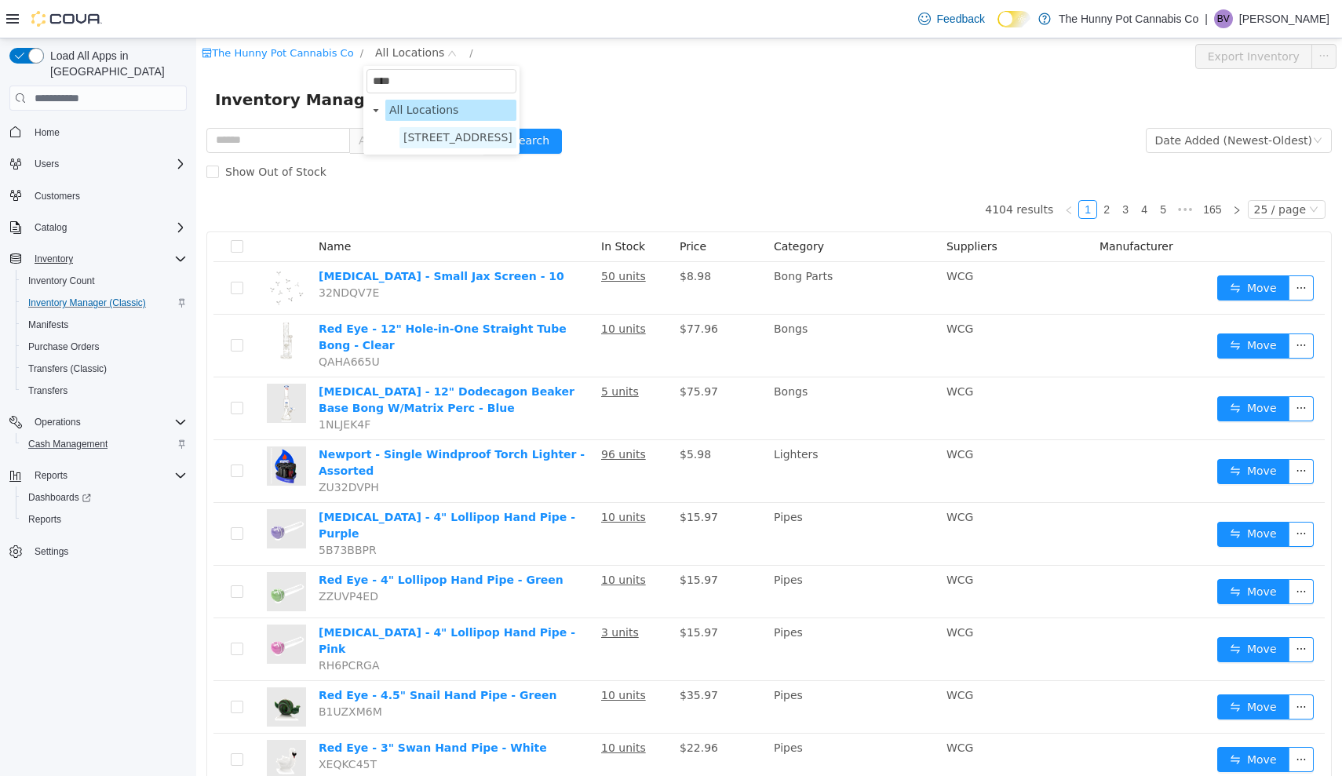
type input "****"
click at [436, 141] on span "[STREET_ADDRESS]" at bounding box center [457, 137] width 109 height 13
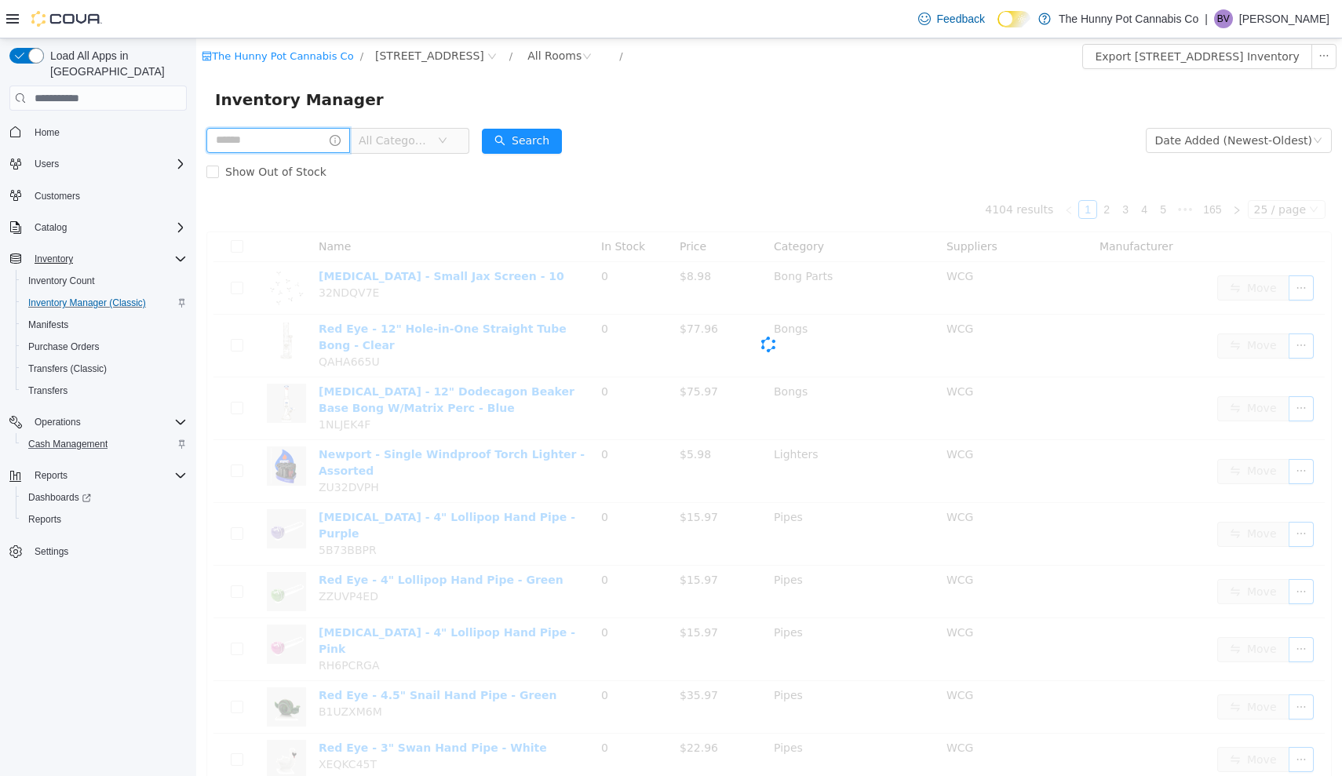
click at [314, 140] on input "text" at bounding box center [278, 140] width 144 height 25
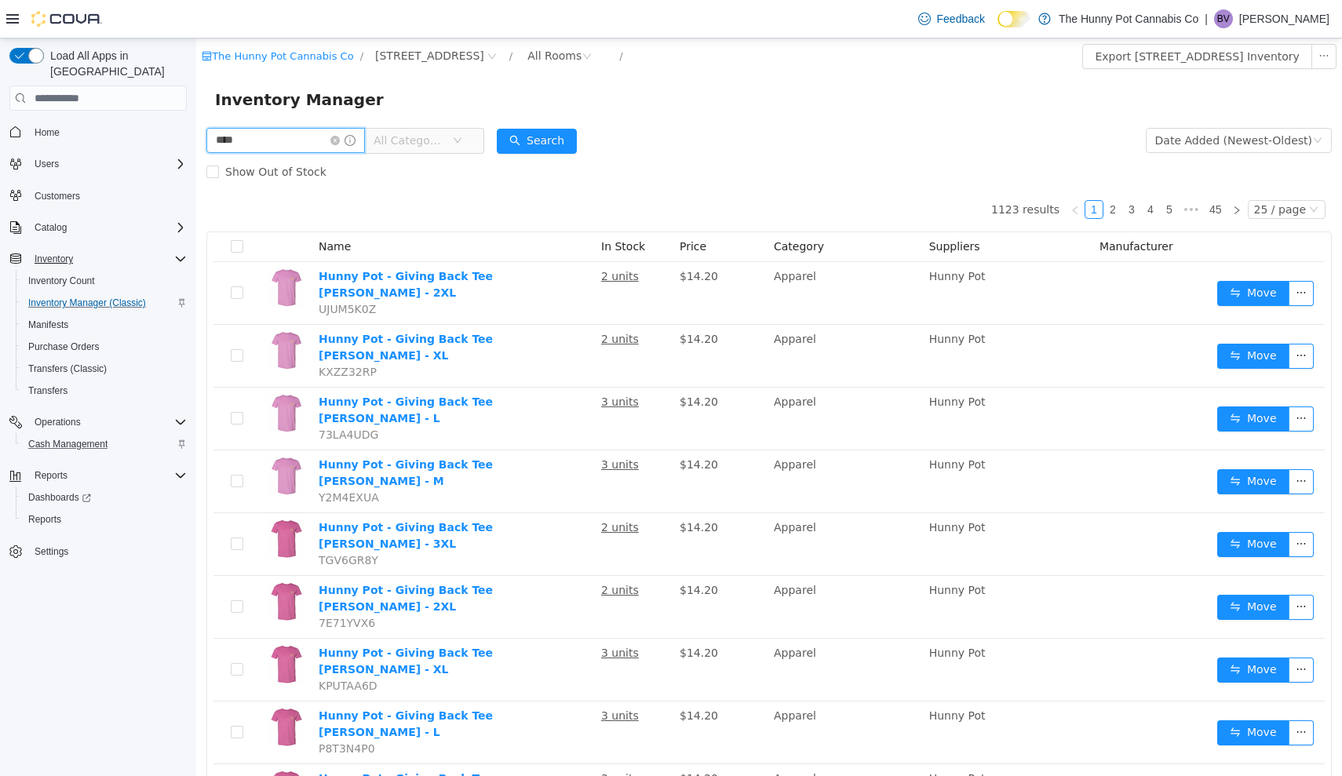
type input "****"
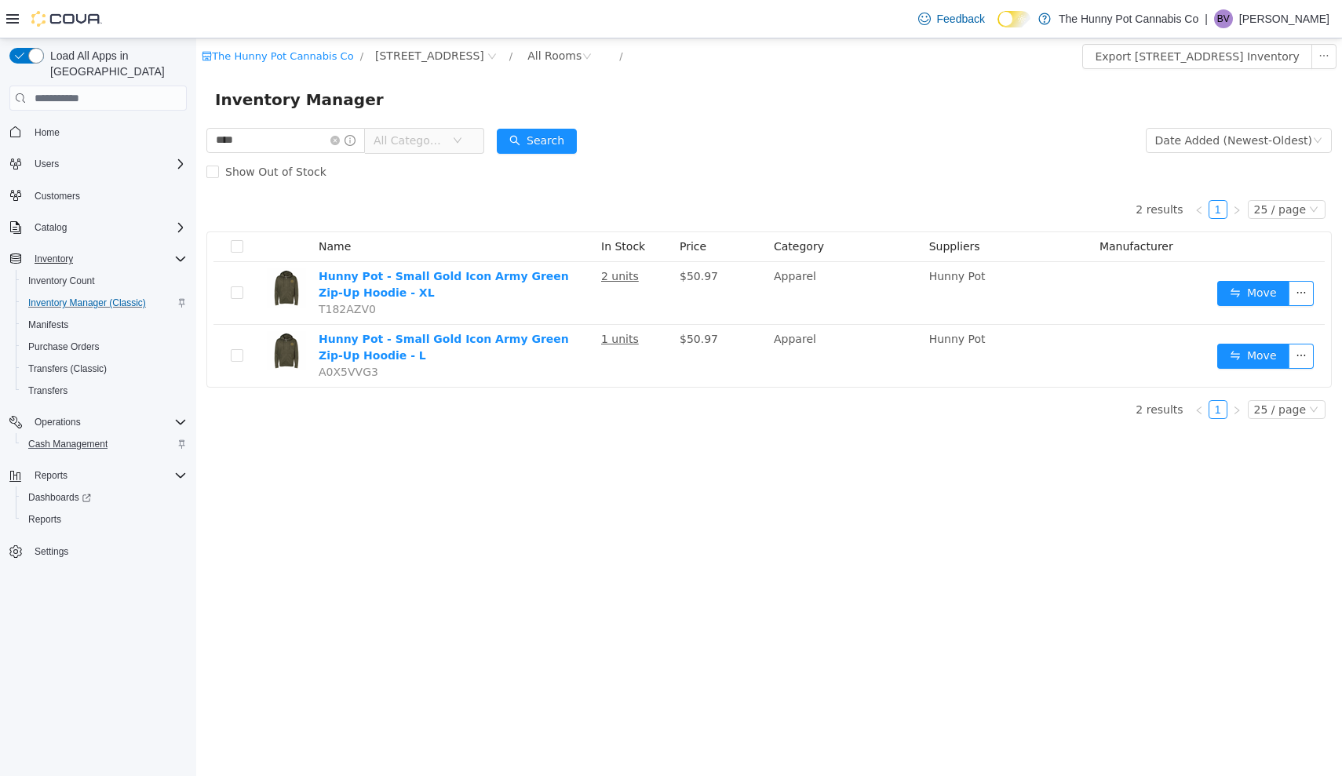
click at [753, 100] on div "Inventory Manager" at bounding box center [769, 99] width 1108 height 25
